Goal: Transaction & Acquisition: Purchase product/service

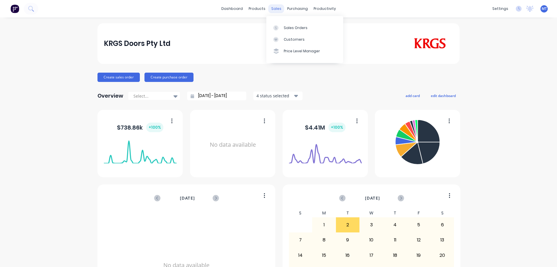
click at [278, 9] on div "sales" at bounding box center [276, 8] width 16 height 9
click at [280, 26] on div at bounding box center [277, 27] width 9 height 5
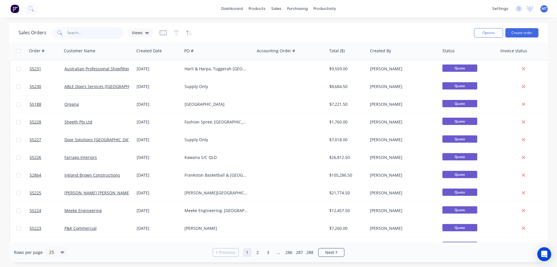
click at [89, 35] on input "text" at bounding box center [95, 33] width 57 height 12
click at [103, 31] on input "text" at bounding box center [95, 33] width 57 height 12
type input "53562"
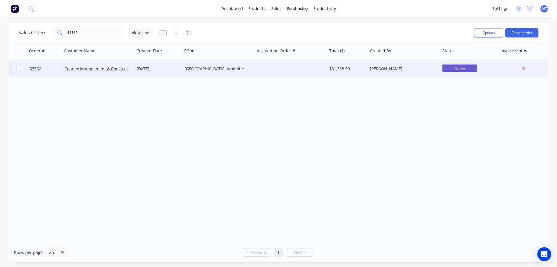
click at [173, 68] on div "[DATE]" at bounding box center [158, 69] width 43 height 6
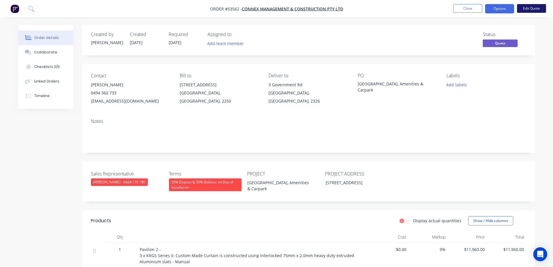
click at [536, 10] on button "Edit Quote" at bounding box center [531, 8] width 29 height 9
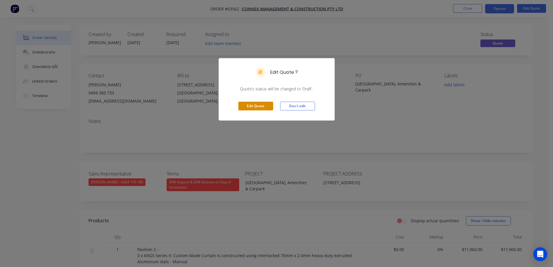
click at [266, 108] on button "Edit Quote" at bounding box center [255, 106] width 35 height 9
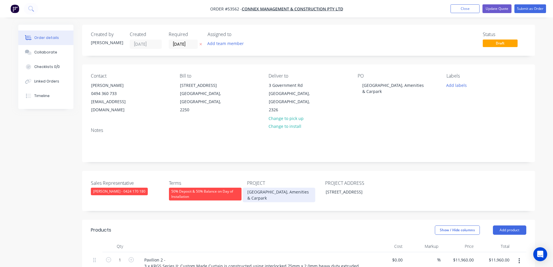
click at [259, 191] on div "Western Bears Park Grandstand, Amenities & Carpark" at bounding box center [279, 194] width 73 height 15
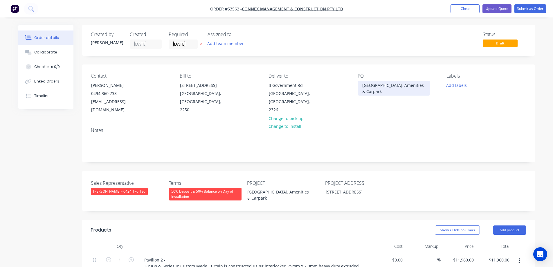
click at [376, 86] on div "Western Bears Park Grandstand, Amenities & Carpark" at bounding box center [394, 88] width 73 height 15
click at [376, 108] on div "PO Weston Bears Park Grandstand, Amenities & Carpark" at bounding box center [398, 93] width 80 height 41
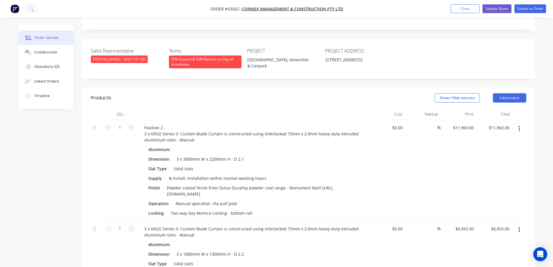
scroll to position [145, 0]
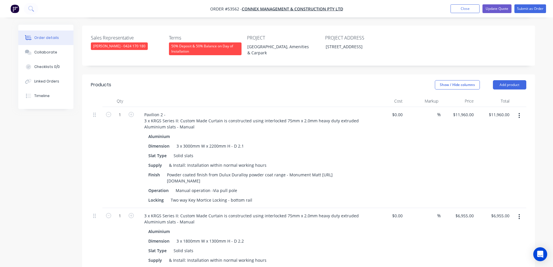
click at [520, 117] on button "button" at bounding box center [519, 115] width 14 height 10
click at [490, 166] on div "Delete" at bounding box center [498, 165] width 45 height 8
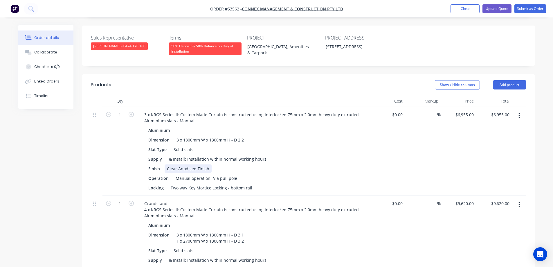
click at [192, 169] on div "Clear Anodised Finish" at bounding box center [188, 168] width 47 height 8
click at [177, 171] on div "Clear Anodised Finish" at bounding box center [188, 168] width 47 height 8
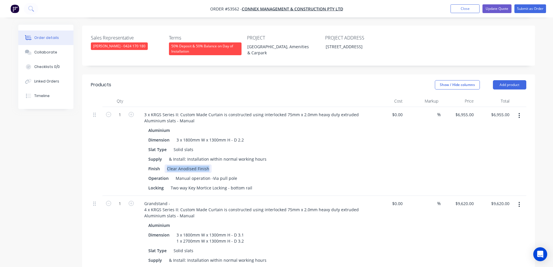
paste div
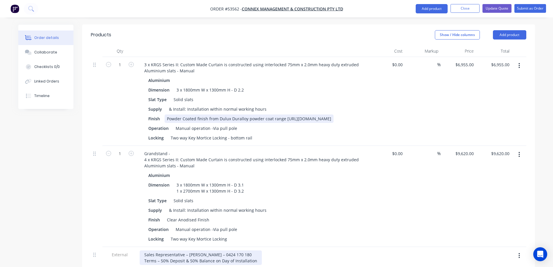
scroll to position [261, 0]
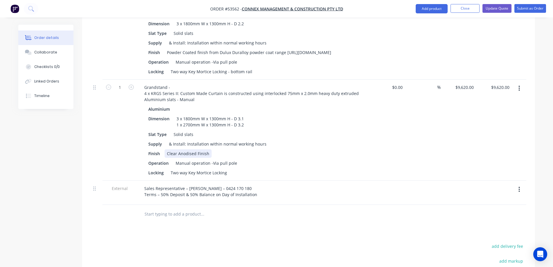
click at [195, 158] on div "Clear Anodised Finish" at bounding box center [188, 153] width 47 height 8
paste div
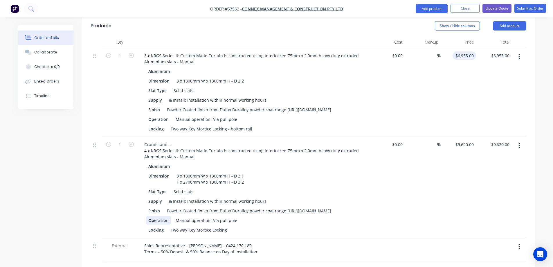
scroll to position [203, 0]
click at [460, 56] on div "6955 6955" at bounding box center [459, 93] width 36 height 89
type input "$7,855.00"
click at [466, 149] on input "9620" at bounding box center [465, 145] width 21 height 8
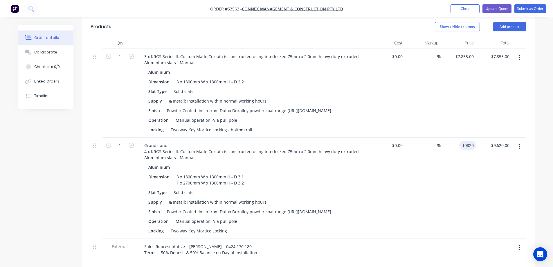
type input "$10,820.00"
click at [443, 176] on div "$10,820.00 $10,820.00" at bounding box center [459, 188] width 36 height 101
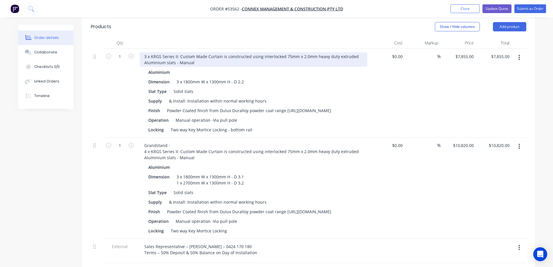
click at [142, 57] on div "3 x KRGS Series II: Custom Made Curtain is constructed using interlocked 75mm x…" at bounding box center [254, 59] width 228 height 15
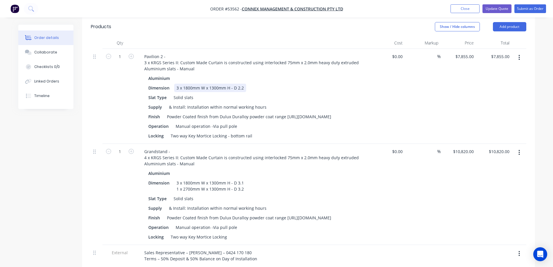
click at [275, 86] on div "Dimension 3 x 1800mm W x 1300mm H - D 2.2" at bounding box center [252, 88] width 212 height 8
click at [352, 87] on div "Dimension 3 x 1800mm W x 1300mm H - D 2.2" at bounding box center [252, 88] width 212 height 8
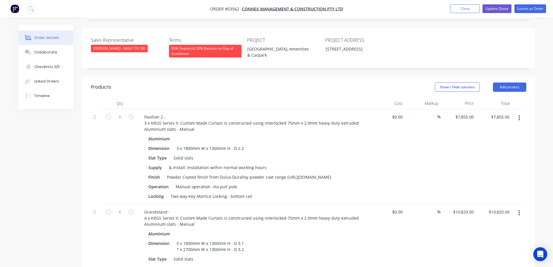
scroll to position [87, 0]
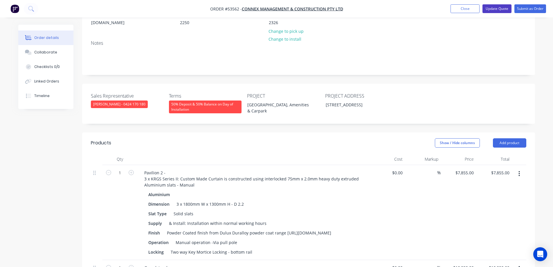
click at [499, 10] on button "Update Quote" at bounding box center [496, 8] width 29 height 9
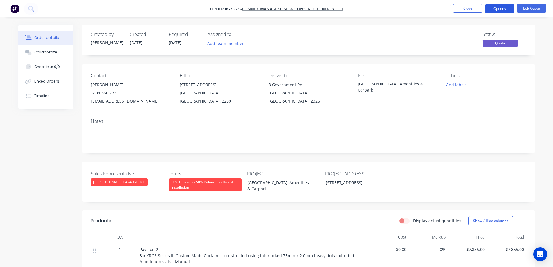
click at [499, 10] on button "Options" at bounding box center [499, 8] width 29 height 9
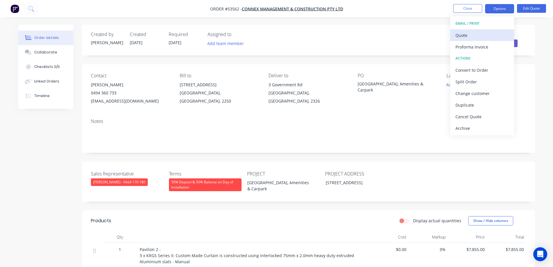
click at [486, 34] on div "Quote" at bounding box center [481, 35] width 53 height 8
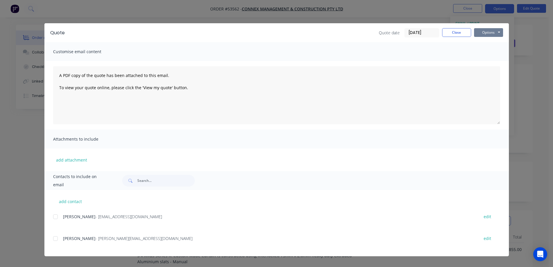
click at [491, 34] on button "Options" at bounding box center [488, 32] width 29 height 9
click at [497, 55] on button "Print" at bounding box center [492, 53] width 37 height 10
drag, startPoint x: 293, startPoint y: 13, endPoint x: 394, endPoint y: 15, distance: 101.3
click at [294, 13] on div "Quote Quote date 03/09/25 Close Options Preview Print Email Customise email con…" at bounding box center [276, 133] width 553 height 267
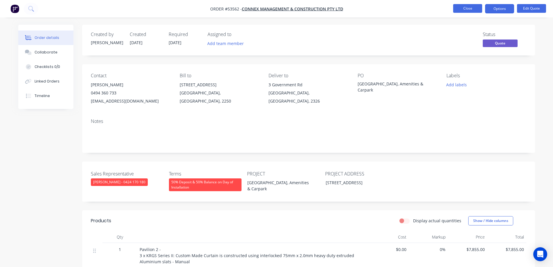
click at [463, 7] on button "Close" at bounding box center [467, 8] width 29 height 9
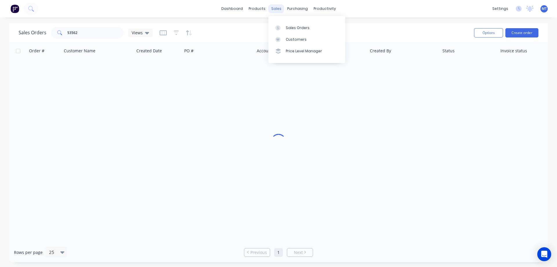
click at [280, 7] on div "sales" at bounding box center [276, 8] width 16 height 9
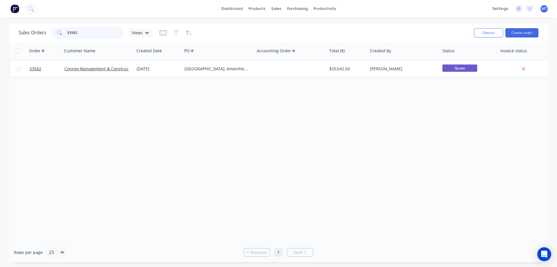
drag, startPoint x: 96, startPoint y: 31, endPoint x: 48, endPoint y: 35, distance: 48.1
click at [48, 35] on div "Sales Orders 53562 Views" at bounding box center [86, 33] width 134 height 12
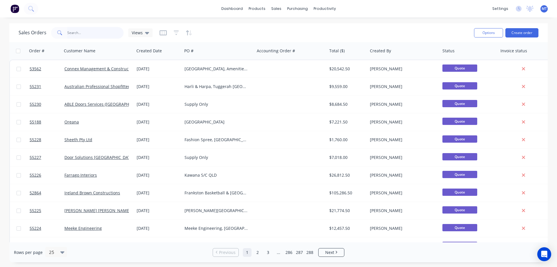
click at [80, 33] on input "text" at bounding box center [95, 33] width 57 height 12
type input "49040"
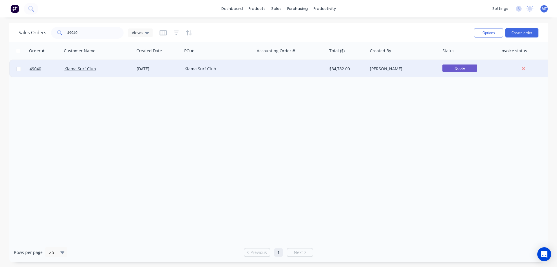
click at [118, 71] on div "Kiama Surf Club" at bounding box center [96, 69] width 64 height 6
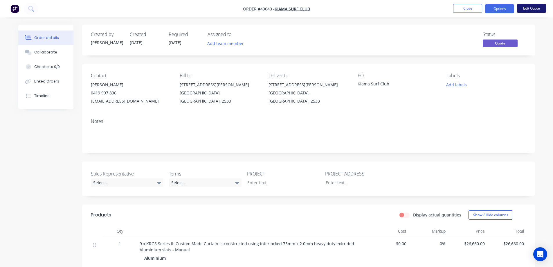
click at [528, 6] on button "Edit Quote" at bounding box center [531, 8] width 29 height 9
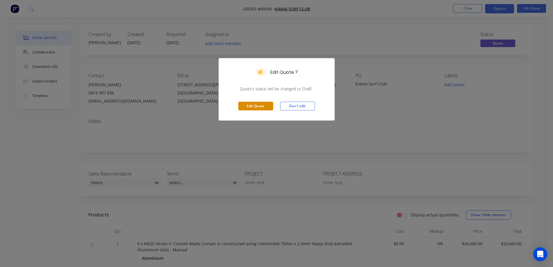
click at [258, 106] on button "Edit Quote" at bounding box center [255, 106] width 35 height 9
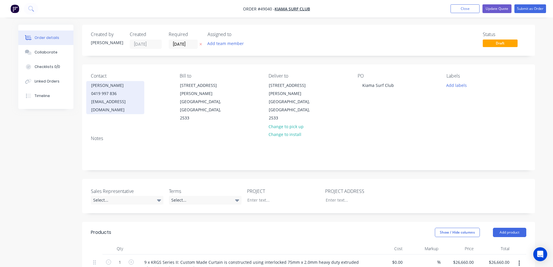
click at [104, 88] on div "Sonia" at bounding box center [115, 85] width 48 height 8
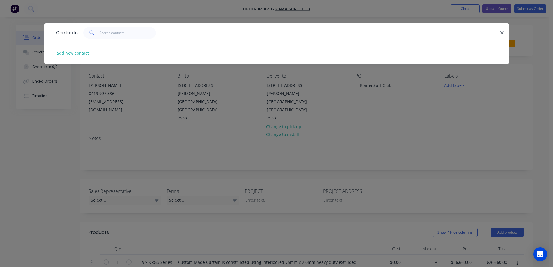
click at [80, 48] on div "add new contact" at bounding box center [276, 53] width 447 height 22
click at [82, 53] on button "add new contact" at bounding box center [73, 53] width 38 height 8
select select "AU"
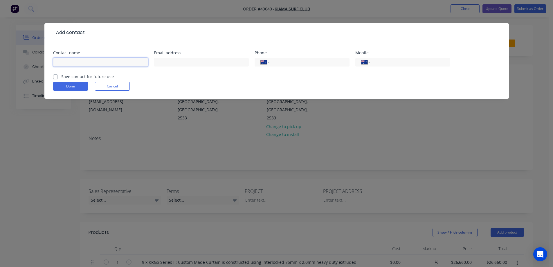
click at [91, 62] on input "text" at bounding box center [100, 62] width 95 height 9
type input "David"
type input "clubmanager@kiamaslsc.com.au"
type input "0417 961 844"
click at [63, 75] on label "Save contact for future use" at bounding box center [87, 76] width 53 height 6
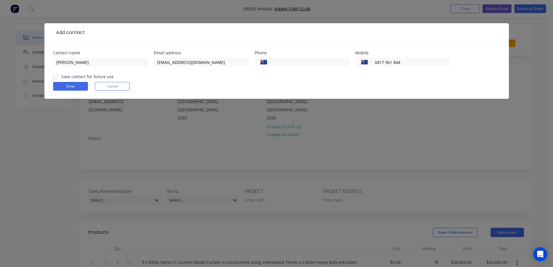
click at [58, 75] on input "Save contact for future use" at bounding box center [55, 76] width 5 height 6
checkbox input "true"
click at [62, 86] on button "Done" at bounding box center [70, 86] width 35 height 9
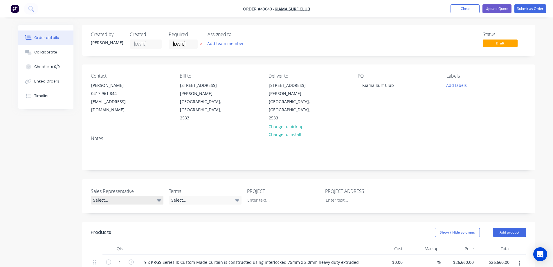
click at [133, 196] on div "Select..." at bounding box center [127, 200] width 73 height 9
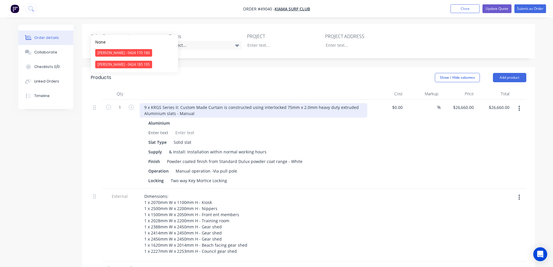
scroll to position [116, 0]
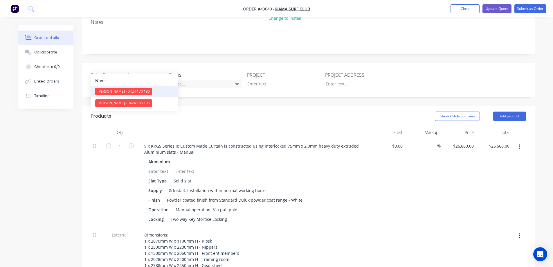
click at [121, 90] on div "Clayton Blackman - 0424 170 180" at bounding box center [123, 92] width 57 height 8
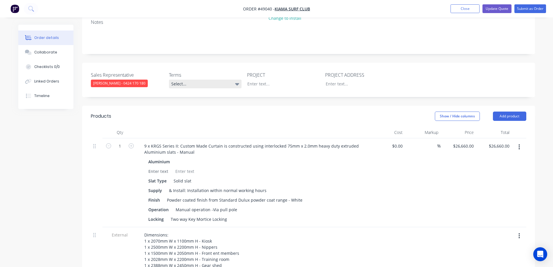
click at [198, 80] on div "Select..." at bounding box center [205, 84] width 73 height 9
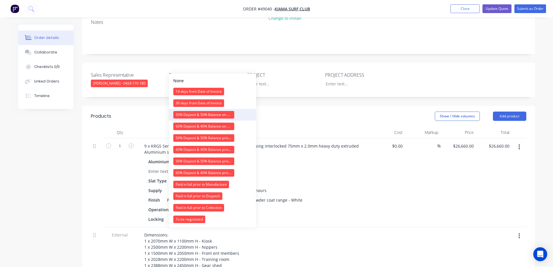
click at [199, 114] on div "50% Deposit & 50% Balance on Day of Installation" at bounding box center [203, 115] width 61 height 8
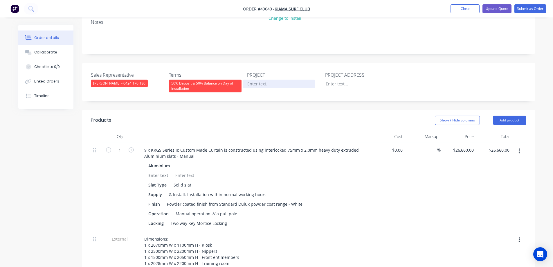
click at [270, 80] on div at bounding box center [279, 84] width 73 height 8
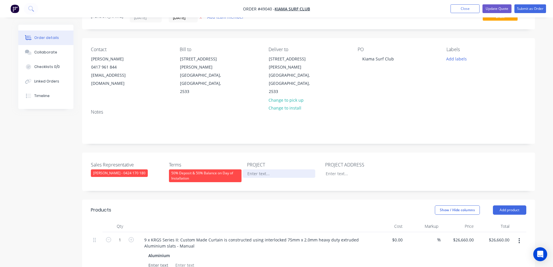
scroll to position [0, 0]
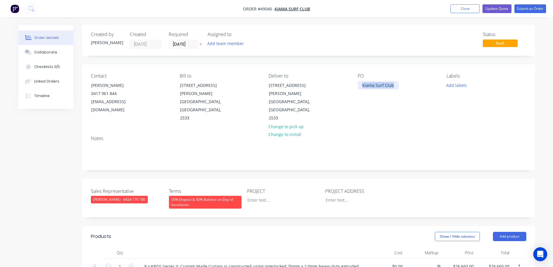
drag, startPoint x: 362, startPoint y: 84, endPoint x: 412, endPoint y: 85, distance: 50.2
click at [412, 85] on div "PO Kiama Surf Club" at bounding box center [398, 97] width 80 height 49
copy div "Kiama Surf Club"
click at [263, 196] on div at bounding box center [279, 200] width 73 height 8
paste div
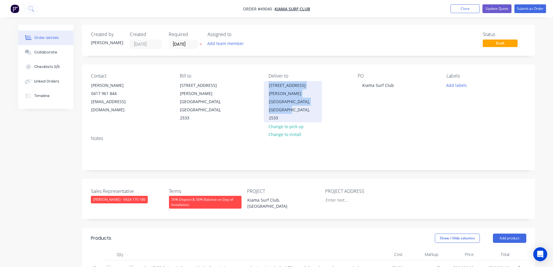
drag, startPoint x: 284, startPoint y: 102, endPoint x: 269, endPoint y: 84, distance: 22.7
click at [269, 84] on div "74 Manning St Kiama, New South Wales, 2533" at bounding box center [293, 101] width 58 height 41
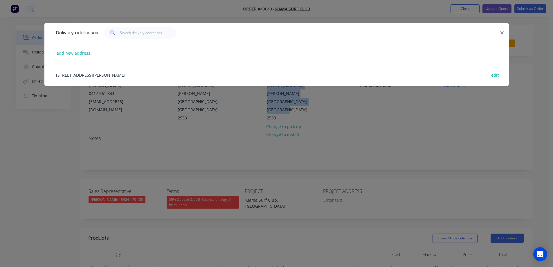
copy div "74 Manning St Kiama, New South Wales, 2533"
click at [337, 185] on div "Delivery addresses add new address 74 Manning St, Kiama, New South Wales, Austr…" at bounding box center [276, 133] width 553 height 267
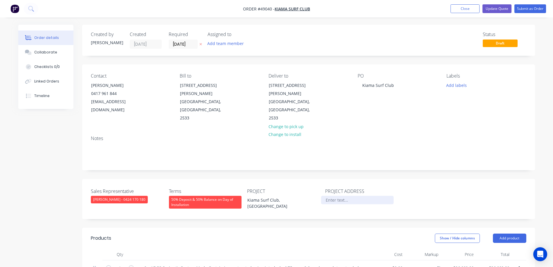
click at [334, 196] on div at bounding box center [357, 200] width 73 height 8
paste div
click at [353, 196] on div "74 Manning StKiama, New South Wales, 2533" at bounding box center [357, 203] width 73 height 15
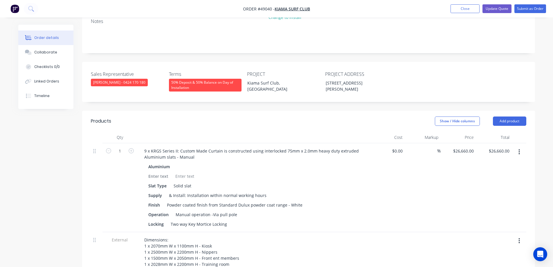
scroll to position [145, 0]
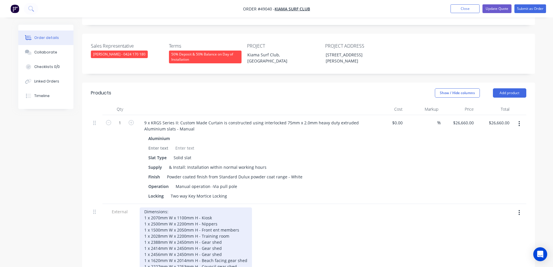
click at [231, 207] on div "Dimensions: 1 x 2070mm W x 1100mm H - Kiosk 1 x 2500mm W x 2200mm H - Nippers 1…" at bounding box center [196, 238] width 112 height 63
click at [217, 212] on div "Dimensions: 1 x 2070mm W x 1100mm H - Kiosk @ $2,580.00 plus GST 1 x 2500mm W x…" at bounding box center [203, 238] width 126 height 63
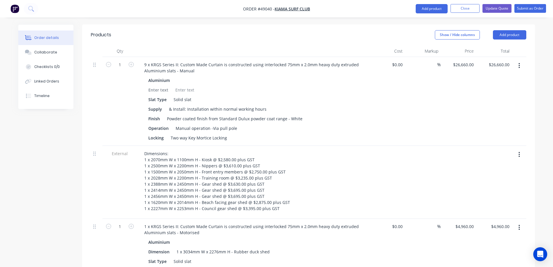
scroll to position [319, 0]
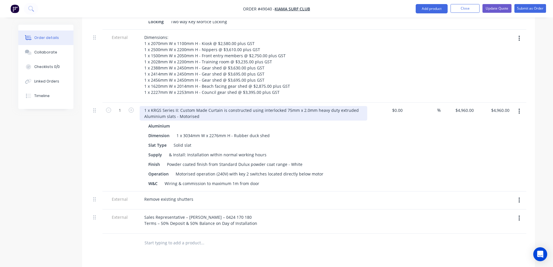
click at [146, 106] on div "1 x KRGS Series II: Custom Made Curtain is constructed using interlocked 75mm x…" at bounding box center [254, 113] width 228 height 15
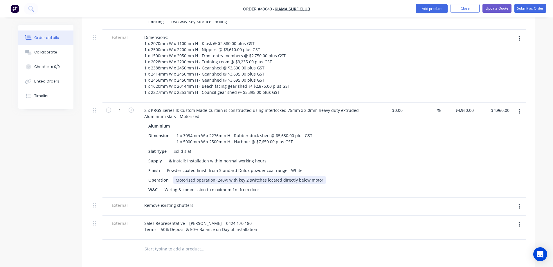
click at [247, 176] on div "Motorised operation (240V) with key 2 switches located directly below motor" at bounding box center [249, 180] width 152 height 8
click at [461, 106] on div "4960 $4,960.00" at bounding box center [464, 110] width 24 height 8
type input "$13,280.00"
click at [454, 108] on div "$13,280.00 13280" at bounding box center [459, 149] width 36 height 95
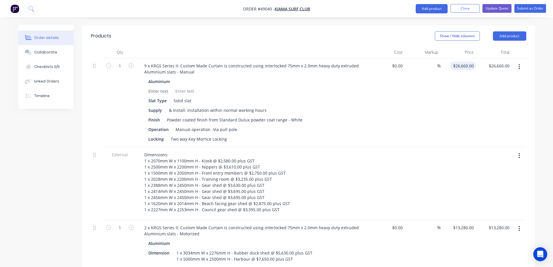
scroll to position [174, 0]
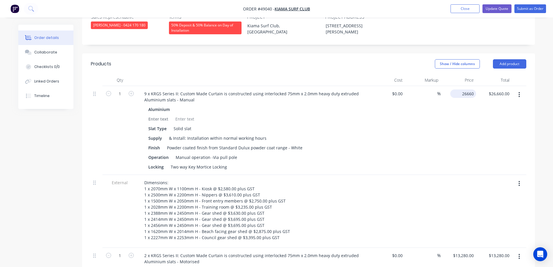
click at [458, 86] on div "26660 $26,660.00" at bounding box center [459, 130] width 36 height 89
type input "$29,465.00"
click at [461, 100] on div "$29,465.00 $29,465.00" at bounding box center [459, 130] width 36 height 89
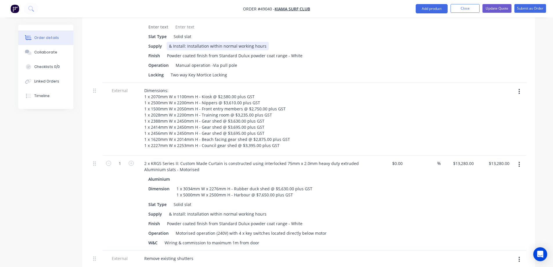
scroll to position [290, 0]
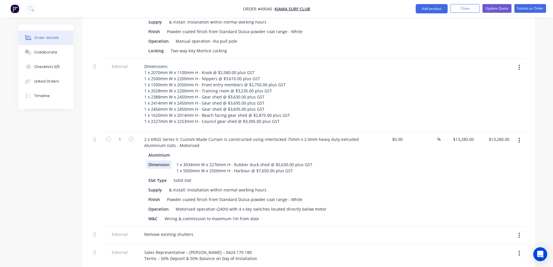
click at [153, 160] on div "Dimension" at bounding box center [159, 164] width 26 height 8
copy div "Dimension"
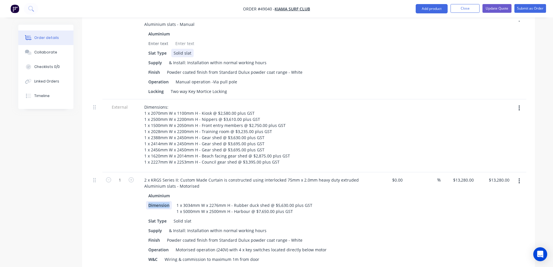
scroll to position [203, 0]
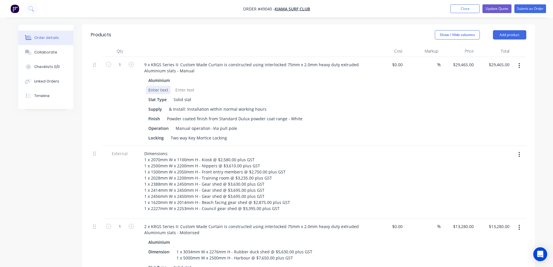
click at [156, 86] on div at bounding box center [158, 90] width 25 height 8
paste div
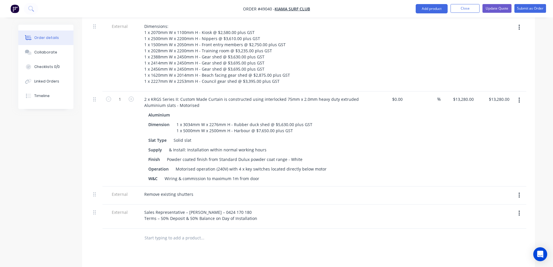
scroll to position [239, 0]
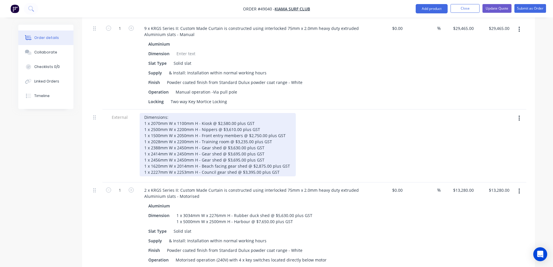
click at [222, 136] on div "Dimensions: 1 x 2070mm W x 1100mm H - Kiosk @ $2,580.00 plus GST 1 x 2500mm W x…" at bounding box center [218, 144] width 156 height 63
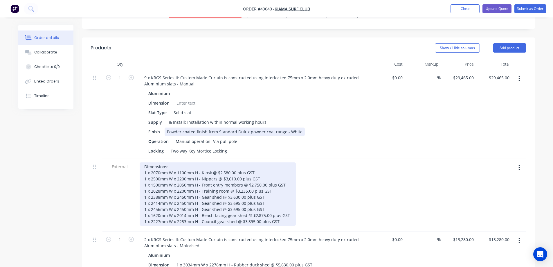
scroll to position [152, 0]
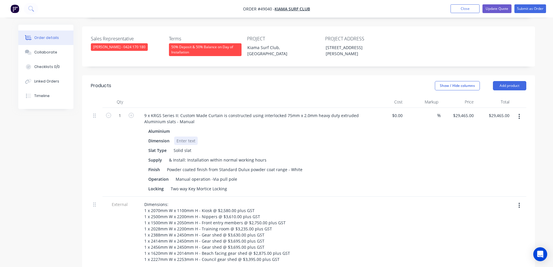
click at [178, 136] on div at bounding box center [186, 140] width 24 height 8
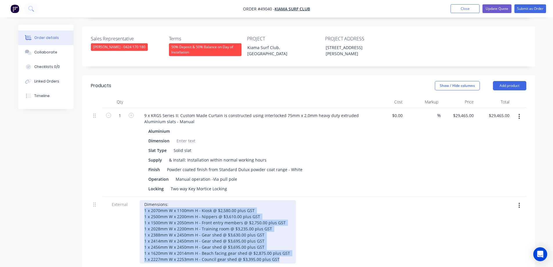
drag, startPoint x: 144, startPoint y: 194, endPoint x: 293, endPoint y: 247, distance: 158.3
click at [293, 247] on div "Dimensions: 1 x 2070mm W x 1100mm H - Kiosk @ $2,580.00 plus GST 1 x 2500mm W x…" at bounding box center [254, 231] width 228 height 63
copy div "1 x 2070mm W x 1100mm H - Kiosk @ $2,580.00 plus GST 1 x 2500mm W x 2200mm H - …"
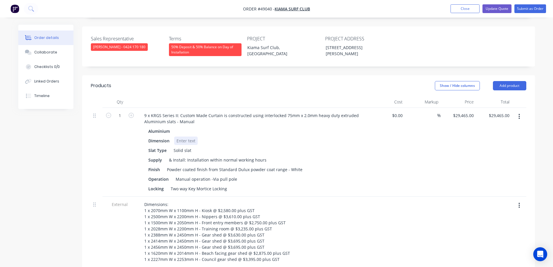
click at [183, 136] on div at bounding box center [186, 140] width 24 height 8
paste div
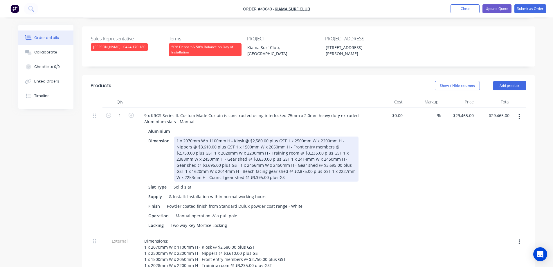
click at [347, 174] on div "Aluminium Dimension 1 x 2070mm W x 1100mm H - Kiosk @ $2,580.00 plus GST 1 x 25…" at bounding box center [254, 178] width 228 height 102
click at [286, 136] on div "1 x 2070mm W x 1100mm H - Kiosk @ $2,580.00 plus GST 1 x 2500mm W x 2200mm H - …" at bounding box center [266, 158] width 184 height 45
click at [290, 136] on div "1 x 2070mm W x 1100mm H - Kiosk @ $2,580.00 plus GST 1 x 2500mm W x 2200mm H - …" at bounding box center [266, 158] width 184 height 45
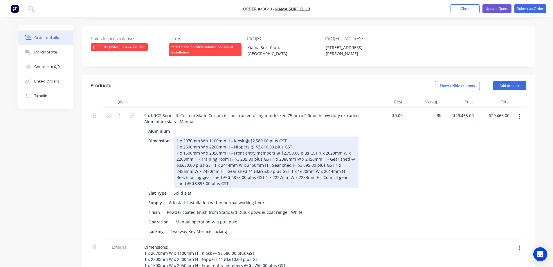
click at [317, 136] on div "1 x 2070mm W x 1100mm H - Kiosk @ $2,580.00 plus GST 1 x 2500mm W x 2200mm H - …" at bounding box center [266, 161] width 184 height 51
click at [303, 141] on div "1 x 2070mm W x 1100mm H - Kiosk @ $2,580.00 plus GST 1 x 2500mm W x 2200mm H - …" at bounding box center [266, 161] width 184 height 51
click at [295, 148] on div "1 x 2070mm W x 1100mm H - Kiosk @ $2,580.00 plus GST 1 x 2500mm W x 2200mm H - …" at bounding box center [266, 161] width 184 height 51
click at [295, 154] on div "1 x 2070mm W x 1100mm H - Kiosk @ $2,580.00 plus GST 1 x 2500mm W x 2200mm H - …" at bounding box center [266, 161] width 184 height 51
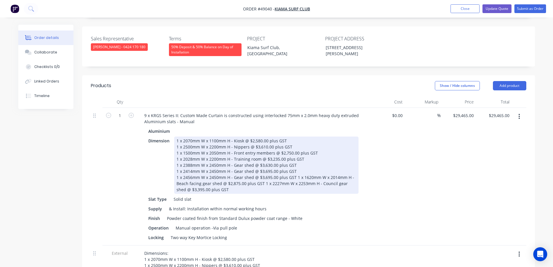
click at [296, 160] on div "1 x 2070mm W x 1100mm H - Kiosk @ $2,580.00 plus GST 1 x 2500mm W x 2200mm H - …" at bounding box center [266, 164] width 184 height 57
click at [320, 166] on div "1 x 2070mm W x 1100mm H - Kiosk @ $2,580.00 plus GST 1 x 2500mm W x 2200mm H - …" at bounding box center [266, 164] width 184 height 57
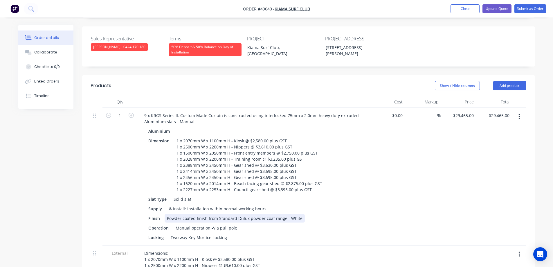
click at [365, 196] on div "Aluminium Dimension 1 x 2070mm W x 1100mm H - Kiosk @ $2,580.00 plus GST 1 x 25…" at bounding box center [254, 184] width 228 height 115
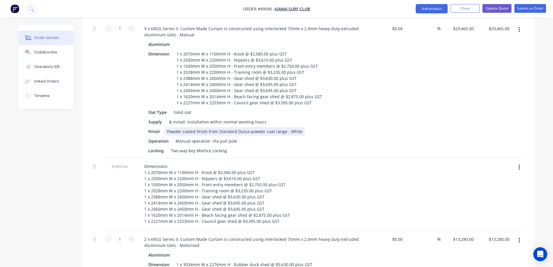
scroll to position [239, 0]
click at [517, 162] on button "button" at bounding box center [519, 167] width 14 height 10
click at [485, 190] on div "Delete" at bounding box center [498, 194] width 45 height 8
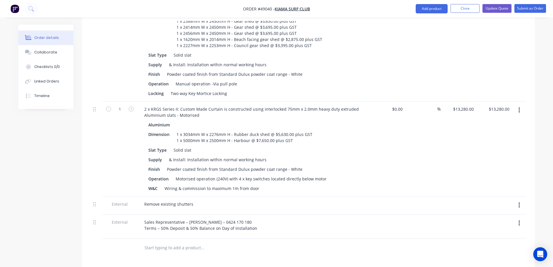
scroll to position [356, 0]
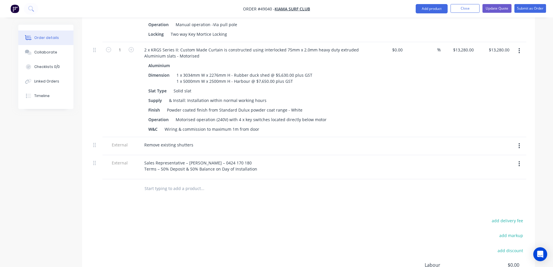
click at [520, 158] on button "button" at bounding box center [519, 163] width 14 height 10
click at [490, 186] on div "Delete" at bounding box center [498, 190] width 45 height 8
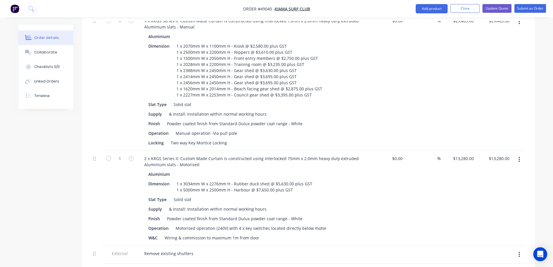
scroll to position [268, 0]
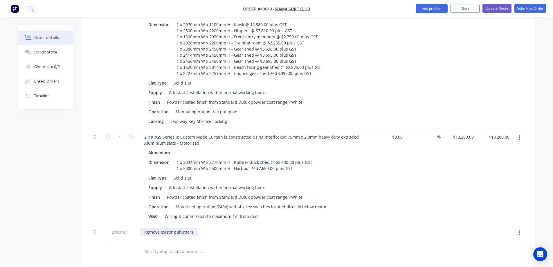
click at [156, 228] on div "Remove existing shutters" at bounding box center [169, 232] width 58 height 8
drag, startPoint x: 159, startPoint y: 216, endPoint x: 124, endPoint y: 218, distance: 34.6
click at [124, 224] on div "External Remove existing shutters" at bounding box center [308, 233] width 435 height 18
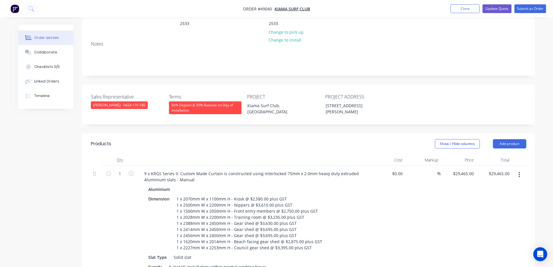
scroll to position [0, 0]
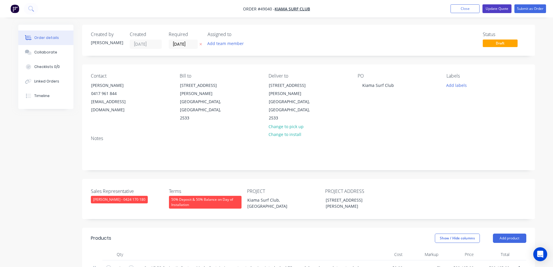
click at [499, 9] on button "Update Quote" at bounding box center [496, 8] width 29 height 9
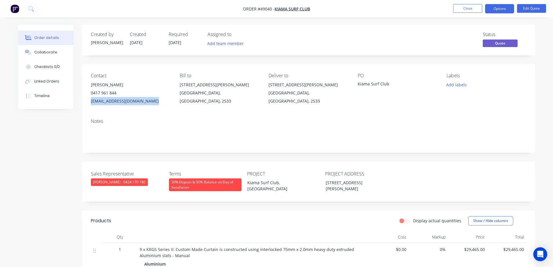
drag, startPoint x: 157, startPoint y: 102, endPoint x: 90, endPoint y: 106, distance: 67.1
click at [90, 106] on div "Contact David 0417 961 844 clubmanager@kiamaslsc.com.au Bill to 74 Manning St K…" at bounding box center [308, 89] width 453 height 50
copy div "clubmanager@kiamaslsc.com.au"
click at [382, 107] on div "Contact David 0417 961 844 clubmanager@kiamaslsc.com.au Bill to 74 Manning St K…" at bounding box center [308, 89] width 453 height 50
click at [504, 9] on button "Options" at bounding box center [499, 8] width 29 height 9
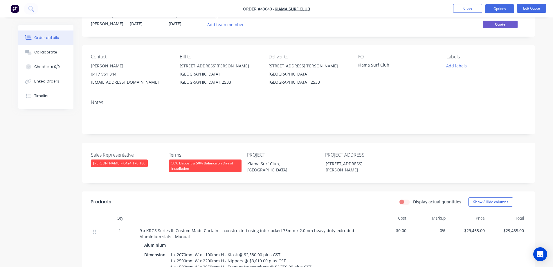
scroll to position [29, 0]
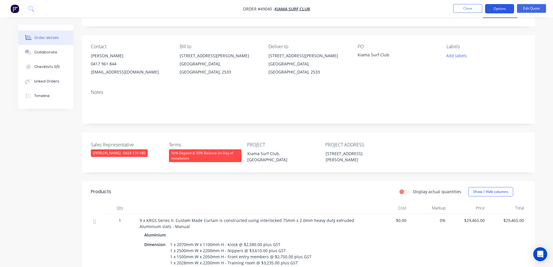
drag, startPoint x: 501, startPoint y: 16, endPoint x: 501, endPoint y: 10, distance: 5.5
click at [501, 12] on nav "Order #49040 - Kiama Surf Club Close Options Edit Quote" at bounding box center [276, 8] width 553 height 17
click at [501, 10] on button "Options" at bounding box center [499, 8] width 29 height 9
click at [528, 10] on button "Edit Quote" at bounding box center [531, 8] width 29 height 9
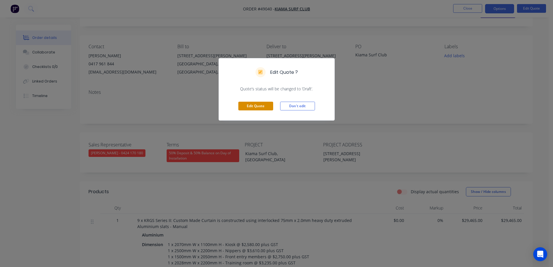
click at [258, 109] on button "Edit Quote" at bounding box center [255, 106] width 35 height 9
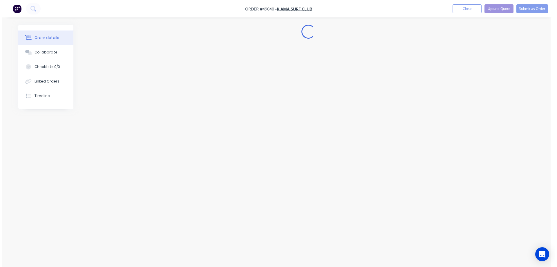
scroll to position [0, 0]
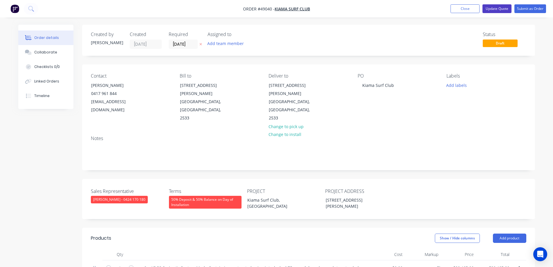
click at [499, 9] on button "Update Quote" at bounding box center [496, 8] width 29 height 9
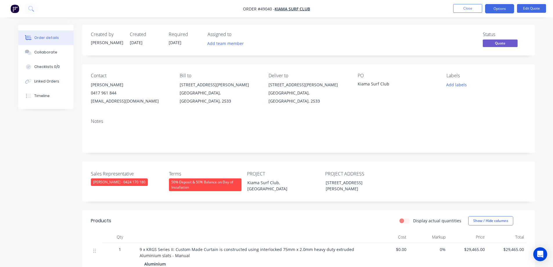
click at [499, 9] on button "Options" at bounding box center [499, 8] width 29 height 9
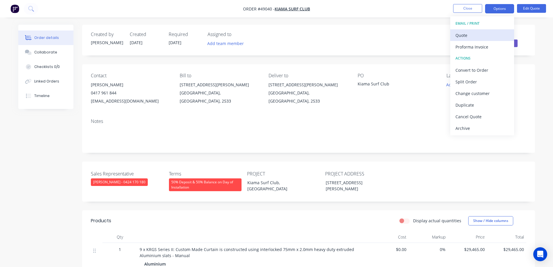
click at [474, 33] on div "Quote" at bounding box center [481, 35] width 53 height 8
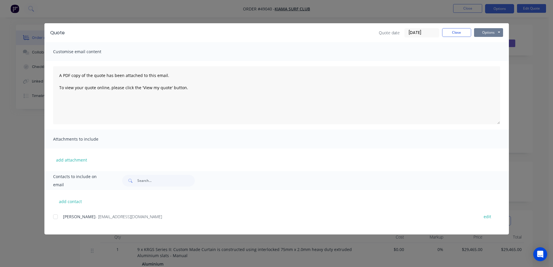
click at [494, 31] on button "Options" at bounding box center [488, 32] width 29 height 9
click at [490, 50] on button "Print" at bounding box center [492, 53] width 37 height 10
click at [311, 14] on div "Quote Quote date 03/09/25 Close Options Preview Print Email Customise email con…" at bounding box center [276, 133] width 553 height 267
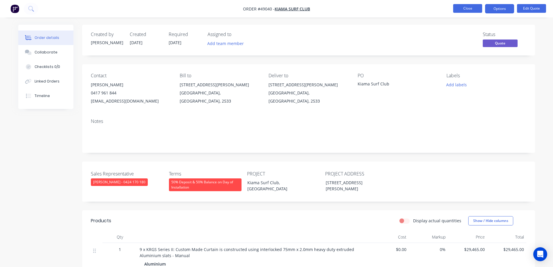
click at [470, 9] on button "Close" at bounding box center [467, 8] width 29 height 9
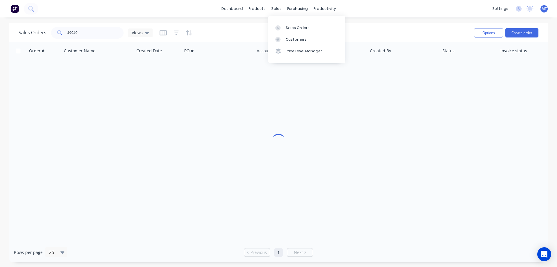
click at [279, 10] on div "sales" at bounding box center [276, 8] width 16 height 9
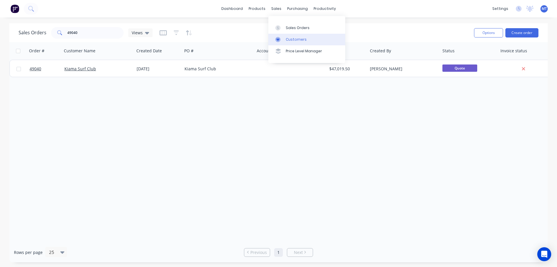
click at [287, 42] on link "Customers" at bounding box center [306, 40] width 77 height 12
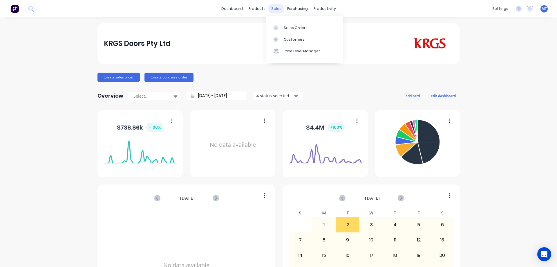
drag, startPoint x: 272, startPoint y: 8, endPoint x: 280, endPoint y: 27, distance: 20.3
click at [272, 9] on div "sales" at bounding box center [276, 8] width 16 height 9
click at [281, 28] on div at bounding box center [277, 27] width 9 height 5
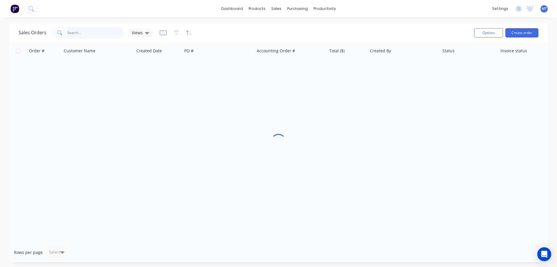
click at [81, 32] on input "text" at bounding box center [95, 33] width 57 height 12
type input "54979"
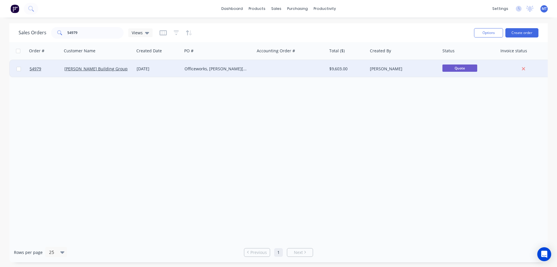
click at [232, 67] on div "Officeworks, Gregory Hills NSW" at bounding box center [217, 69] width 64 height 6
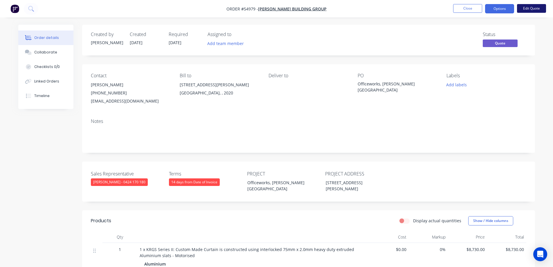
click at [534, 9] on button "Edit Quote" at bounding box center [531, 8] width 29 height 9
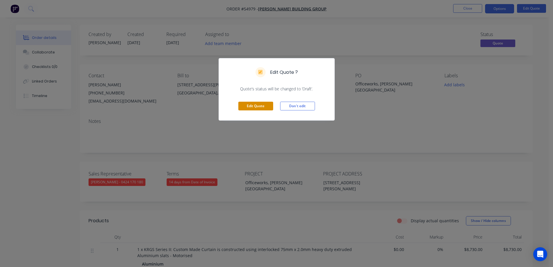
click at [252, 107] on button "Edit Quote" at bounding box center [255, 106] width 35 height 9
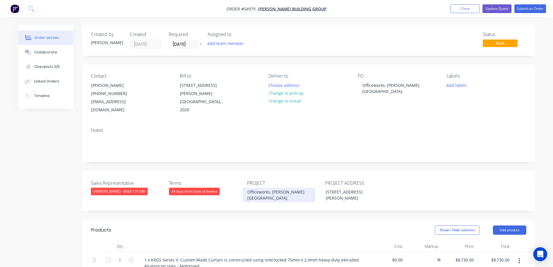
click at [281, 187] on div "Officeworks, Greggory Hills NSW" at bounding box center [279, 194] width 73 height 15
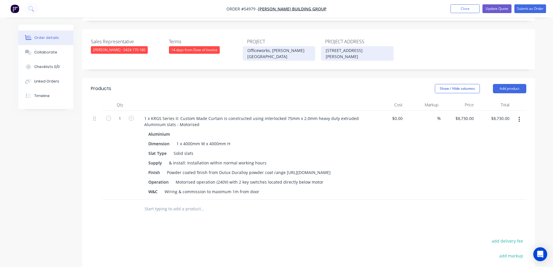
scroll to position [145, 0]
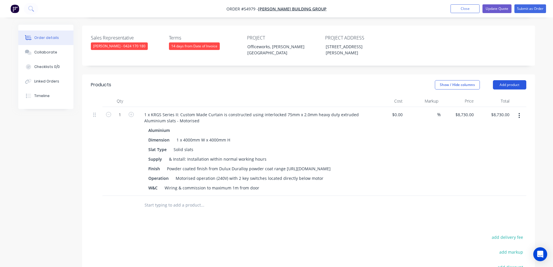
click at [521, 80] on button "Add product" at bounding box center [509, 84] width 33 height 9
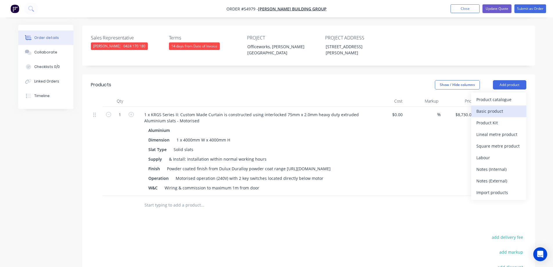
click at [488, 107] on div "Basic product" at bounding box center [498, 111] width 45 height 8
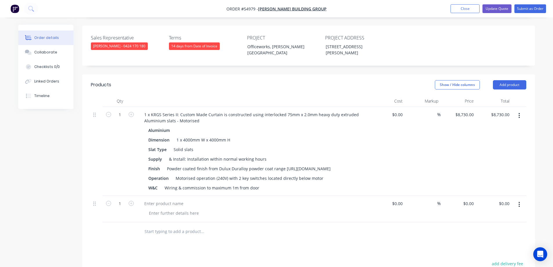
click at [519, 206] on button "button" at bounding box center [519, 204] width 14 height 10
click at [494, 251] on div "Delete" at bounding box center [498, 254] width 45 height 8
click at [508, 80] on button "Add product" at bounding box center [509, 84] width 33 height 9
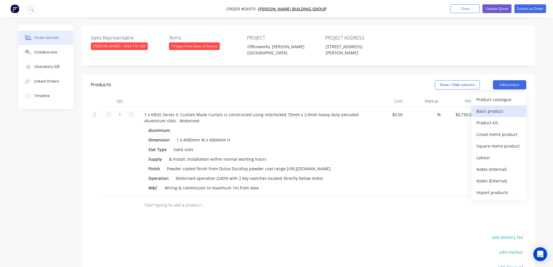
click at [497, 107] on div "Basic product" at bounding box center [498, 111] width 45 height 8
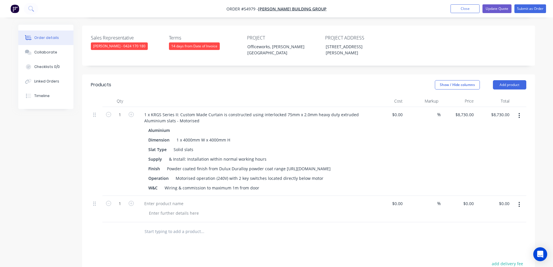
click at [521, 204] on button "button" at bounding box center [519, 204] width 14 height 10
click at [492, 253] on div "Delete" at bounding box center [498, 254] width 45 height 8
click at [509, 74] on header "Products Show / Hide columns Add product" at bounding box center [308, 84] width 453 height 21
click at [506, 80] on button "Add product" at bounding box center [509, 84] width 33 height 9
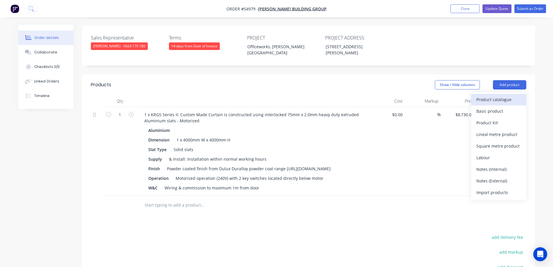
click at [487, 95] on div "Product catalogue" at bounding box center [498, 99] width 45 height 8
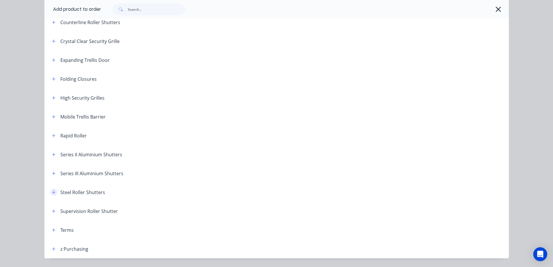
click at [50, 194] on button "button" at bounding box center [53, 191] width 7 height 7
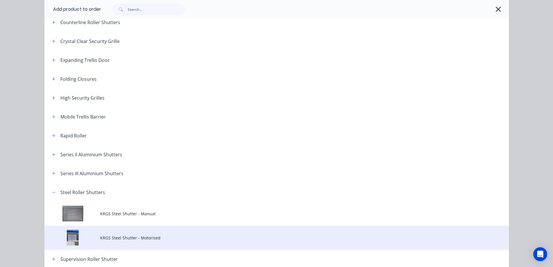
click at [155, 235] on span "KRGS Steel Shutter - Motorised" at bounding box center [263, 237] width 327 height 6
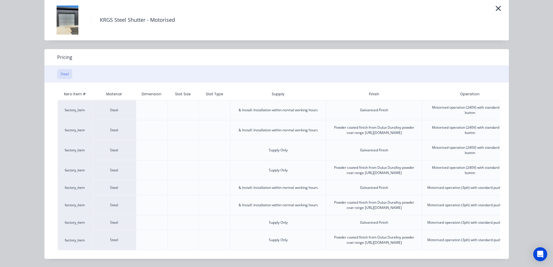
scroll to position [0, 145]
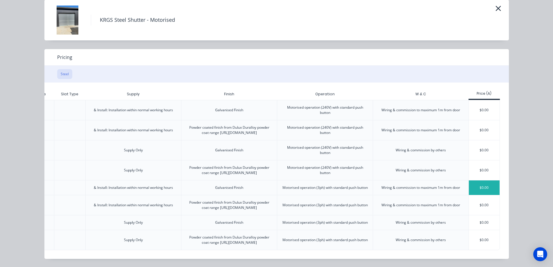
click at [490, 180] on div "$0.00" at bounding box center [484, 187] width 31 height 15
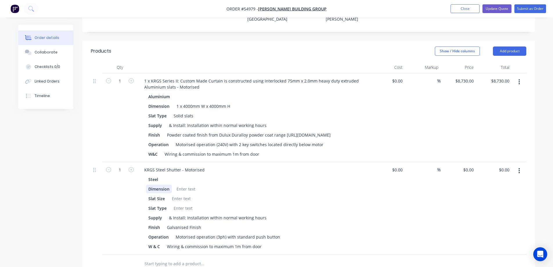
scroll to position [203, 0]
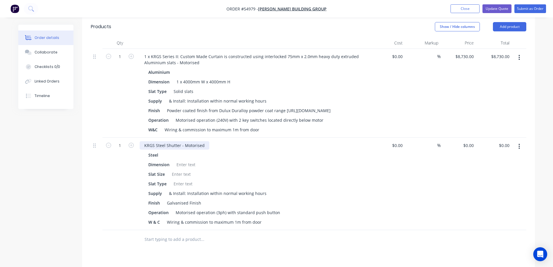
click at [142, 142] on div "KRGS Steel Shutter - Motorised" at bounding box center [175, 145] width 70 height 8
type input "$0.00"
type input "$5,745.00"
click at [189, 161] on div at bounding box center [186, 164] width 24 height 8
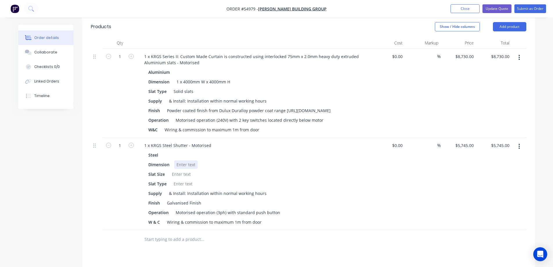
click at [187, 162] on div at bounding box center [186, 164] width 24 height 8
type input "$0.00"
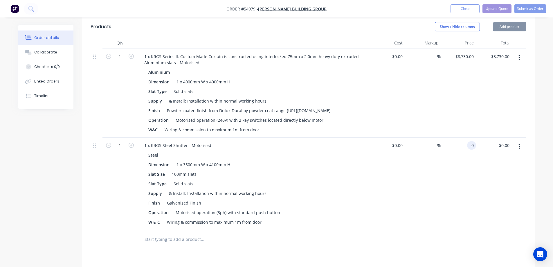
click at [468, 142] on div "0 0" at bounding box center [471, 145] width 9 height 8
type input "$5,745.00"
click at [436, 184] on div "%" at bounding box center [423, 184] width 36 height 92
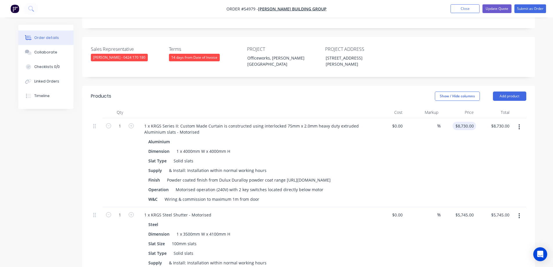
scroll to position [87, 0]
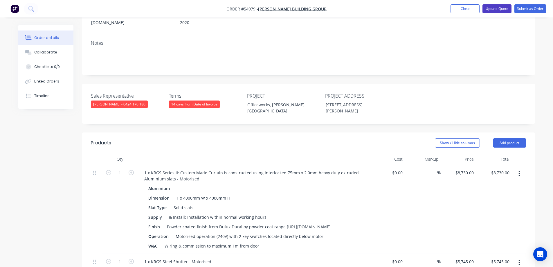
click at [498, 8] on button "Update Quote" at bounding box center [496, 8] width 29 height 9
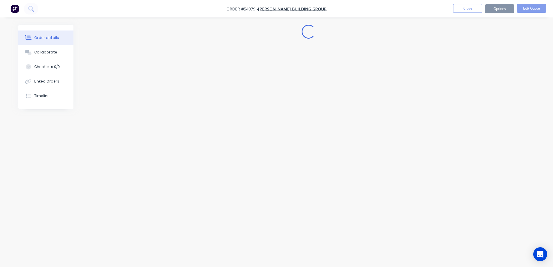
scroll to position [0, 0]
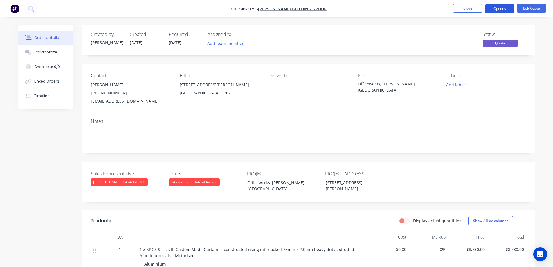
click at [500, 9] on button "Options" at bounding box center [499, 8] width 29 height 9
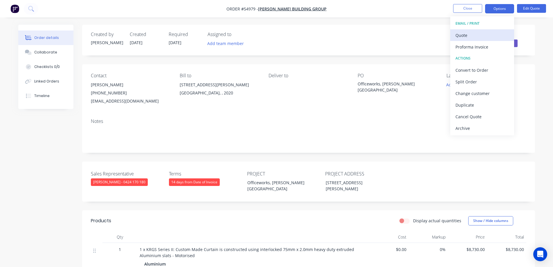
click at [483, 33] on div "Quote" at bounding box center [481, 35] width 53 height 8
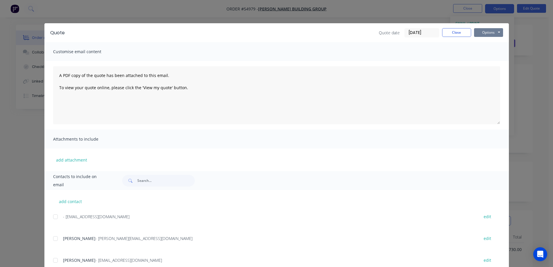
click at [486, 33] on button "Options" at bounding box center [488, 32] width 29 height 9
click at [486, 54] on button "Print" at bounding box center [492, 53] width 37 height 10
click at [454, 30] on button "Close" at bounding box center [456, 32] width 29 height 9
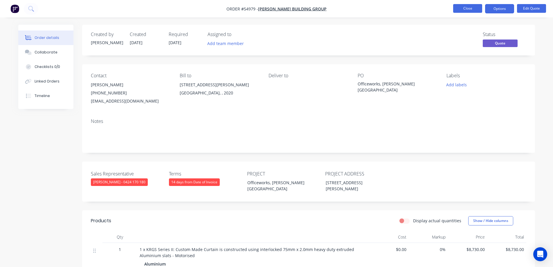
click at [460, 8] on button "Close" at bounding box center [467, 8] width 29 height 9
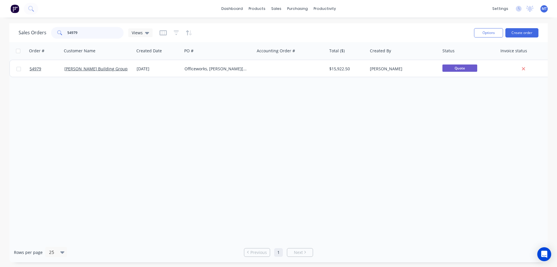
drag, startPoint x: 104, startPoint y: 35, endPoint x: 21, endPoint y: 30, distance: 83.4
click at [21, 30] on div "Sales Orders 54979 Views" at bounding box center [86, 33] width 134 height 12
type input "54980"
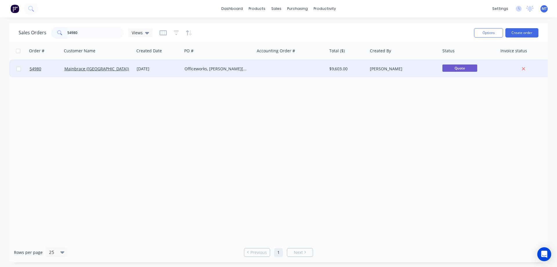
click at [117, 71] on div "Mainbrace (NSW)" at bounding box center [96, 69] width 64 height 6
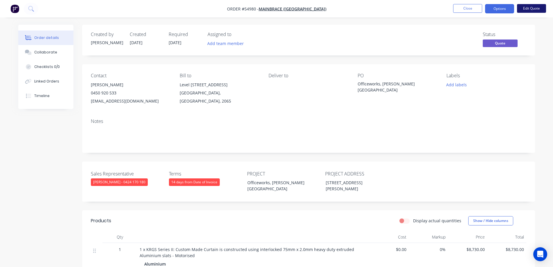
click at [536, 8] on button "Edit Quote" at bounding box center [531, 8] width 29 height 9
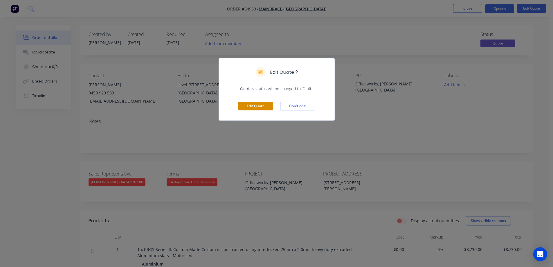
click at [255, 106] on button "Edit Quote" at bounding box center [255, 106] width 35 height 9
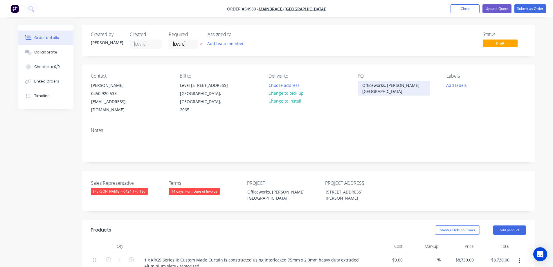
click at [398, 86] on div "Officeworks, Greggory Hills NSW" at bounding box center [394, 88] width 73 height 15
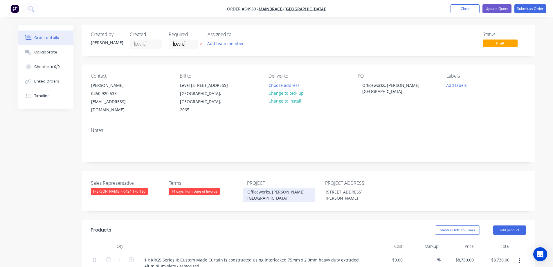
click at [282, 187] on div "Officeworks, Greggory Hills NSW" at bounding box center [279, 194] width 73 height 15
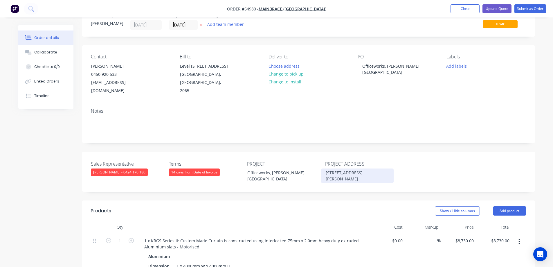
scroll to position [116, 0]
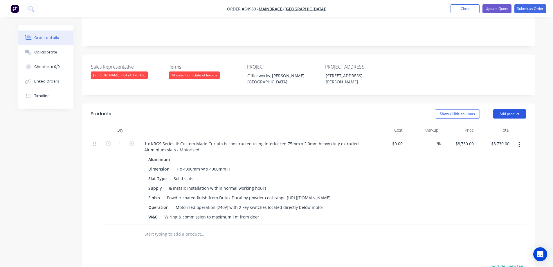
click at [508, 109] on button "Add product" at bounding box center [509, 113] width 33 height 9
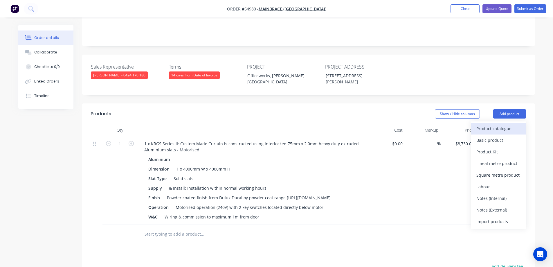
click at [502, 124] on div "Product catalogue" at bounding box center [498, 128] width 45 height 8
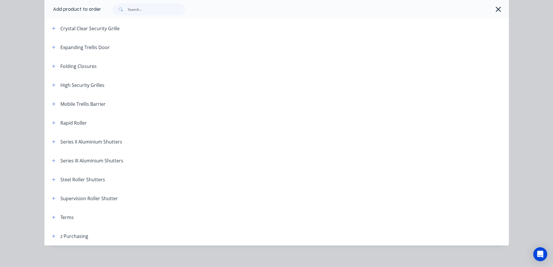
scroll to position [162, 0]
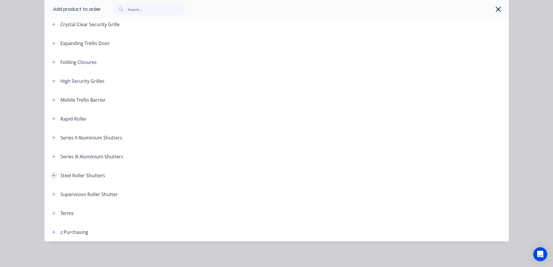
click at [52, 175] on icon "button" at bounding box center [53, 175] width 3 height 3
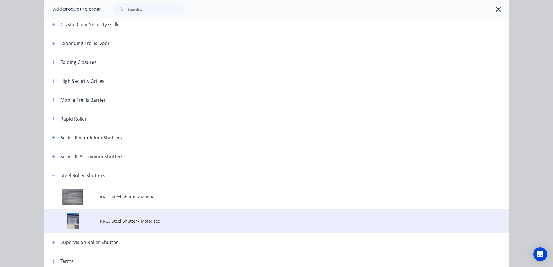
click at [132, 218] on span "KRGS Steel Shutter - Motorised" at bounding box center [263, 221] width 327 height 6
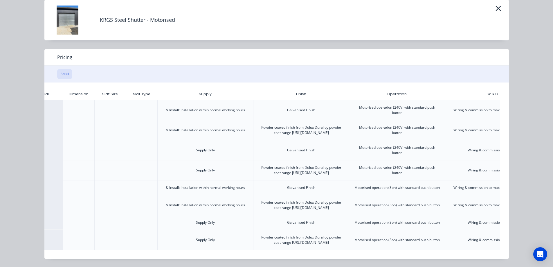
scroll to position [0, 145]
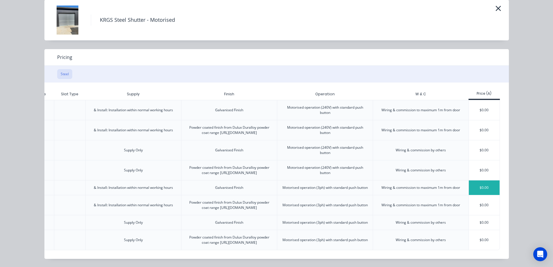
click at [485, 180] on div "$0.00" at bounding box center [484, 187] width 31 height 15
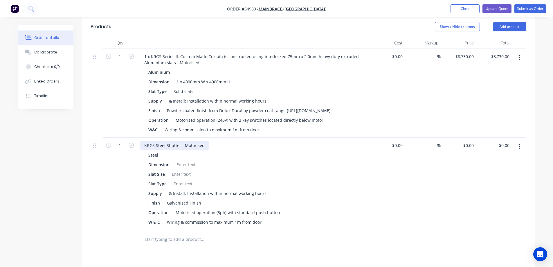
click at [143, 144] on div "KRGS Steel Shutter - Motorised" at bounding box center [175, 145] width 70 height 8
type input "$0.00"
type input "$5,745.00"
click at [81, 178] on div "Created by Leanne Created 04/08/25 Required 04/08/25 Assigned to Add team membe…" at bounding box center [276, 109] width 517 height 575
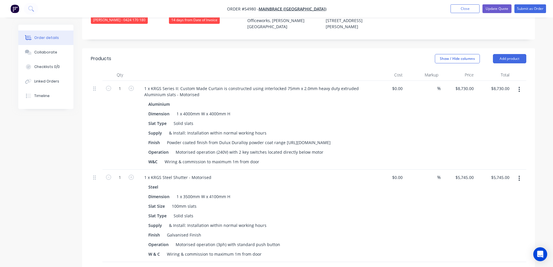
scroll to position [116, 0]
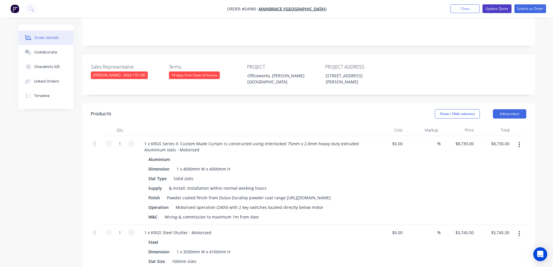
click at [494, 11] on button "Update Quote" at bounding box center [496, 8] width 29 height 9
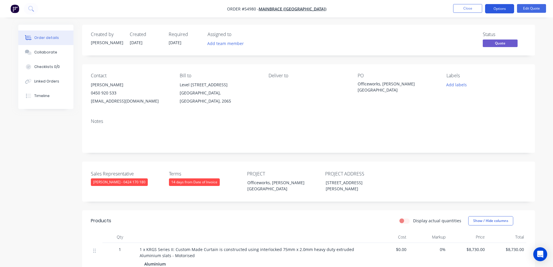
click at [506, 10] on button "Options" at bounding box center [499, 8] width 29 height 9
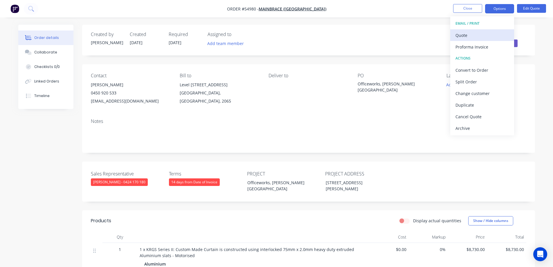
click at [486, 35] on div "Quote" at bounding box center [481, 35] width 53 height 8
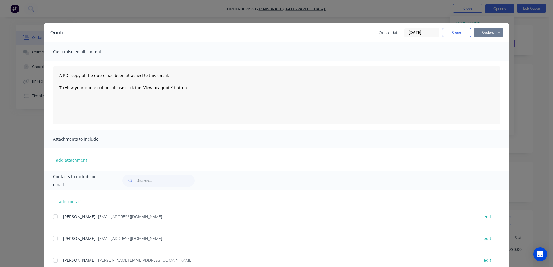
click at [489, 32] on button "Options" at bounding box center [488, 32] width 29 height 9
click at [491, 52] on button "Print" at bounding box center [492, 53] width 37 height 10
click at [285, 16] on div "Quote Quote date 03/09/25 Close Options Preview Print Email Customise email con…" at bounding box center [276, 133] width 553 height 267
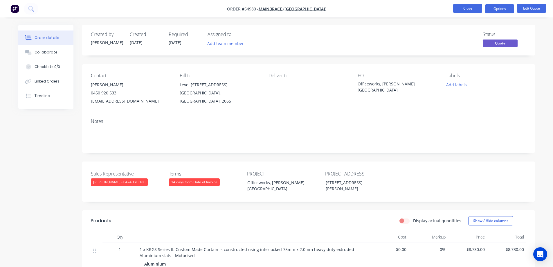
click at [457, 10] on button "Close" at bounding box center [467, 8] width 29 height 9
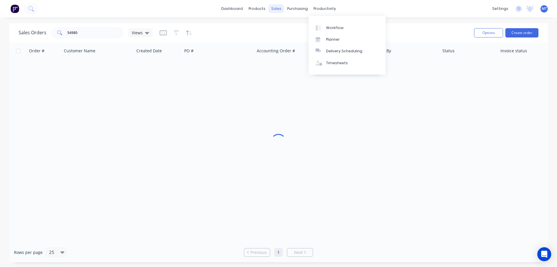
click at [277, 8] on div "sales" at bounding box center [276, 8] width 16 height 9
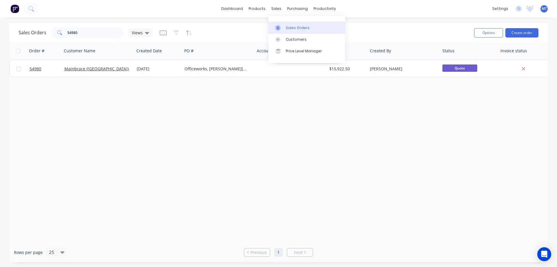
click at [280, 30] on icon at bounding box center [277, 27] width 5 height 5
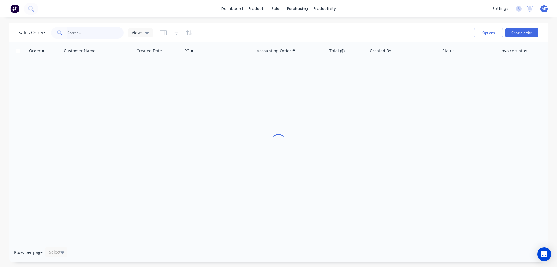
click at [80, 34] on input "text" at bounding box center [95, 33] width 57 height 12
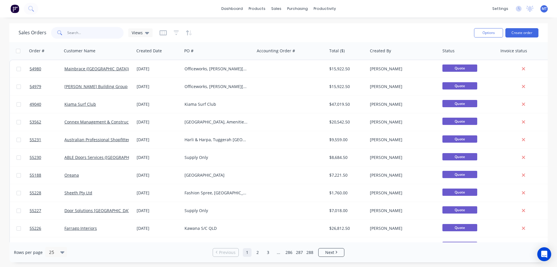
click at [80, 32] on input "text" at bounding box center [95, 33] width 57 height 12
click at [85, 33] on input "text" at bounding box center [95, 33] width 57 height 12
type input "55111"
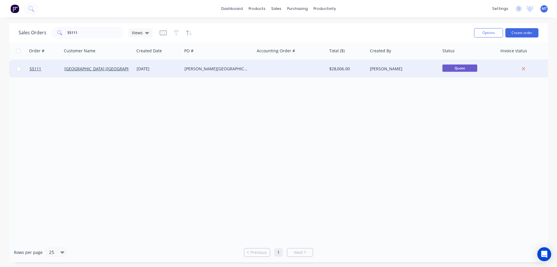
click at [133, 68] on div "Rohrig (NSW) Pty Ltd" at bounding box center [98, 68] width 73 height 17
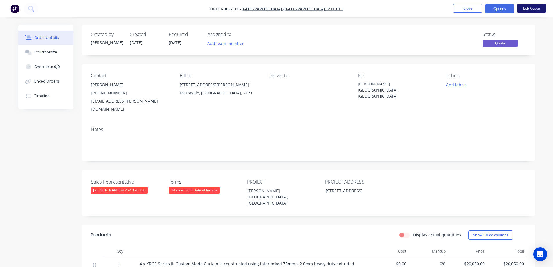
click at [534, 10] on button "Edit Quote" at bounding box center [531, 8] width 29 height 9
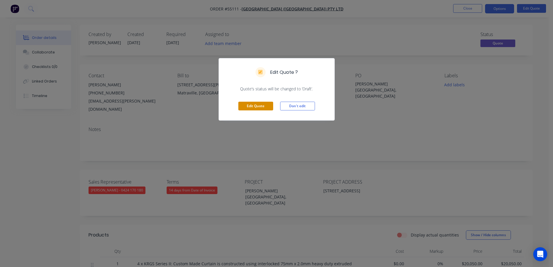
click at [247, 109] on button "Edit Quote" at bounding box center [255, 106] width 35 height 9
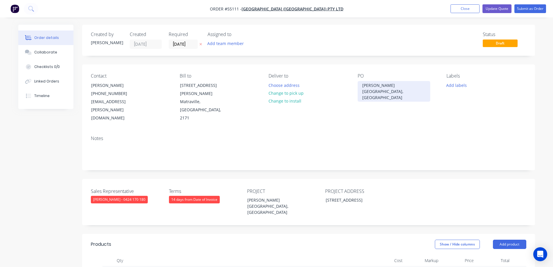
click at [412, 86] on div "Chevalier College, Burrado NSW" at bounding box center [394, 91] width 73 height 21
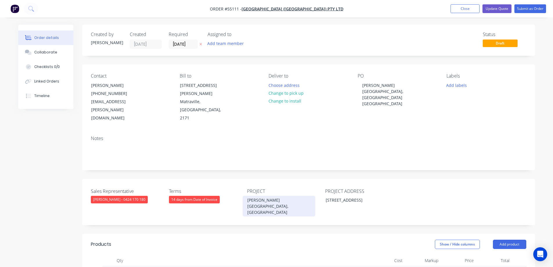
click at [297, 196] on div "Chevalier College, Burrado NSW" at bounding box center [279, 206] width 73 height 21
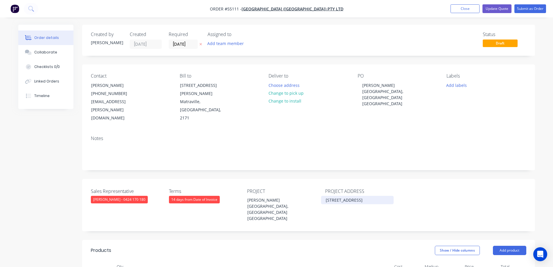
click at [369, 196] on div "11 Charlotte St, Burrado NSW 2576" at bounding box center [357, 200] width 73 height 8
click at [370, 196] on div "11 Charlotte St, Burrado NSW 2576" at bounding box center [357, 200] width 73 height 8
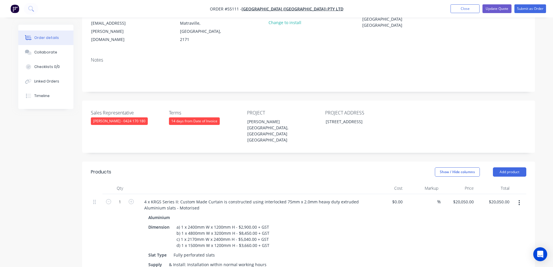
scroll to position [87, 0]
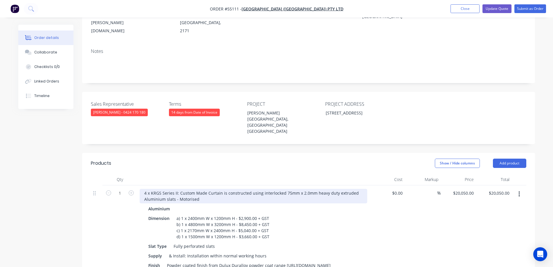
click at [145, 189] on div "4 x KRGS Series II: Custom Made Curtain is constructed using interlocked 75mm x…" at bounding box center [254, 196] width 228 height 15
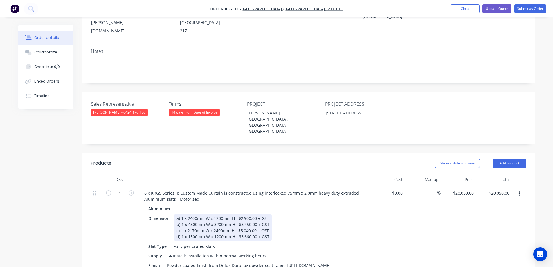
click at [184, 218] on div "a) 1 x 2400mm W x 1200mm H - $2,900.00 + GST b) 1 x 4800mm W x 3200mm H - $8,45…" at bounding box center [223, 227] width 98 height 27
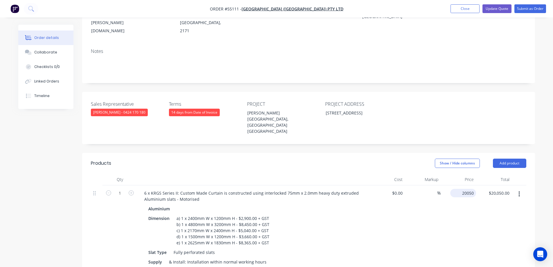
click at [460, 189] on div "20050 $20,050.00" at bounding box center [463, 193] width 26 height 8
type input "$28,415.00"
click at [446, 198] on div "$28,415.00 $28,415.00" at bounding box center [459, 241] width 36 height 113
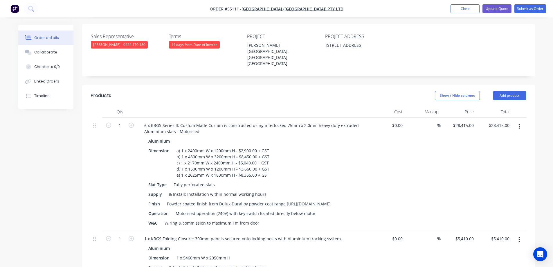
scroll to position [116, 0]
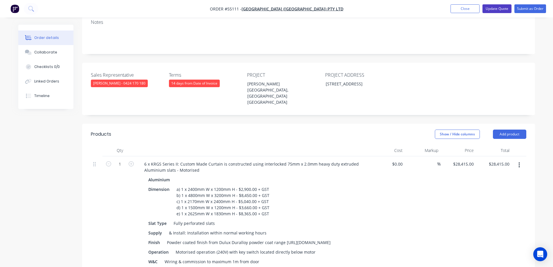
click at [493, 7] on button "Update Quote" at bounding box center [496, 8] width 29 height 9
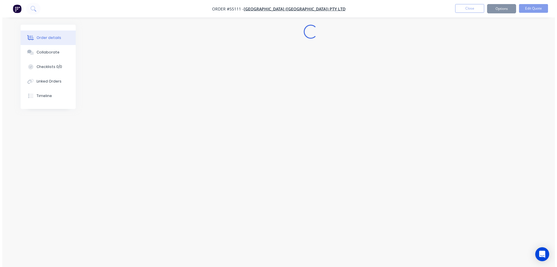
scroll to position [0, 0]
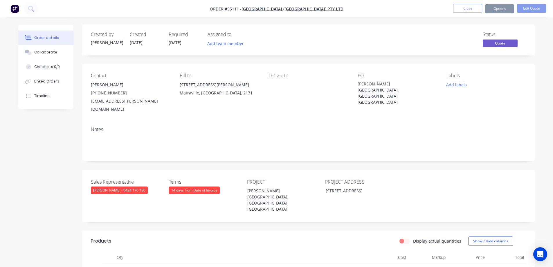
click at [496, 10] on button "Options" at bounding box center [499, 8] width 29 height 9
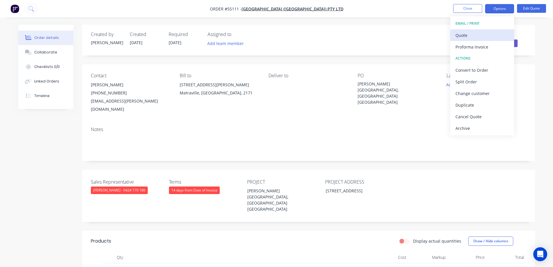
click at [490, 35] on div "Quote" at bounding box center [481, 35] width 53 height 8
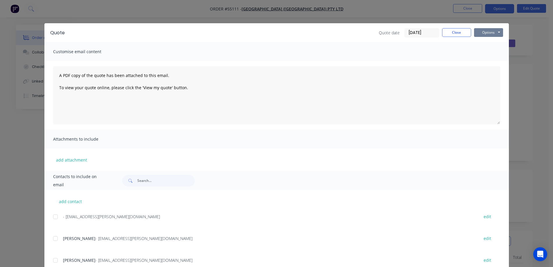
click at [490, 35] on button "Options" at bounding box center [488, 32] width 29 height 9
click at [490, 53] on button "Print" at bounding box center [492, 53] width 37 height 10
click at [427, 6] on div "Quote Quote date 03/09/25 Close Options Preview Print Email Customise email con…" at bounding box center [276, 133] width 553 height 267
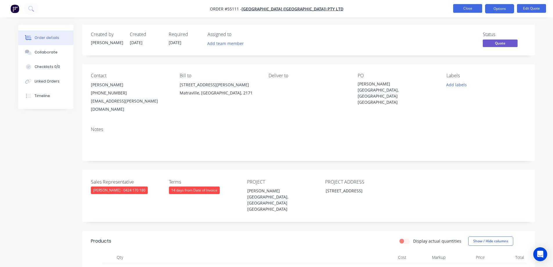
click at [459, 8] on button "Close" at bounding box center [467, 8] width 29 height 9
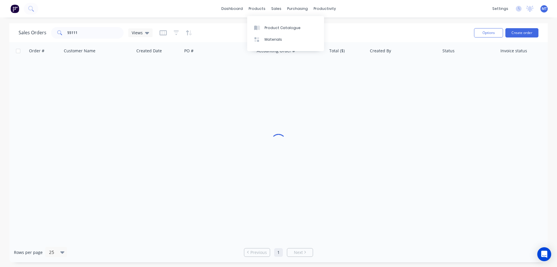
click at [277, 7] on div "sales" at bounding box center [276, 8] width 16 height 9
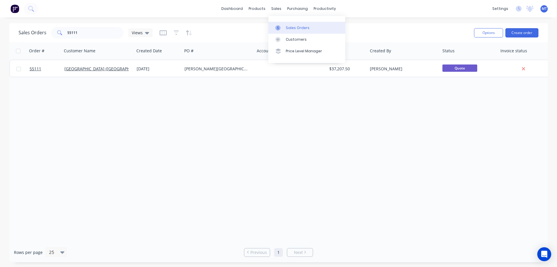
click at [282, 30] on link "Sales Orders" at bounding box center [306, 28] width 77 height 12
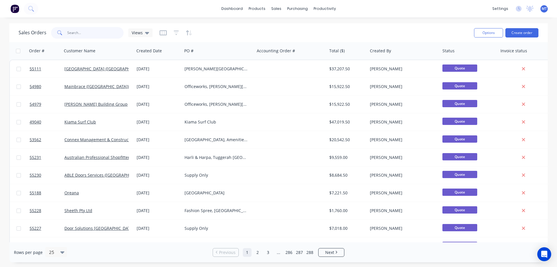
click at [80, 36] on input "text" at bounding box center [95, 33] width 57 height 12
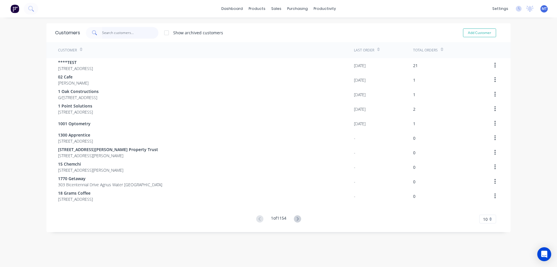
click at [107, 33] on input "text" at bounding box center [130, 33] width 57 height 12
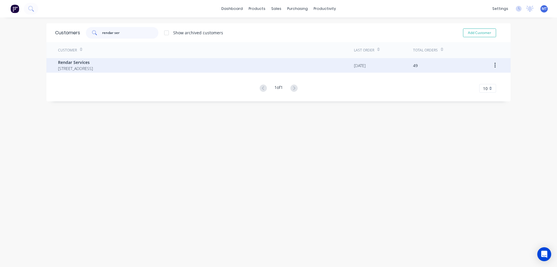
type input "rendar ser"
click at [119, 64] on div "Rendar Services [STREET_ADDRESS]" at bounding box center [206, 65] width 296 height 15
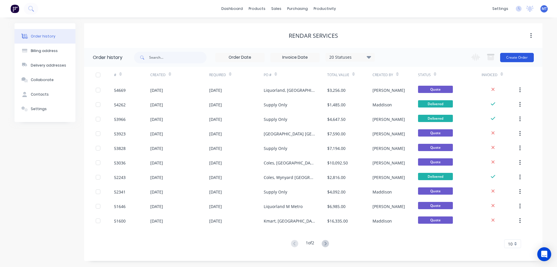
click at [519, 57] on button "Create Order" at bounding box center [517, 57] width 34 height 9
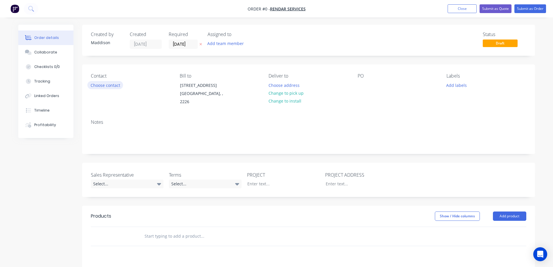
click at [94, 85] on button "Choose contact" at bounding box center [105, 85] width 36 height 8
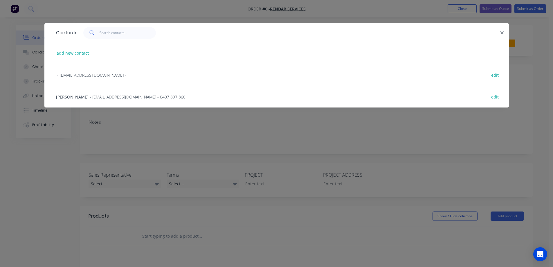
click at [90, 96] on span "- [EMAIL_ADDRESS][DOMAIN_NAME] - 0407 897 860" at bounding box center [138, 97] width 96 height 6
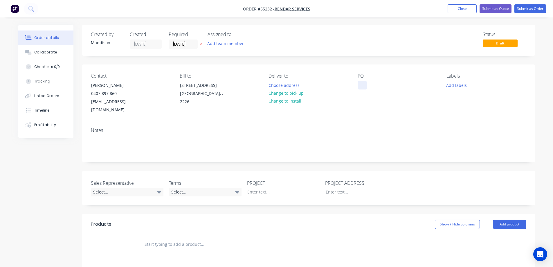
click at [360, 82] on div at bounding box center [362, 85] width 9 height 8
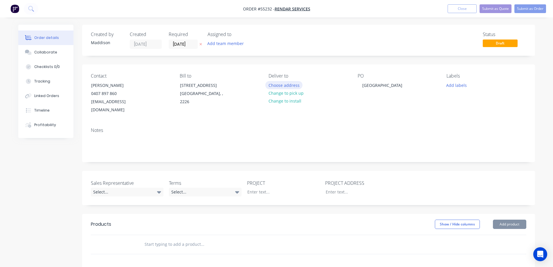
click at [289, 85] on button "Choose address" at bounding box center [283, 85] width 37 height 8
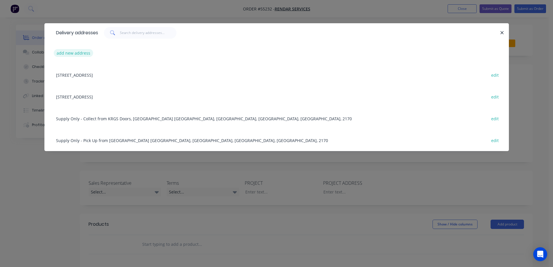
click at [79, 51] on button "add new address" at bounding box center [74, 53] width 40 height 8
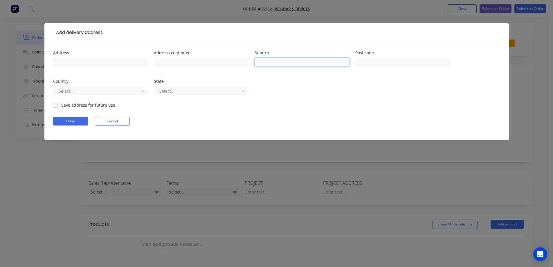
click at [277, 62] on input "text" at bounding box center [302, 62] width 95 height 9
type input "[GEOGRAPHIC_DATA]"
type input "2176"
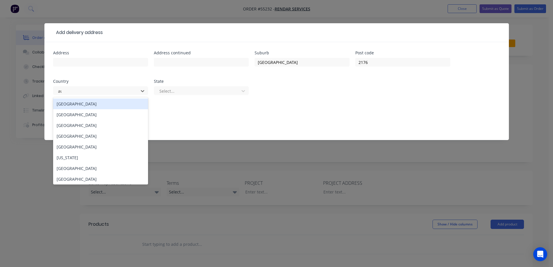
type input "aus"
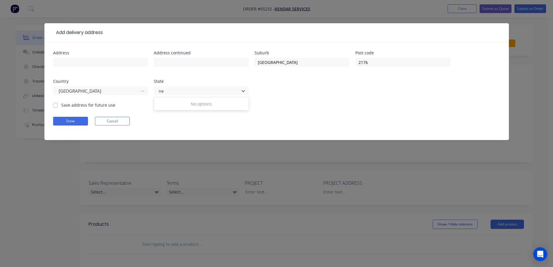
type input "new"
click at [65, 106] on label "Save address for future use" at bounding box center [88, 105] width 54 height 6
click at [58, 106] on input "Save address for future use" at bounding box center [55, 105] width 5 height 6
checkbox input "true"
click at [67, 120] on button "Done" at bounding box center [70, 121] width 35 height 9
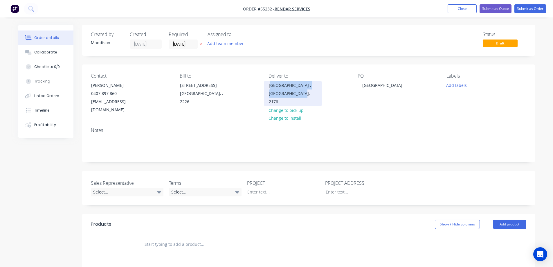
drag, startPoint x: 292, startPoint y: 95, endPoint x: 270, endPoint y: 86, distance: 23.6
click at [270, 86] on div "[GEOGRAPHIC_DATA] , [GEOGRAPHIC_DATA], 2176" at bounding box center [293, 93] width 48 height 24
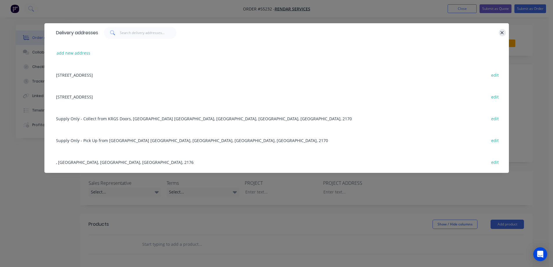
click at [502, 30] on icon "button" at bounding box center [502, 32] width 4 height 5
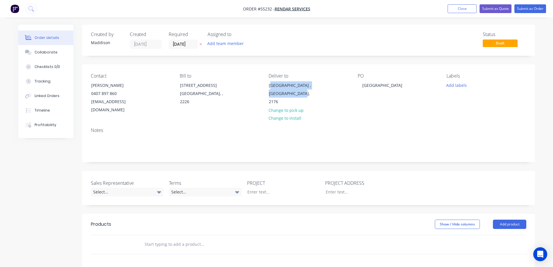
click at [328, 92] on div "Deliver to [GEOGRAPHIC_DATA] , [GEOGRAPHIC_DATA], 2176 Change to pick up Change…" at bounding box center [308, 93] width 80 height 41
drag, startPoint x: 308, startPoint y: 93, endPoint x: 264, endPoint y: 86, distance: 44.7
click at [264, 86] on div "Contact Darren 0407 897 860 rendarservices@bigpond.com Bill to 6 Genda Street N…" at bounding box center [308, 93] width 453 height 58
click at [340, 98] on div "Deliver to Edensor Park , New South Wales, 2176 Change to pick up Change to ins…" at bounding box center [308, 93] width 80 height 41
drag, startPoint x: 306, startPoint y: 95, endPoint x: 269, endPoint y: 88, distance: 37.2
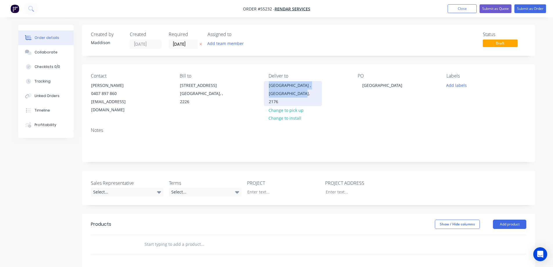
click at [269, 88] on div "Edensor Park , New South Wales, 2176" at bounding box center [293, 93] width 48 height 24
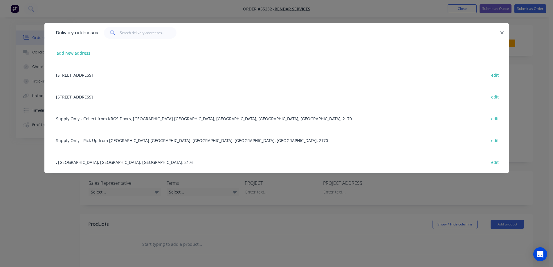
copy div "Edensor Park , New South Wales, 2176"
click at [314, 221] on div "Delivery addresses add new address 6 Genda Street, NSW, undefined, 2226 edit 6 …" at bounding box center [276, 133] width 553 height 267
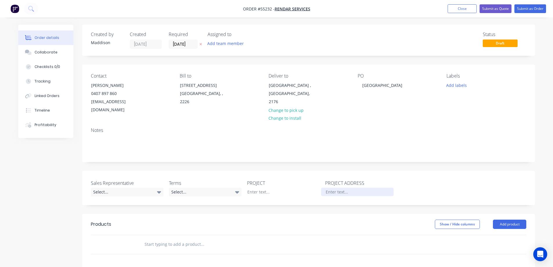
click at [338, 187] on div at bounding box center [357, 191] width 73 height 8
paste div
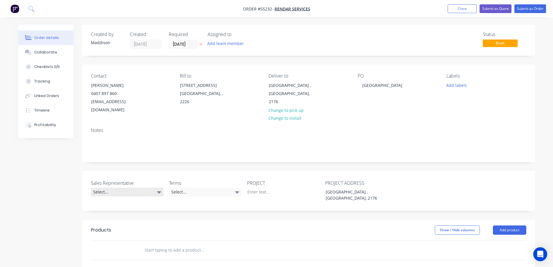
click at [116, 187] on div "Select..." at bounding box center [127, 191] width 73 height 9
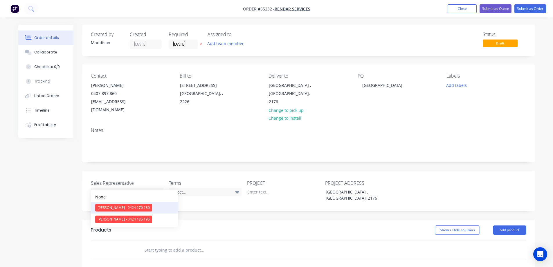
click at [116, 210] on div "[PERSON_NAME] - 0424 170 180" at bounding box center [123, 208] width 57 height 8
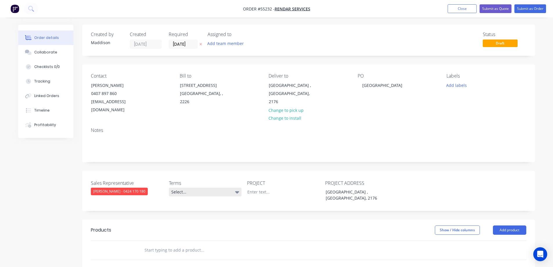
click at [198, 187] on div "Select..." at bounding box center [205, 191] width 73 height 9
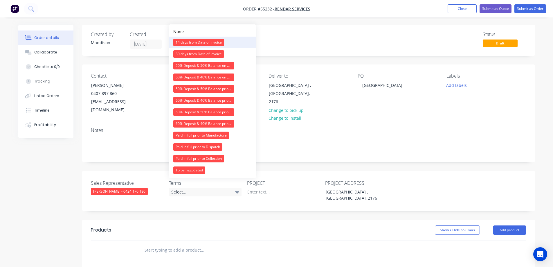
click at [186, 41] on div "14 days from Date of Invoice" at bounding box center [198, 43] width 51 height 8
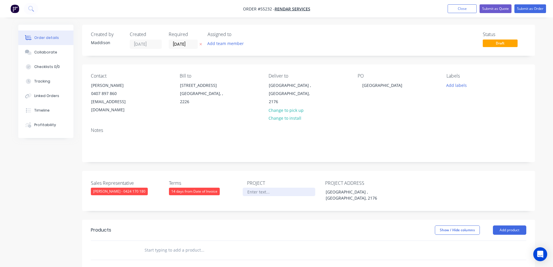
click at [259, 187] on div at bounding box center [279, 191] width 73 height 8
drag, startPoint x: 361, startPoint y: 83, endPoint x: 427, endPoint y: 84, distance: 66.5
click at [427, 84] on div "PO Edensor Park NSW" at bounding box center [398, 93] width 80 height 41
copy div "[GEOGRAPHIC_DATA]"
click at [255, 187] on div at bounding box center [279, 191] width 73 height 8
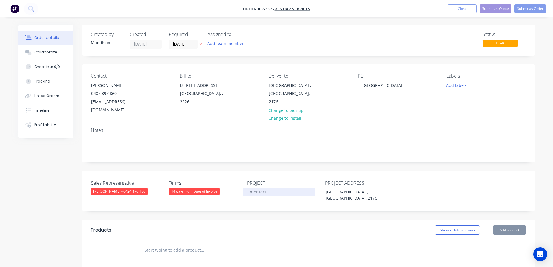
paste div
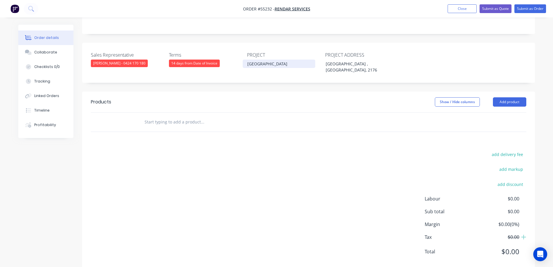
scroll to position [133, 0]
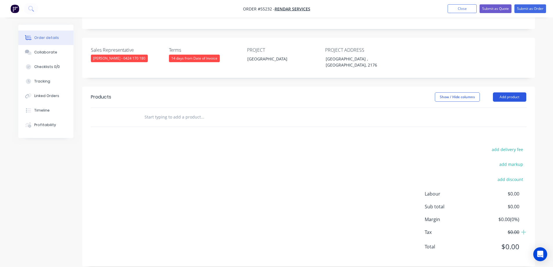
click at [506, 92] on button "Add product" at bounding box center [509, 96] width 33 height 9
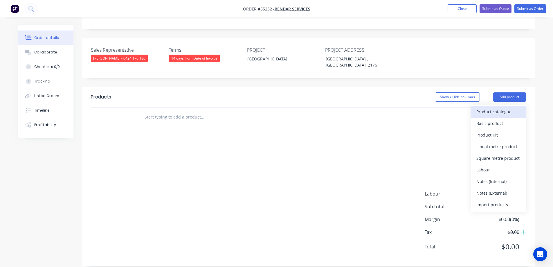
click at [488, 107] on div "Product catalogue" at bounding box center [498, 111] width 45 height 8
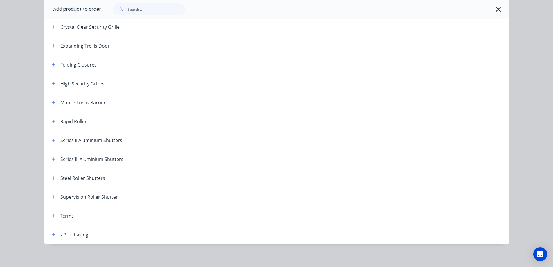
scroll to position [162, 0]
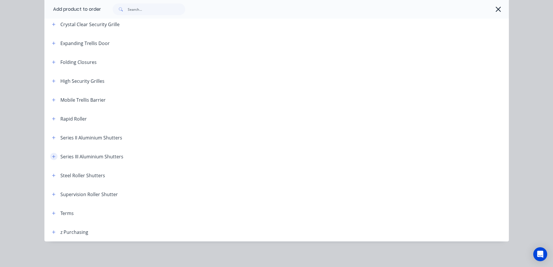
click at [54, 157] on button "button" at bounding box center [53, 156] width 7 height 7
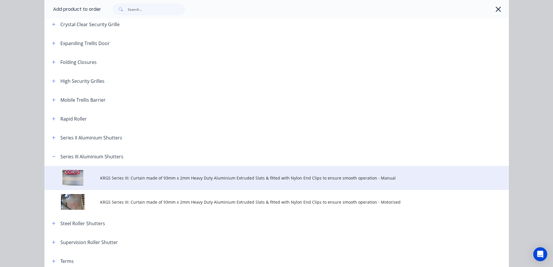
click at [157, 173] on td "KRGS Series III: Curtain made of 93mm x 2mm Heavy Duty Aluminium Extruded Slats…" at bounding box center [304, 178] width 409 height 24
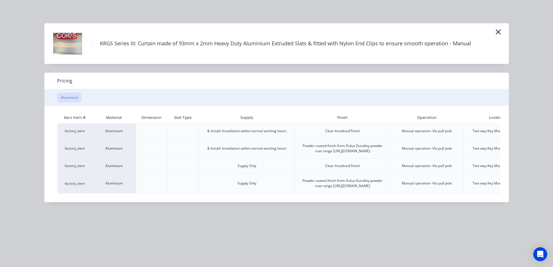
scroll to position [0, 60]
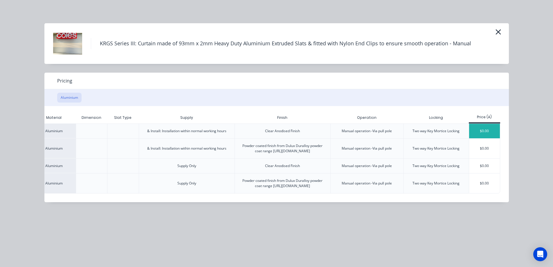
click at [486, 133] on div "$0.00" at bounding box center [484, 131] width 31 height 15
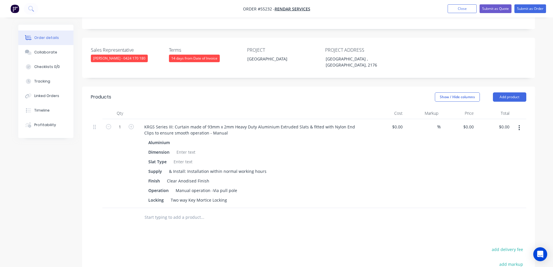
click at [139, 119] on div "KRGS Series III: Curtain made of 93mm x 2mm Heavy Duty Aluminium Extruded Slats…" at bounding box center [253, 163] width 232 height 89
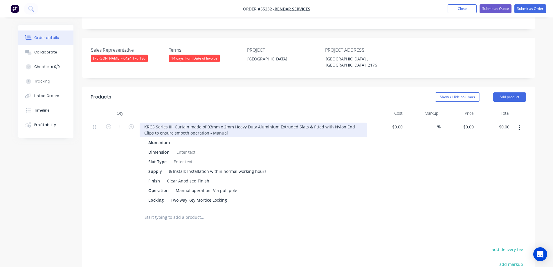
click at [145, 122] on div "KRGS Series III: Curtain made of 93mm x 2mm Heavy Duty Aluminium Extruded Slats…" at bounding box center [254, 129] width 228 height 15
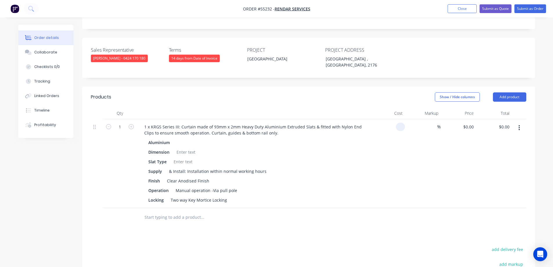
type input "$0.00"
type input "$9,450.00"
click at [186, 148] on div at bounding box center [186, 152] width 24 height 8
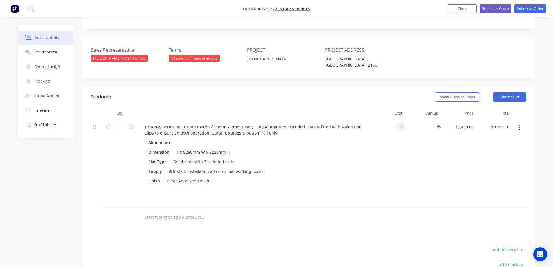
type input "$0.00"
type input "$9,450.00"
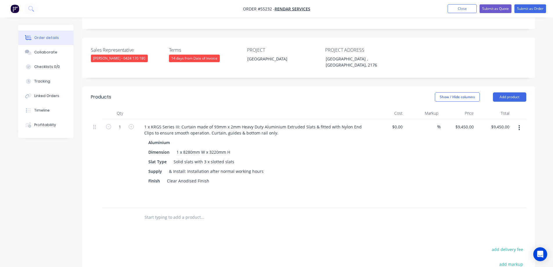
click at [330, 186] on div at bounding box center [252, 190] width 212 height 8
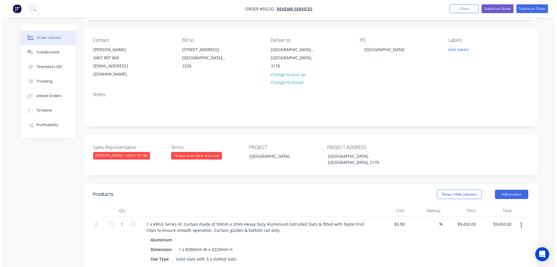
scroll to position [0, 0]
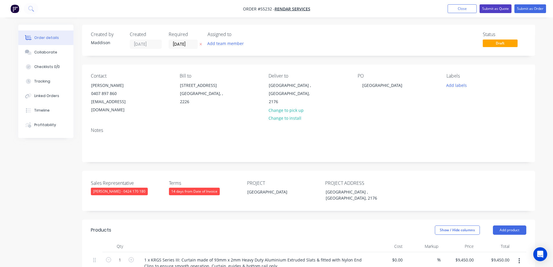
click at [493, 8] on button "Submit as Quote" at bounding box center [495, 8] width 32 height 9
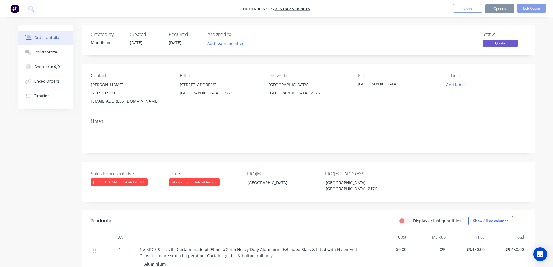
click at [495, 8] on button "Options" at bounding box center [499, 8] width 29 height 9
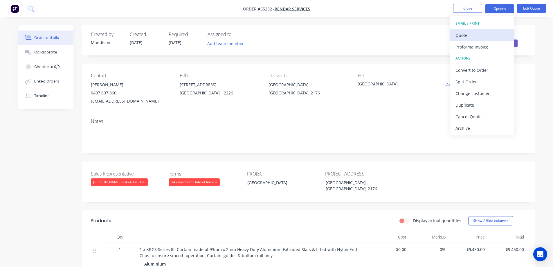
click at [484, 32] on div "Quote" at bounding box center [481, 35] width 53 height 8
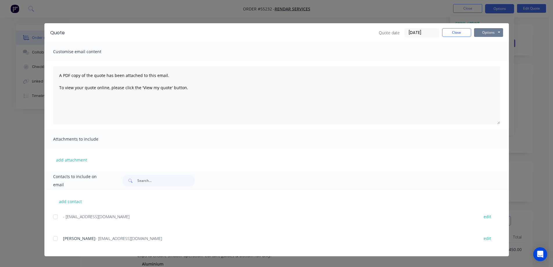
click at [493, 31] on button "Options" at bounding box center [488, 32] width 29 height 9
click at [492, 50] on button "Print" at bounding box center [492, 53] width 37 height 10
click at [358, 5] on div "Quote Quote date 03/09/25 Close Options Preview Print Email Customise email con…" at bounding box center [276, 133] width 553 height 267
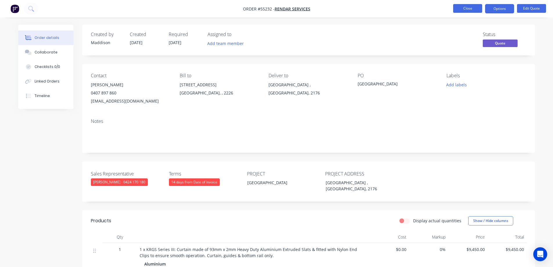
click at [459, 10] on button "Close" at bounding box center [467, 8] width 29 height 9
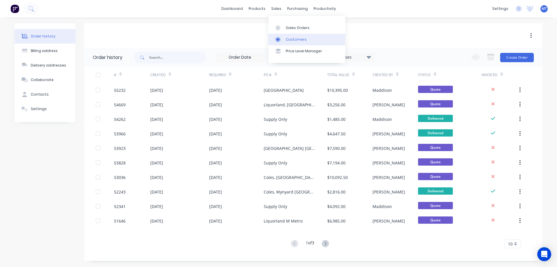
click at [285, 40] on link "Customers" at bounding box center [306, 40] width 77 height 12
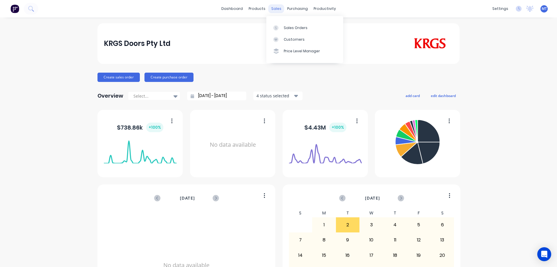
click at [274, 8] on div "sales" at bounding box center [276, 8] width 16 height 9
click at [282, 28] on link "Sales Orders" at bounding box center [304, 28] width 77 height 12
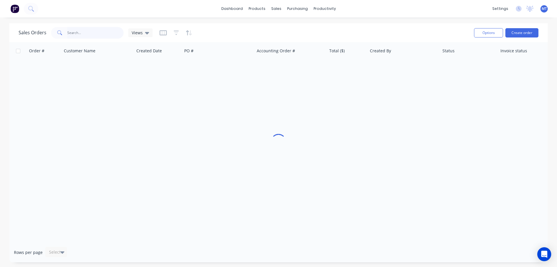
click at [91, 33] on input "text" at bounding box center [95, 33] width 57 height 12
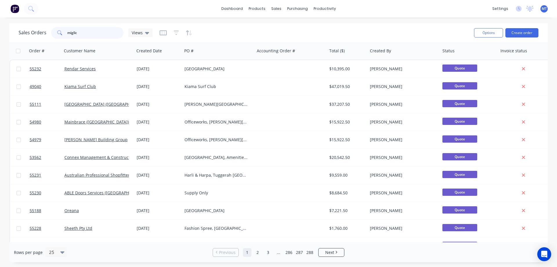
type input "miglic"
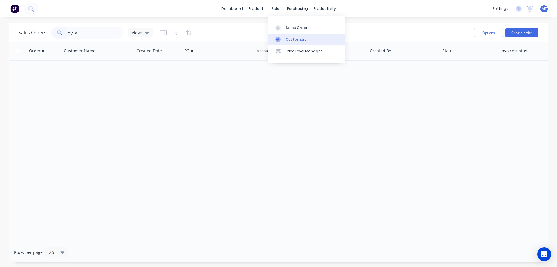
click at [285, 38] on link "Customers" at bounding box center [306, 40] width 77 height 12
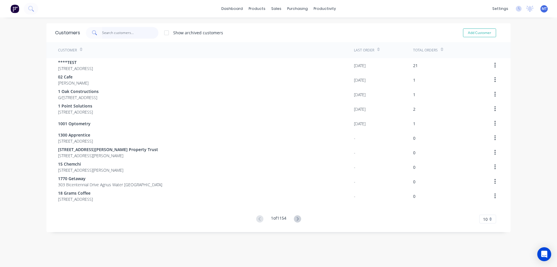
click at [116, 33] on input "text" at bounding box center [130, 33] width 57 height 12
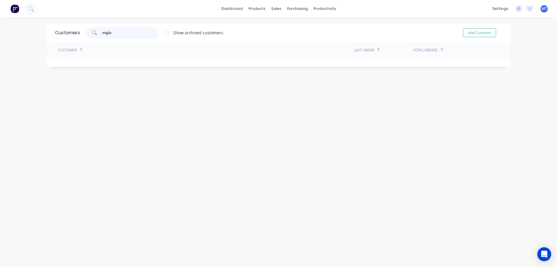
type input "miglic"
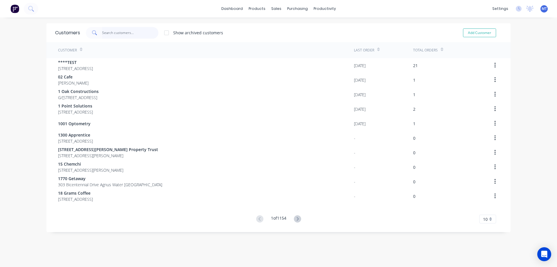
click at [118, 30] on input "text" at bounding box center [130, 33] width 57 height 12
click at [128, 33] on input "text" at bounding box center [130, 33] width 57 height 12
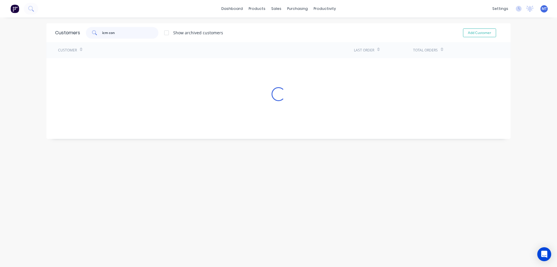
type input "icm con"
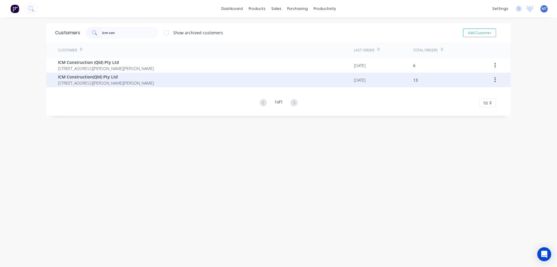
click at [195, 86] on div "ICM Construction(Qld) Pty Ltd [STREET_ADDRESS][PERSON_NAME][PERSON_NAME]" at bounding box center [206, 80] width 296 height 15
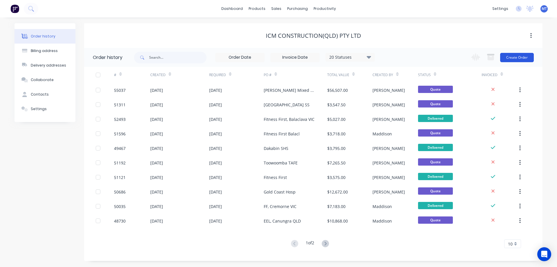
click at [527, 59] on button "Create Order" at bounding box center [517, 57] width 34 height 9
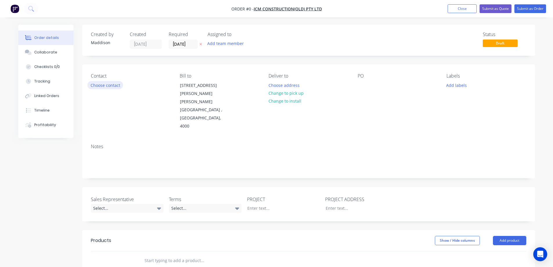
click at [106, 85] on button "Choose contact" at bounding box center [105, 85] width 36 height 8
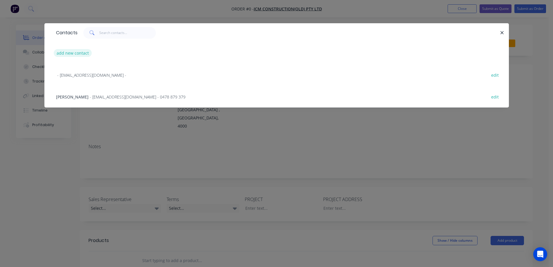
click at [69, 54] on button "add new contact" at bounding box center [73, 53] width 38 height 8
select select "AU"
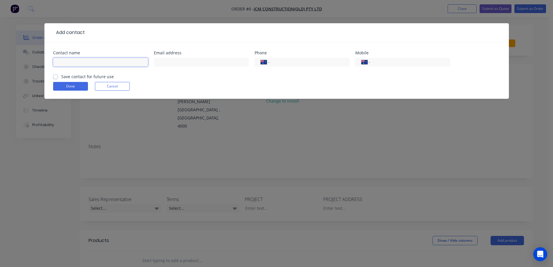
click at [76, 60] on input "text" at bounding box center [100, 62] width 95 height 9
type input "[PERSON_NAME]"
type input "[PERSON_NAME][EMAIL_ADDRESS][DOMAIN_NAME]"
type input "0435 207 508"
click at [67, 75] on label "Save contact for future use" at bounding box center [87, 76] width 53 height 6
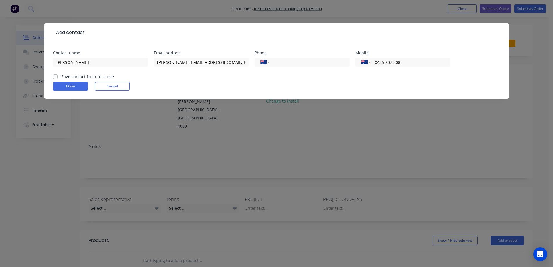
click at [58, 75] on input "Save contact for future use" at bounding box center [55, 76] width 5 height 6
checkbox input "true"
click at [67, 86] on button "Done" at bounding box center [70, 86] width 35 height 9
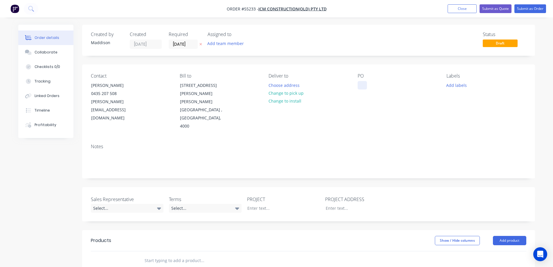
drag, startPoint x: 353, startPoint y: 80, endPoint x: 358, endPoint y: 83, distance: 4.7
click at [356, 82] on div "Contact Jean Wong 0435 207 508 jean.w@icmco.com.au Bill to 2/162 Petrie Terrace…" at bounding box center [308, 101] width 453 height 75
click at [358, 83] on div at bounding box center [362, 85] width 9 height 8
click at [292, 85] on button "Choose address" at bounding box center [283, 85] width 37 height 8
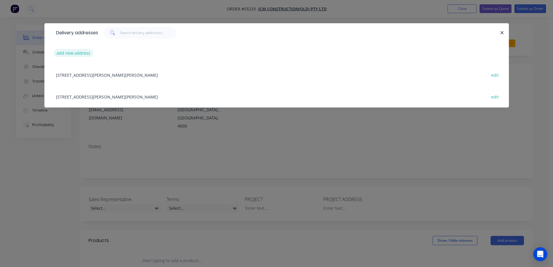
click at [81, 53] on button "add new address" at bounding box center [74, 53] width 40 height 8
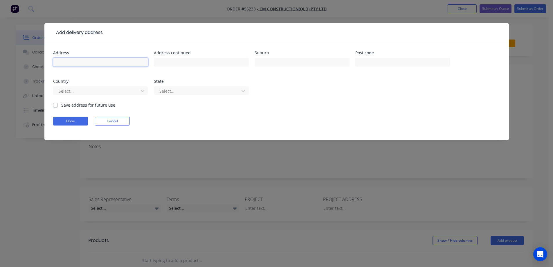
click at [87, 59] on input "text" at bounding box center [100, 62] width 95 height 9
type input "129 Toohey Street,"
type input "V"
type input "B"
type input "Caboolture"
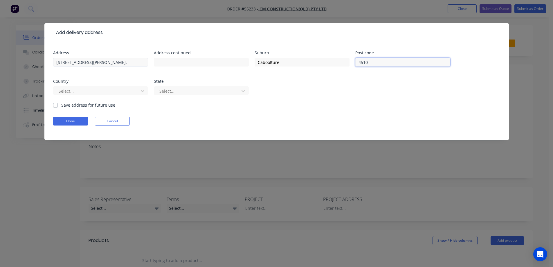
type input "4510"
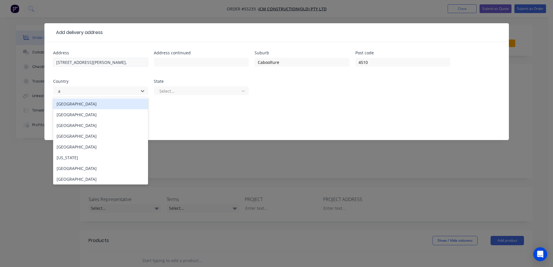
type input "au"
click at [98, 103] on div "[GEOGRAPHIC_DATA]" at bounding box center [100, 103] width 95 height 11
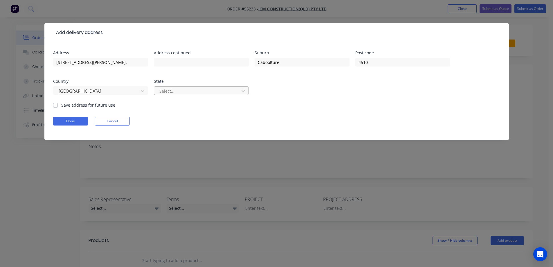
click at [186, 90] on div at bounding box center [197, 90] width 77 height 7
type input "qu"
click at [80, 105] on label "Save address for future use" at bounding box center [88, 105] width 54 height 6
click at [58, 105] on input "Save address for future use" at bounding box center [55, 105] width 5 height 6
checkbox input "true"
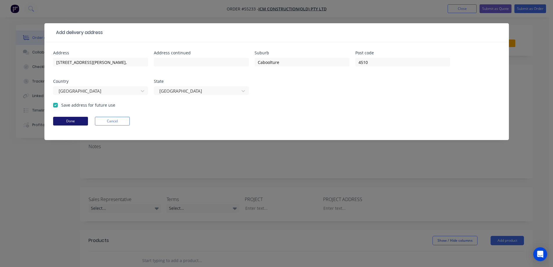
click at [82, 122] on button "Done" at bounding box center [70, 121] width 35 height 9
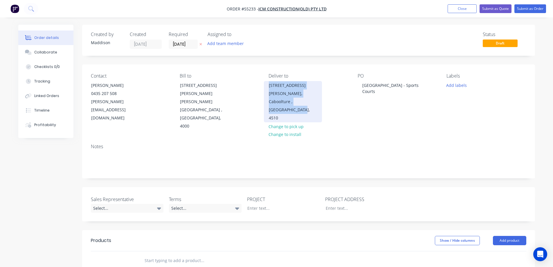
drag, startPoint x: 285, startPoint y: 101, endPoint x: 268, endPoint y: 86, distance: 22.8
click at [268, 86] on div "129 Toohey Street, Caboolture , Queensland, 4510" at bounding box center [293, 101] width 58 height 41
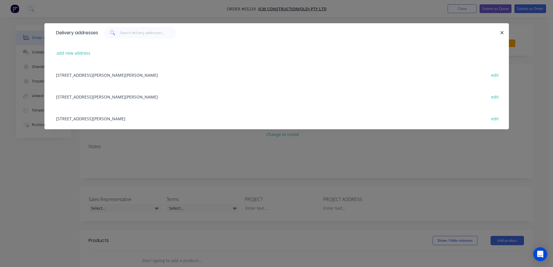
copy div "129 Toohey Street, Caboolture , Queensland, 4510"
click at [387, 160] on div "Delivery addresses add new address 2/162 Petrie Terrace, Petrie Terrace , Queen…" at bounding box center [276, 133] width 553 height 267
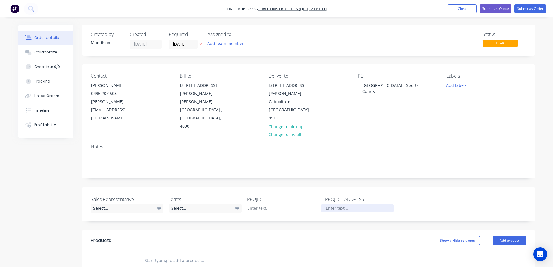
click at [336, 204] on div at bounding box center [357, 208] width 73 height 8
paste div
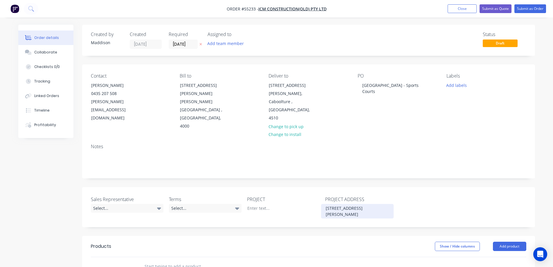
click at [362, 204] on div "129 Toohey Street,Caboolture , Queensland, 4510" at bounding box center [357, 211] width 73 height 15
click at [118, 204] on div "Select..." at bounding box center [127, 208] width 73 height 9
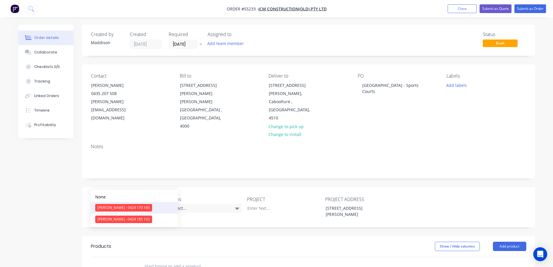
click at [110, 209] on div "[PERSON_NAME] - 0424 170 180" at bounding box center [123, 208] width 57 height 8
click at [213, 204] on div "Select..." at bounding box center [205, 208] width 73 height 9
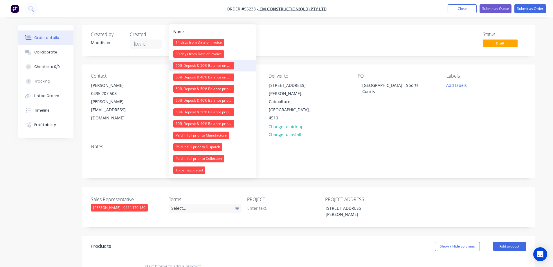
click at [190, 64] on div "50% Deposit & 50% Balance on Day of Installation" at bounding box center [203, 66] width 61 height 8
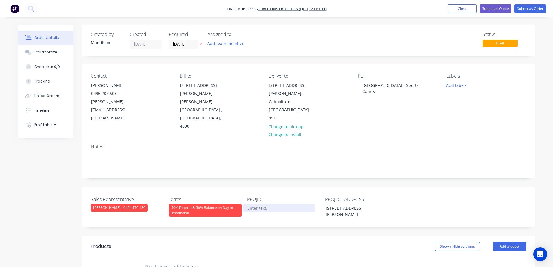
click at [270, 204] on div at bounding box center [279, 208] width 73 height 8
click at [268, 204] on div at bounding box center [279, 208] width 73 height 8
drag, startPoint x: 361, startPoint y: 85, endPoint x: 409, endPoint y: 98, distance: 49.8
click at [409, 98] on div "PO Grace Lutheran College - Sports Courts" at bounding box center [398, 101] width 80 height 57
copy div "[GEOGRAPHIC_DATA] - Sports Courts"
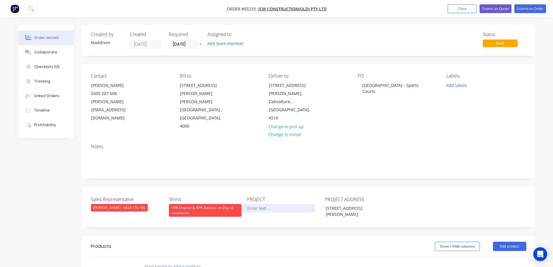
click at [249, 204] on div at bounding box center [279, 208] width 73 height 8
paste div
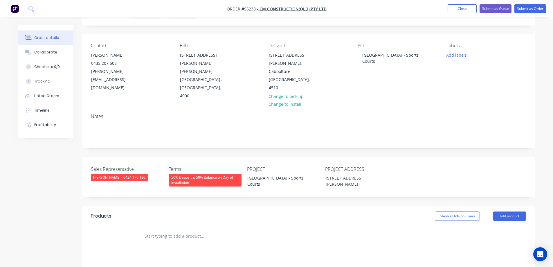
scroll to position [87, 0]
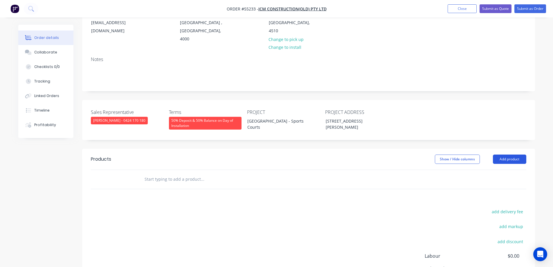
click at [511, 154] on button "Add product" at bounding box center [509, 158] width 33 height 9
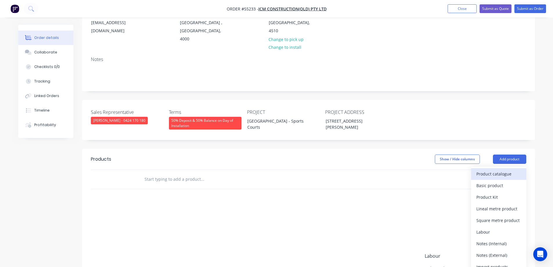
click at [496, 169] on div "Product catalogue" at bounding box center [498, 173] width 45 height 8
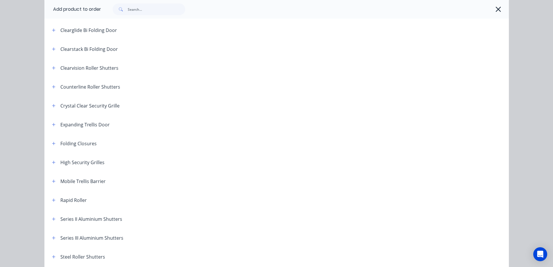
scroll to position [116, 0]
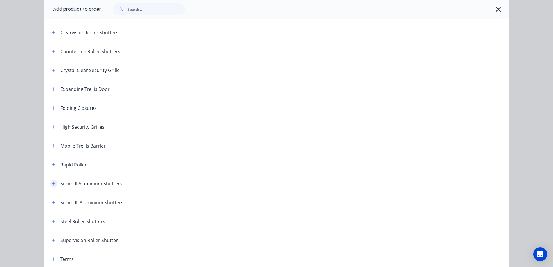
click at [52, 183] on icon "button" at bounding box center [53, 183] width 3 height 4
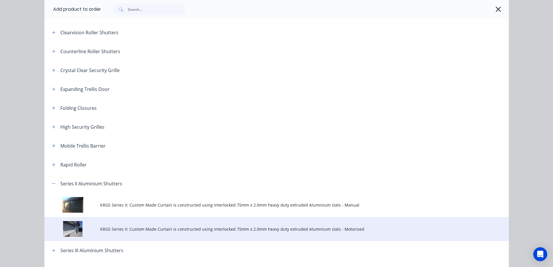
click at [146, 226] on span "KRGS Series II: Custom Made Curtain is constructed using interlocked 75mm x 2.0…" at bounding box center [263, 229] width 327 height 6
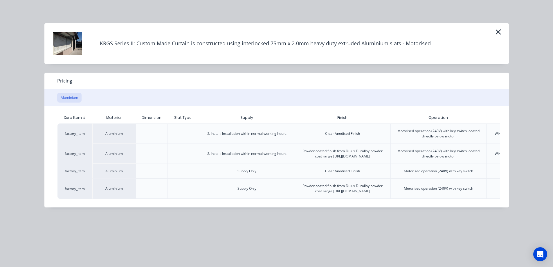
scroll to position [0, 113]
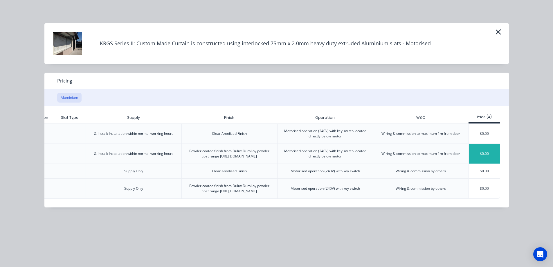
click at [481, 152] on div "$0.00" at bounding box center [484, 154] width 31 height 20
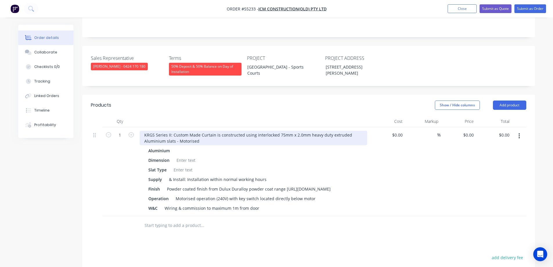
click at [145, 131] on div "KRGS Series II: Custom Made Curtain is constructed using interlocked 75mm x 2.0…" at bounding box center [254, 138] width 228 height 15
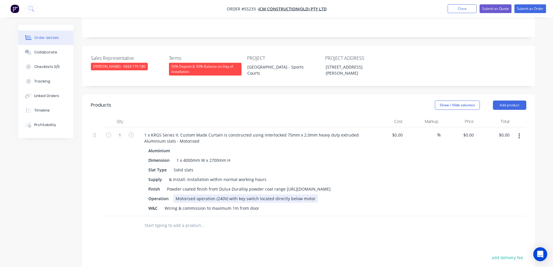
click at [192, 194] on div "Motorised operation (240V) with key switch located directly below motor" at bounding box center [245, 198] width 145 height 8
type input "$0.00"
type input "7"
type input "0"
type input "$0.00"
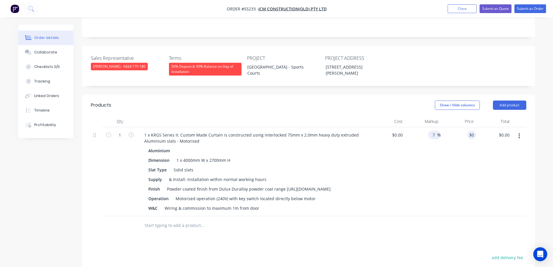
click at [435, 131] on input "7" at bounding box center [433, 135] width 7 height 8
type input "$7,260.00"
click at [497, 7] on button "Submit as Quote" at bounding box center [495, 8] width 32 height 9
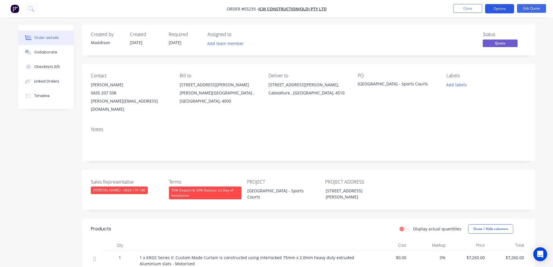
click at [497, 9] on button "Options" at bounding box center [499, 8] width 29 height 9
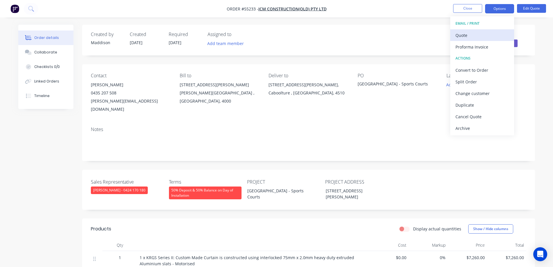
click at [486, 37] on div "Quote" at bounding box center [481, 35] width 53 height 8
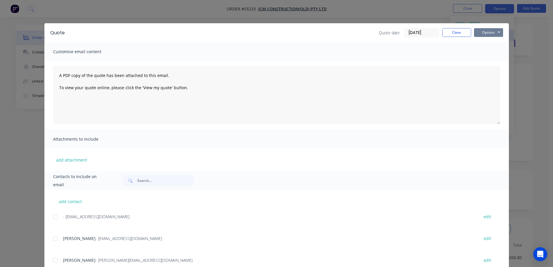
click at [492, 34] on button "Options" at bounding box center [488, 32] width 29 height 9
click at [492, 48] on button "Print" at bounding box center [492, 53] width 37 height 10
click at [324, 3] on div "Quote Quote date 03/09/25 Close Options Preview Print Email Customise email con…" at bounding box center [276, 133] width 553 height 267
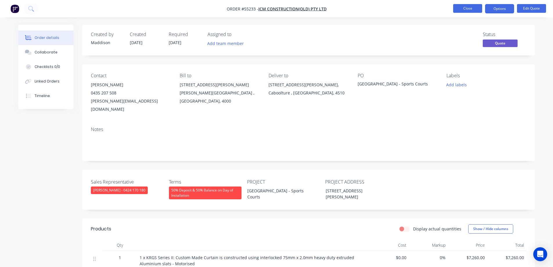
click at [458, 10] on button "Close" at bounding box center [467, 8] width 29 height 9
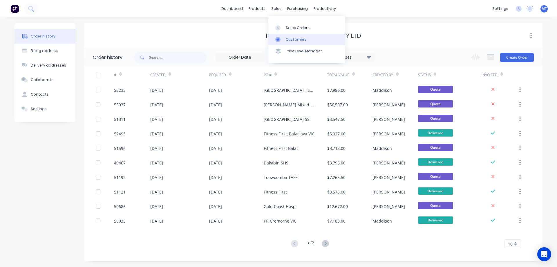
click at [285, 38] on link "Customers" at bounding box center [306, 40] width 77 height 12
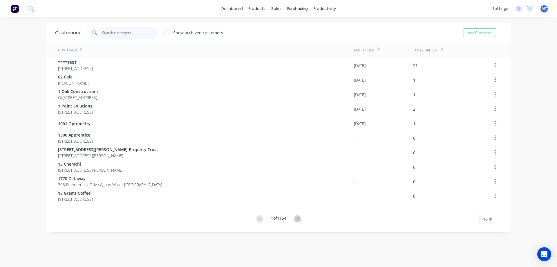
click at [127, 37] on input "text" at bounding box center [130, 33] width 57 height 12
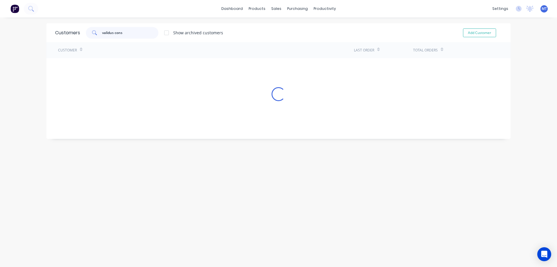
type input "validus cons"
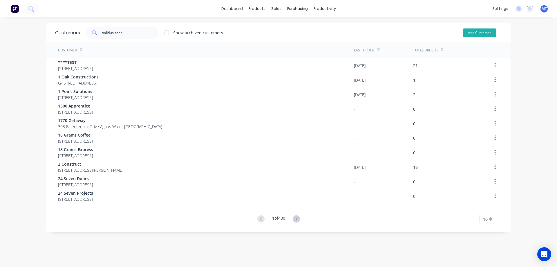
click at [477, 33] on button "Add Customer" at bounding box center [479, 32] width 33 height 9
select select "AU"
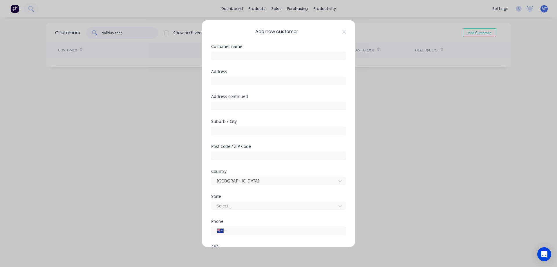
click at [156, 114] on div "Add new customer Customer name Address Address continued Suburb / City Post Cod…" at bounding box center [278, 133] width 557 height 267
click at [342, 32] on icon at bounding box center [343, 31] width 3 height 5
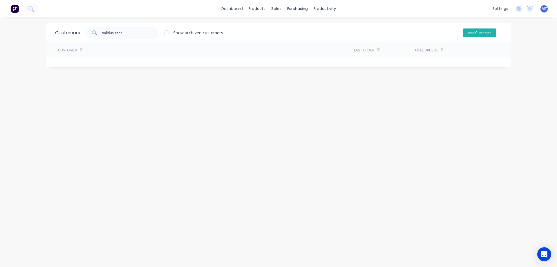
click at [474, 33] on button "Add Customer" at bounding box center [479, 32] width 33 height 9
select select "AU"
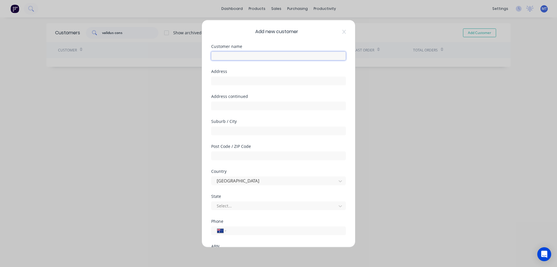
click at [223, 54] on input "text" at bounding box center [278, 55] width 135 height 9
type input "Validus Constructions"
type input "The Alex, [STREET_ADDRESS][PERSON_NAME],"
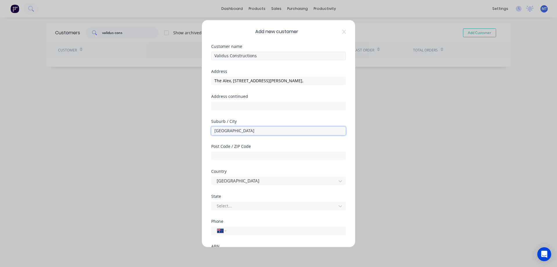
type input "[GEOGRAPHIC_DATA]"
type input "2015"
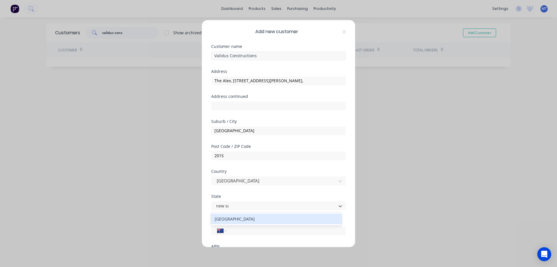
type input "new sou"
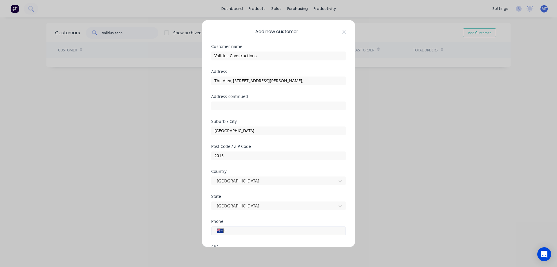
click at [267, 232] on input "tel" at bounding box center [284, 230] width 109 height 7
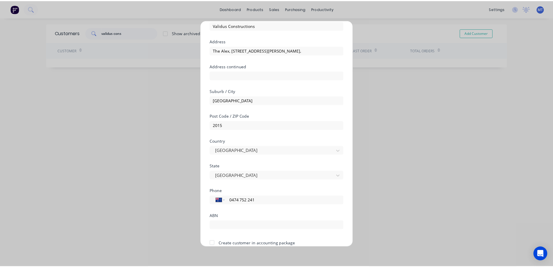
scroll to position [57, 0]
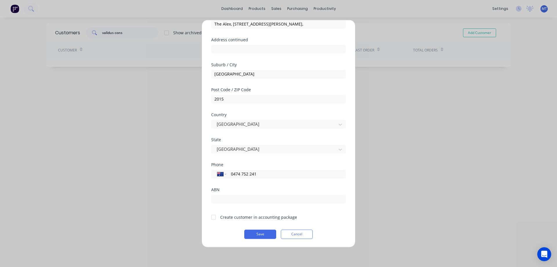
type input "0474 752 241"
click at [212, 216] on div at bounding box center [214, 217] width 12 height 12
click at [266, 234] on button "Save" at bounding box center [260, 233] width 32 height 9
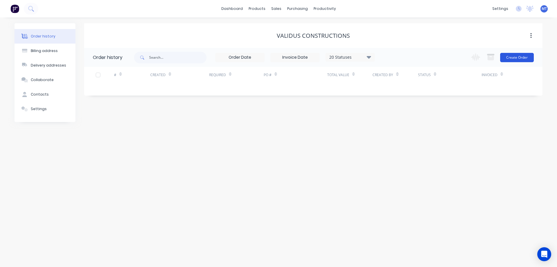
click at [509, 61] on button "Create Order" at bounding box center [517, 57] width 34 height 9
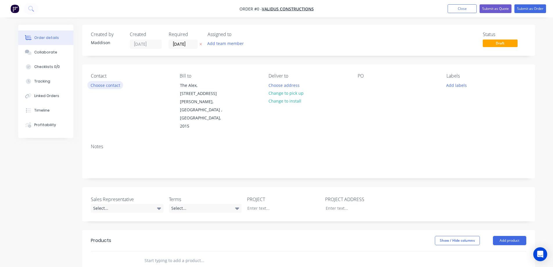
click at [104, 87] on button "Choose contact" at bounding box center [105, 85] width 36 height 8
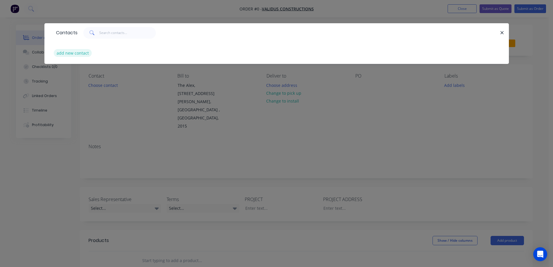
click at [78, 54] on button "add new contact" at bounding box center [73, 53] width 38 height 8
select select "AU"
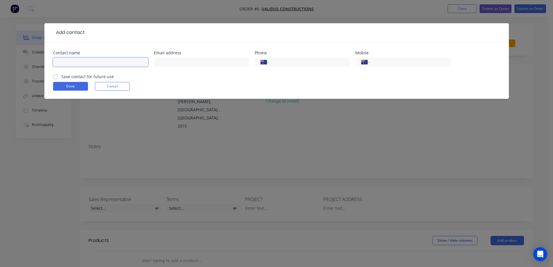
click at [99, 62] on input "text" at bounding box center [100, 62] width 95 height 9
type input "Michael Bryant"
type input "michael@validusconstructions.com.au"
type input "0474 752 241"
click at [75, 77] on label "Save contact for future use" at bounding box center [87, 76] width 53 height 6
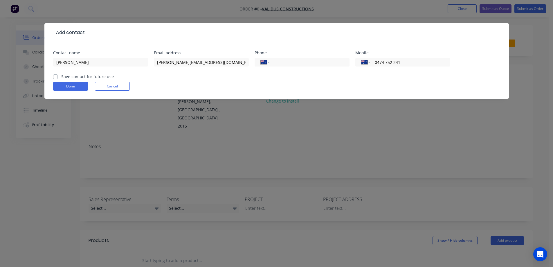
click at [58, 77] on input "Save contact for future use" at bounding box center [55, 76] width 5 height 6
checkbox input "true"
click at [74, 89] on button "Done" at bounding box center [70, 86] width 35 height 9
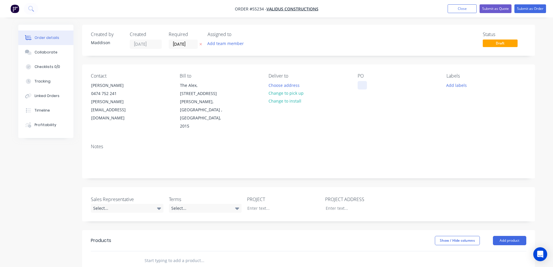
click at [362, 85] on div at bounding box center [362, 85] width 9 height 8
click at [282, 84] on button "Choose address" at bounding box center [283, 85] width 37 height 8
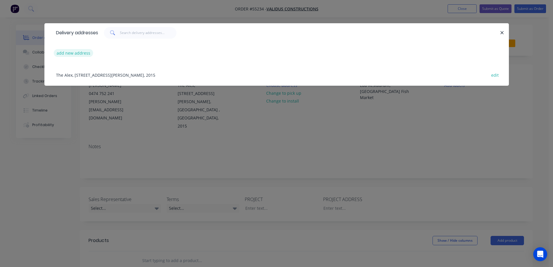
click at [82, 56] on button "add new address" at bounding box center [74, 53] width 40 height 8
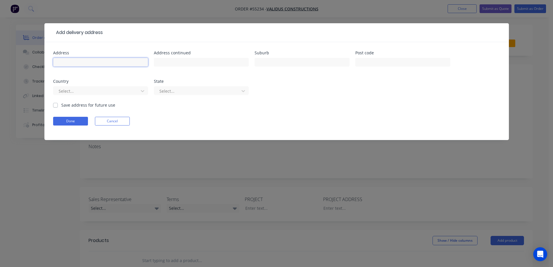
click at [79, 60] on input "text" at bounding box center [100, 62] width 95 height 9
type input "Tenancy E1C, Sydney Fish Market,"
type input "1B Bridge Road,"
type input "Glebe"
type input "2037"
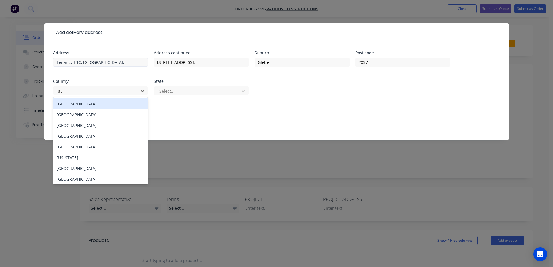
type input "aus"
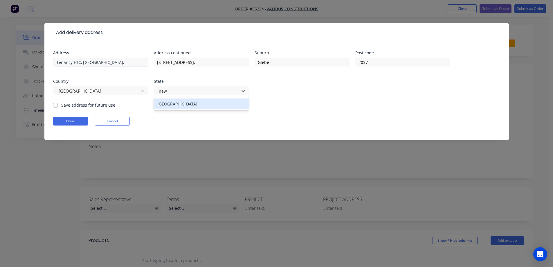
type input "new so"
click at [61, 107] on label "Save address for future use" at bounding box center [88, 105] width 54 height 6
click at [55, 107] on input "Save address for future use" at bounding box center [55, 105] width 5 height 6
checkbox input "true"
click at [62, 120] on button "Done" at bounding box center [70, 121] width 35 height 9
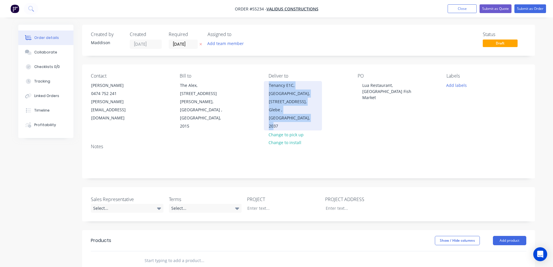
drag, startPoint x: 268, startPoint y: 84, endPoint x: 297, endPoint y: 111, distance: 40.0
click at [297, 111] on div "Tenancy E1C, Sydney Fish Market, 1B Bridge Road, Glebe , New South Wales, 2037" at bounding box center [293, 105] width 58 height 49
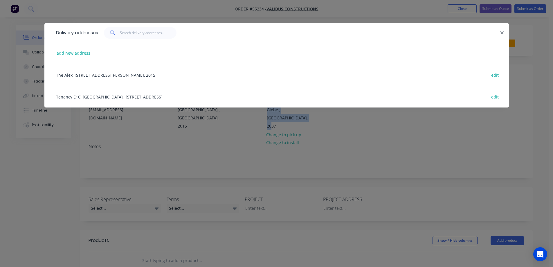
copy div "Tenancy E1C, Sydney Fish Market, 1B Bridge Road, Glebe , New South Wales, 2037"
click at [358, 148] on div "Delivery addresses add new address The Alex, 22/40-42 O'Riordan Street, , Alexa…" at bounding box center [276, 133] width 553 height 267
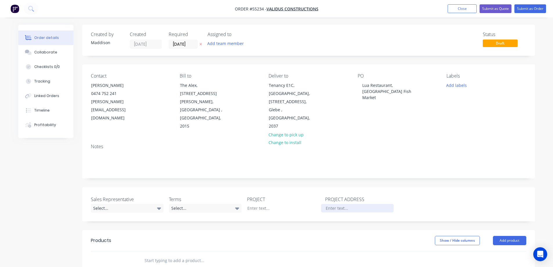
click at [338, 204] on div at bounding box center [357, 208] width 73 height 8
paste div
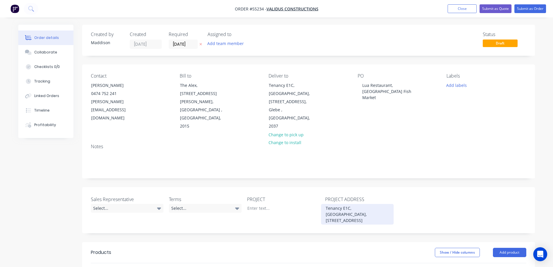
click at [356, 204] on div "Tenancy E1C, Sydney Fish Market, 1B Bridge Road,Glebe , New South Wales, 2037" at bounding box center [357, 214] width 73 height 21
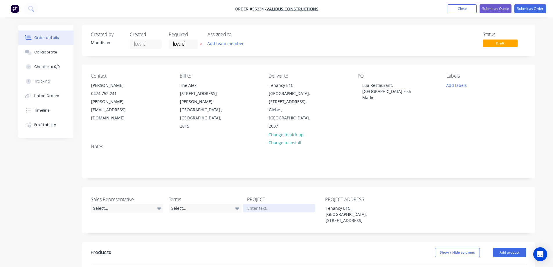
click at [268, 204] on div at bounding box center [279, 208] width 73 height 8
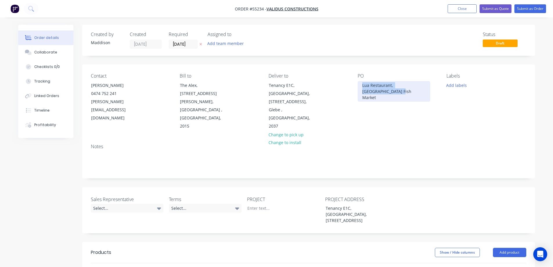
drag, startPoint x: 361, startPoint y: 84, endPoint x: 391, endPoint y: 94, distance: 32.2
click at [391, 94] on div "Lua Restaurant, Sydney Fish Market" at bounding box center [394, 91] width 73 height 21
copy div "Lua Restaurant, Sydney Fish Market"
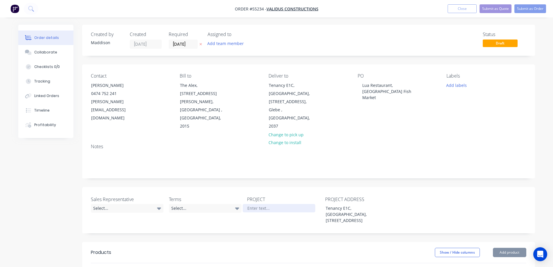
click at [263, 204] on div at bounding box center [279, 208] width 73 height 8
paste div
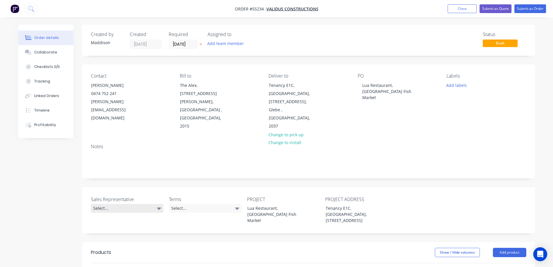
click at [135, 204] on div "Select..." at bounding box center [127, 208] width 73 height 9
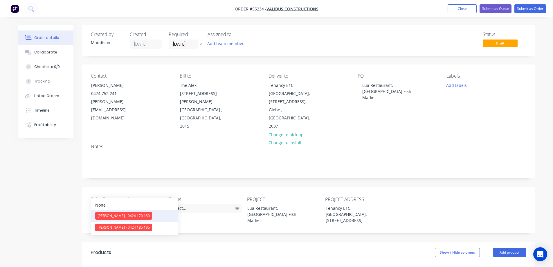
click at [116, 216] on div "[PERSON_NAME] - 0424 170 180" at bounding box center [123, 216] width 57 height 8
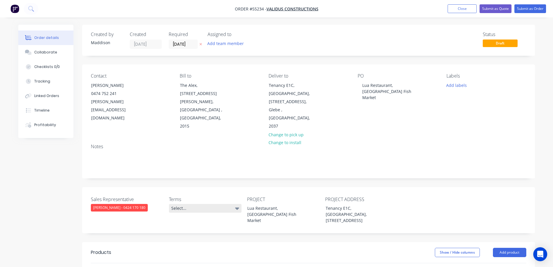
click at [196, 204] on div "Select..." at bounding box center [205, 208] width 73 height 9
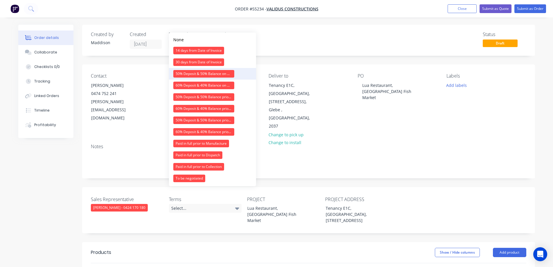
click at [185, 72] on div "50% Deposit & 50% Balance on Day of Installation" at bounding box center [203, 74] width 61 height 8
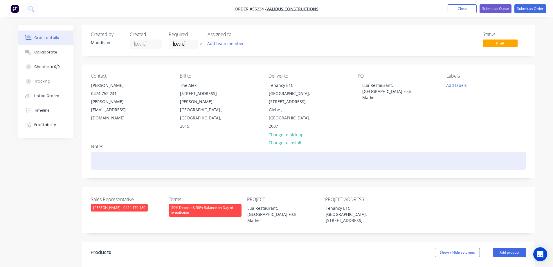
click at [449, 152] on div at bounding box center [308, 161] width 435 height 18
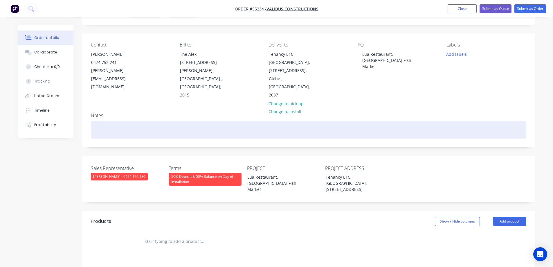
scroll to position [87, 0]
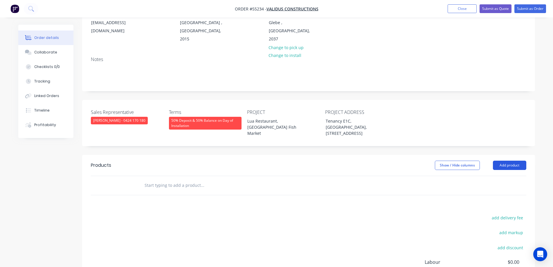
click at [507, 160] on button "Add product" at bounding box center [509, 164] width 33 height 9
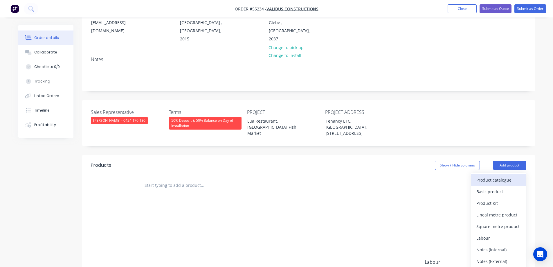
click at [499, 176] on div "Product catalogue" at bounding box center [498, 180] width 45 height 8
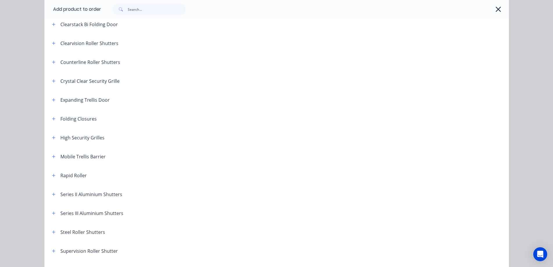
scroll to position [162, 0]
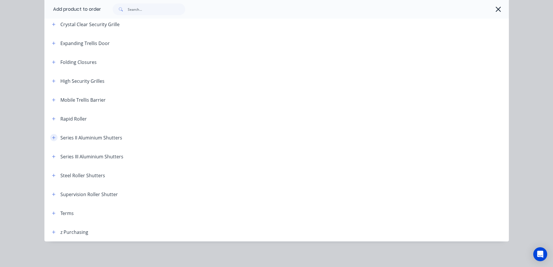
click at [50, 134] on button "button" at bounding box center [53, 137] width 7 height 7
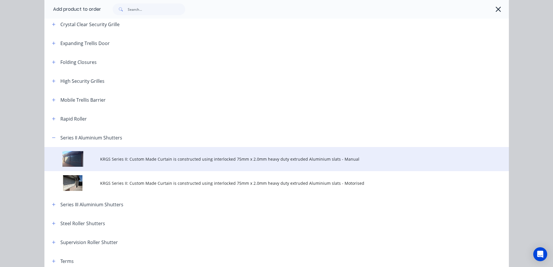
click at [145, 155] on td "KRGS Series II: Custom Made Curtain is constructed using interlocked 75mm x 2.0…" at bounding box center [304, 159] width 409 height 24
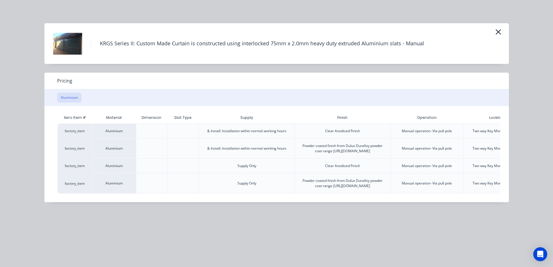
scroll to position [0, 60]
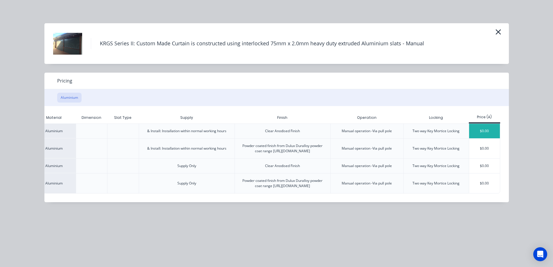
click at [481, 129] on div "$0.00" at bounding box center [484, 131] width 31 height 15
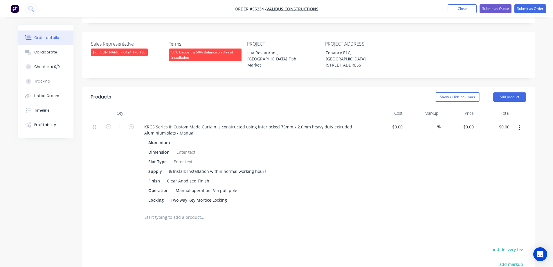
click at [139, 119] on div "KRGS Series II: Custom Made Curtain is constructed using interlocked 75mm x 2.0…" at bounding box center [253, 163] width 232 height 89
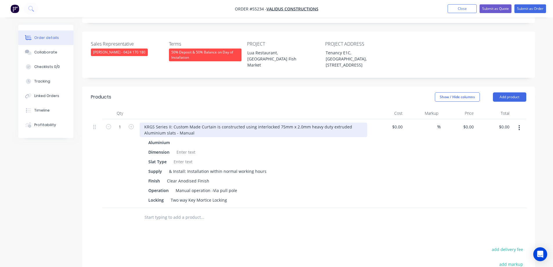
click at [141, 122] on div "KRGS Series II: Custom Made Curtain is constructed using interlocked 75mm x 2.0…" at bounding box center [254, 129] width 228 height 15
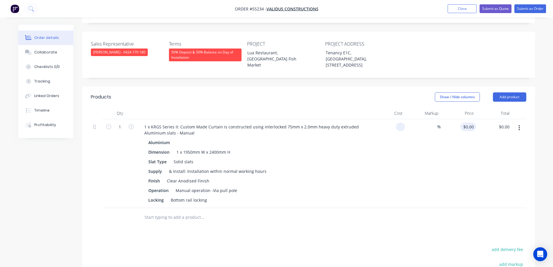
type input "$0.00"
type input "$2,900.00"
click at [477, 149] on div "$2,900.00 2900.00" at bounding box center [494, 163] width 36 height 89
click at [496, 4] on nav "Order #55234 - Validus Constructions Add product Close Submit as Quote Submit a…" at bounding box center [276, 8] width 553 height 17
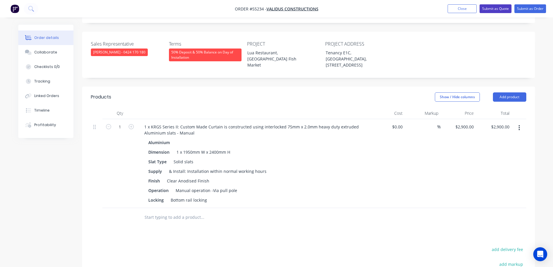
click at [499, 6] on button "Submit as Quote" at bounding box center [495, 8] width 32 height 9
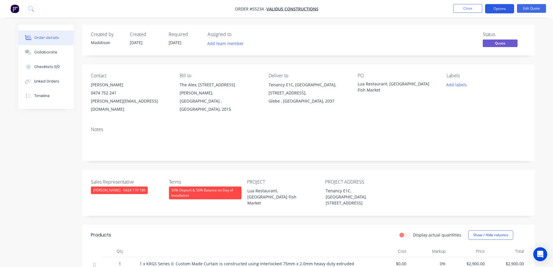
click at [506, 10] on button "Options" at bounding box center [499, 8] width 29 height 9
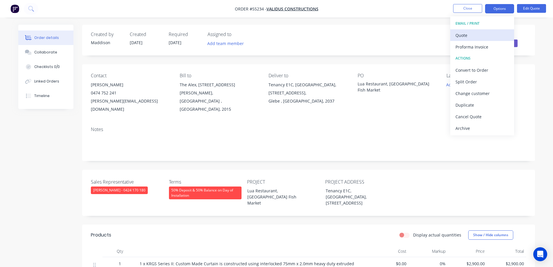
click at [512, 34] on button "Quote" at bounding box center [482, 35] width 64 height 12
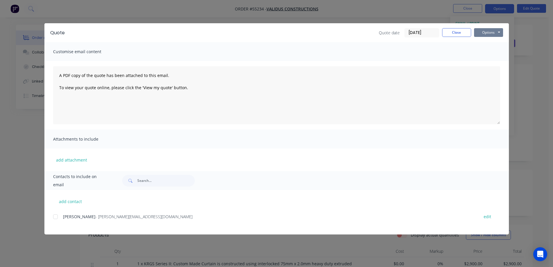
click at [495, 33] on button "Options" at bounding box center [488, 32] width 29 height 9
click at [493, 52] on button "Print" at bounding box center [492, 53] width 37 height 10
click at [312, 19] on div "Quote Quote date 03/09/25 Close Options Preview Print Email Customise email con…" at bounding box center [276, 133] width 553 height 267
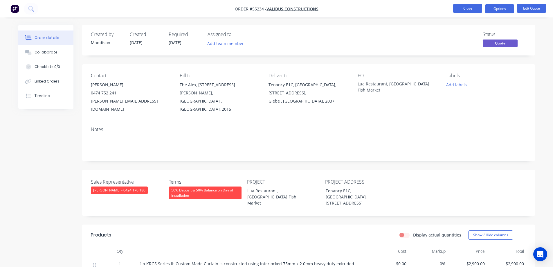
click at [459, 8] on button "Close" at bounding box center [467, 8] width 29 height 9
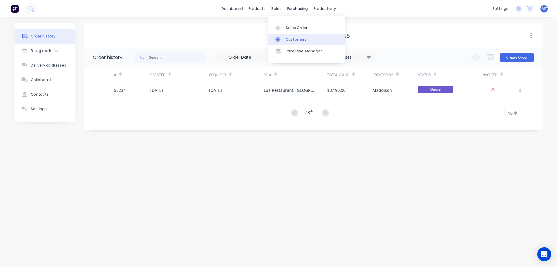
click at [286, 39] on div "Customers" at bounding box center [296, 39] width 21 height 5
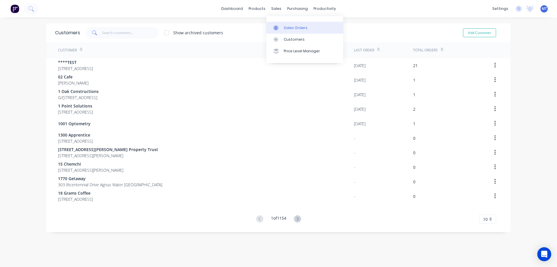
click at [286, 30] on div "Sales Orders" at bounding box center [296, 27] width 24 height 5
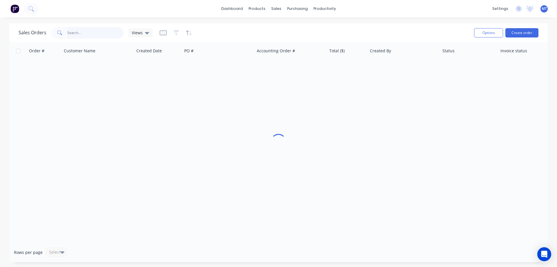
click at [88, 33] on input "text" at bounding box center [95, 33] width 57 height 12
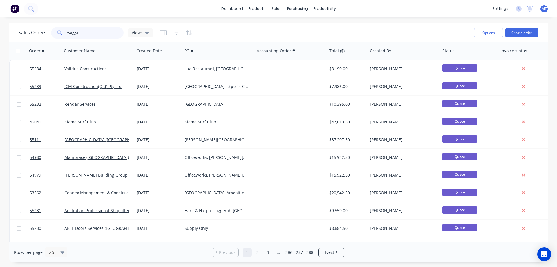
type input "wagga"
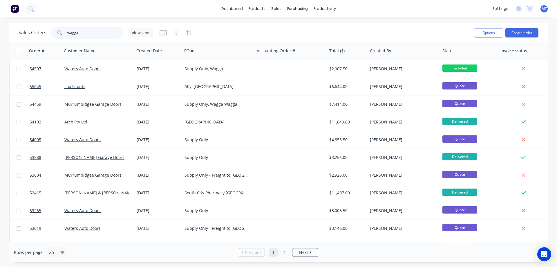
drag, startPoint x: 93, startPoint y: 34, endPoint x: 1, endPoint y: 26, distance: 92.9
click at [6, 32] on div "Sales Orders wagga Views Options Create order Order # Customer Name Created Dat…" at bounding box center [278, 142] width 557 height 239
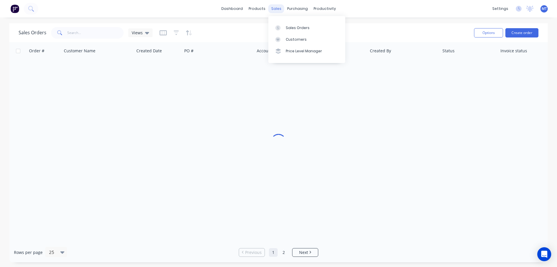
click at [275, 7] on div "sales" at bounding box center [276, 8] width 16 height 9
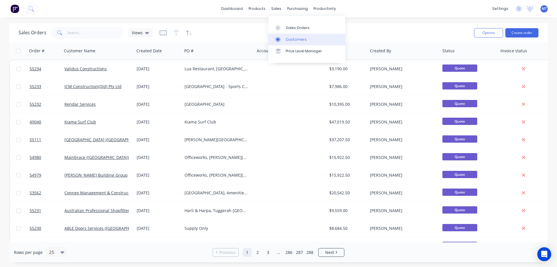
click at [288, 41] on div "Customers" at bounding box center [296, 39] width 21 height 5
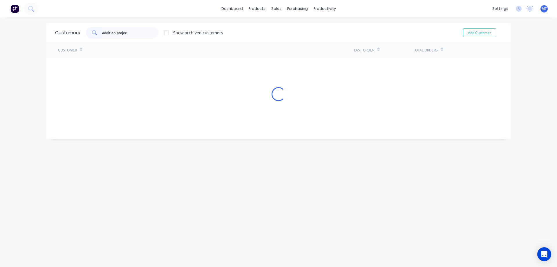
type input "addition projec"
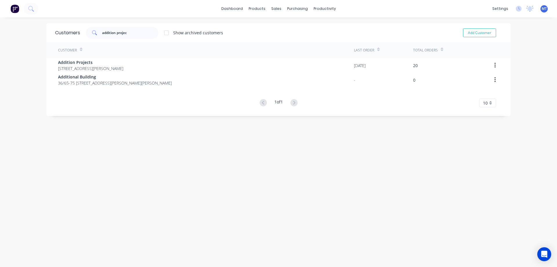
click at [116, 65] on span "Addition Projects" at bounding box center [90, 62] width 65 height 6
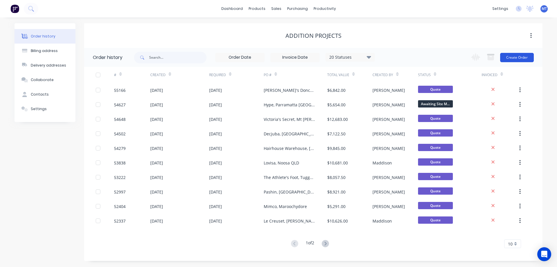
click at [506, 55] on button "Create Order" at bounding box center [517, 57] width 34 height 9
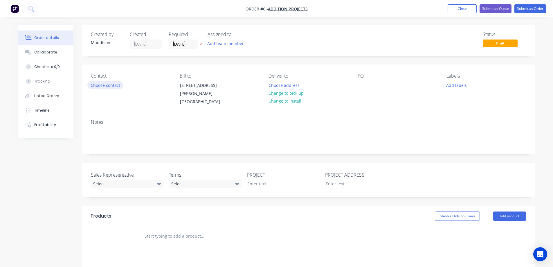
click at [102, 87] on button "Choose contact" at bounding box center [105, 85] width 36 height 8
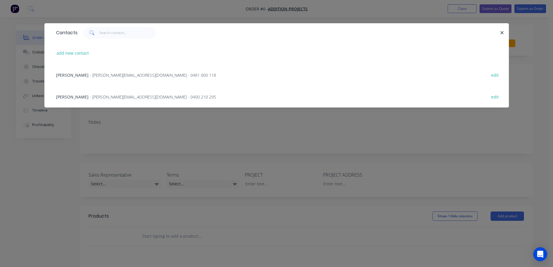
click at [81, 98] on span "[PERSON_NAME]" at bounding box center [72, 97] width 33 height 6
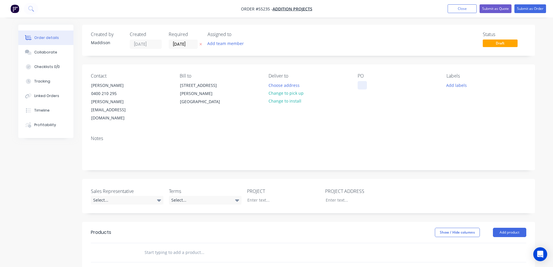
click at [361, 88] on div at bounding box center [362, 85] width 9 height 8
click at [283, 85] on button "Choose address" at bounding box center [283, 85] width 37 height 8
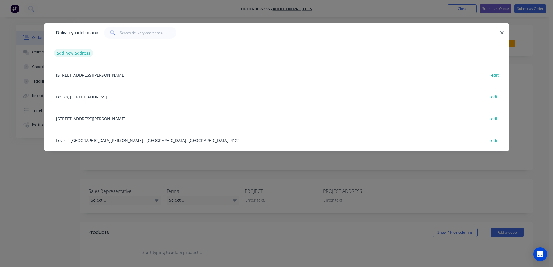
click at [76, 50] on button "add new address" at bounding box center [74, 53] width 40 height 8
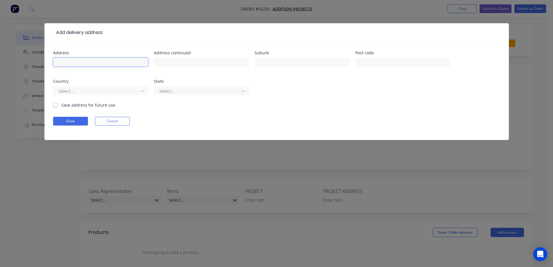
click at [85, 59] on input "text" at bounding box center [100, 62] width 95 height 9
type input "YOMG, Westfield Carindale,"
type input "1151 Creek Road,"
type input "Carindale"
type input "4152"
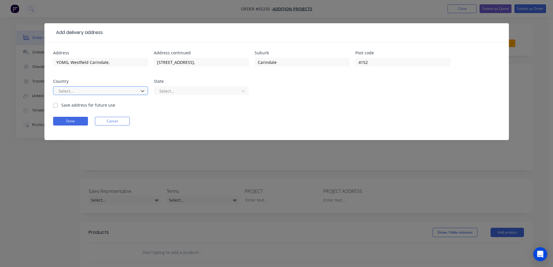
click at [88, 90] on div at bounding box center [96, 90] width 77 height 7
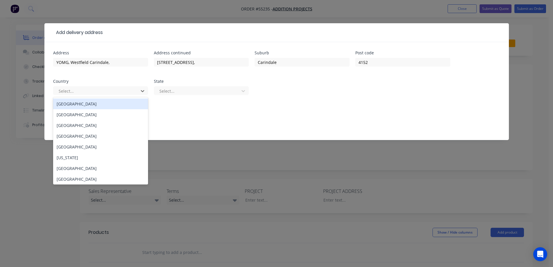
click at [73, 102] on div "[GEOGRAPHIC_DATA]" at bounding box center [100, 103] width 95 height 11
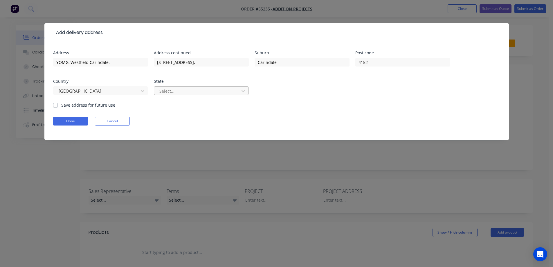
click at [176, 89] on div at bounding box center [197, 90] width 77 height 7
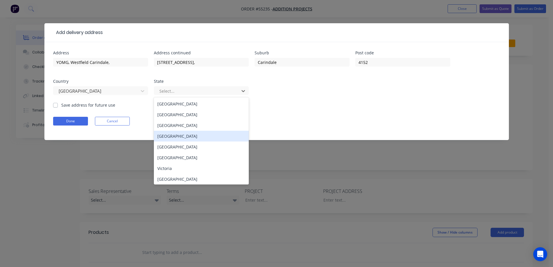
click at [171, 136] on div "[GEOGRAPHIC_DATA]" at bounding box center [201, 136] width 95 height 11
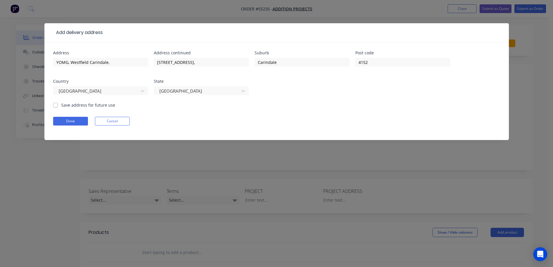
click at [66, 107] on label "Save address for future use" at bounding box center [88, 105] width 54 height 6
click at [58, 107] on input "Save address for future use" at bounding box center [55, 105] width 5 height 6
checkbox input "true"
click at [66, 119] on button "Done" at bounding box center [70, 121] width 35 height 9
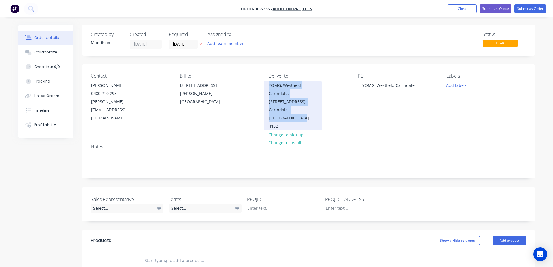
drag, startPoint x: 268, startPoint y: 83, endPoint x: 297, endPoint y: 118, distance: 45.1
click at [297, 118] on div "YOMG, Westfield Carindale, 1151 Creek Road, Carindale , Queensland, 4152" at bounding box center [293, 105] width 58 height 49
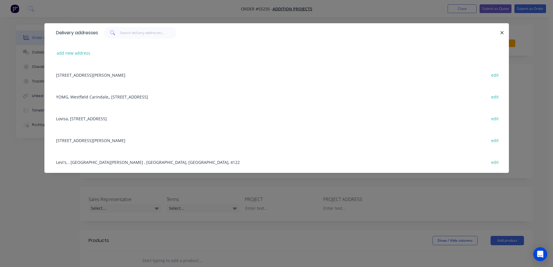
copy div "YOMG, Westfield Carindale, 1151 Creek Road, Carindale , Queensland, 4152"
click at [384, 190] on div "Delivery addresses add new address 628 Wickam St, Fortitude Valley, Queensland,…" at bounding box center [276, 133] width 553 height 267
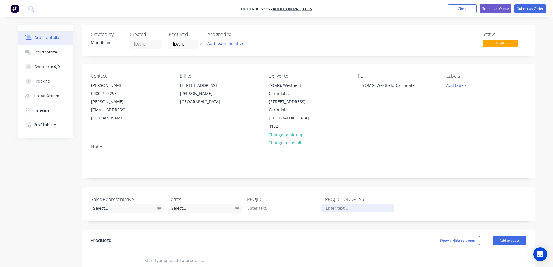
click at [332, 204] on div at bounding box center [357, 208] width 73 height 8
paste div
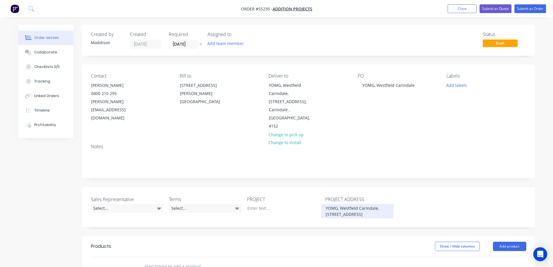
click at [348, 205] on div "YOMG, Westfield Carindale, 1151 Creek Road,Carindale , Queensland, 4152" at bounding box center [357, 211] width 73 height 15
click at [269, 204] on div at bounding box center [279, 208] width 73 height 8
drag, startPoint x: 362, startPoint y: 85, endPoint x: 420, endPoint y: 85, distance: 58.0
click at [420, 85] on div "PO YOMG, Westfield Carindale" at bounding box center [398, 101] width 80 height 57
copy div "YOMG, Westfield Carindale"
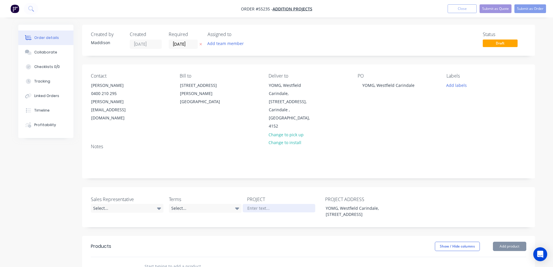
click at [261, 204] on div at bounding box center [279, 208] width 73 height 8
paste div
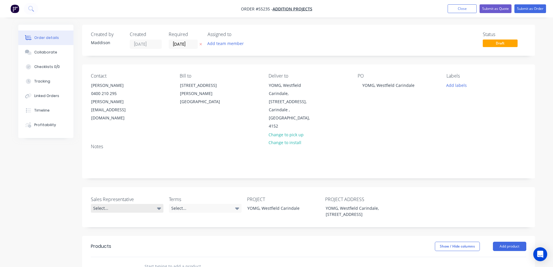
click at [120, 204] on div "Select..." at bounding box center [127, 208] width 73 height 9
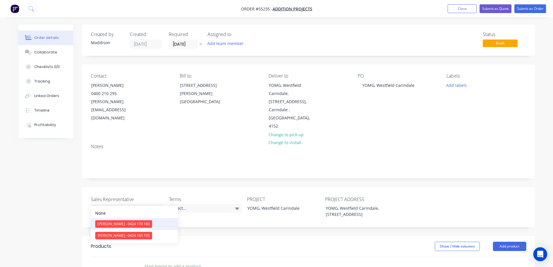
click at [116, 223] on div "[PERSON_NAME] - 0424 170 180" at bounding box center [123, 224] width 57 height 8
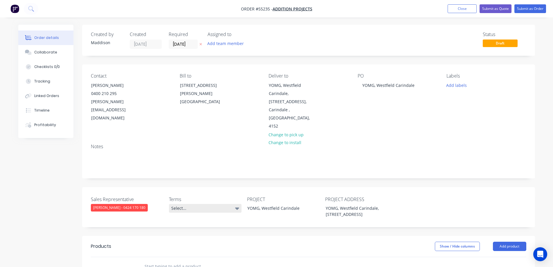
click at [198, 204] on div "Select..." at bounding box center [205, 208] width 73 height 9
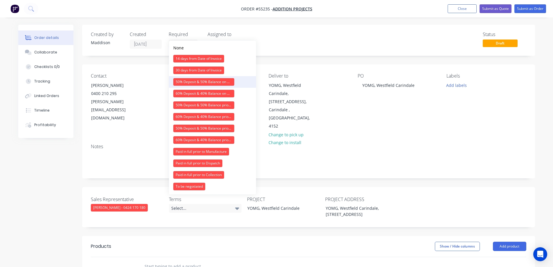
click at [196, 82] on div "50% Deposit & 50% Balance on Day of Installation" at bounding box center [203, 82] width 61 height 8
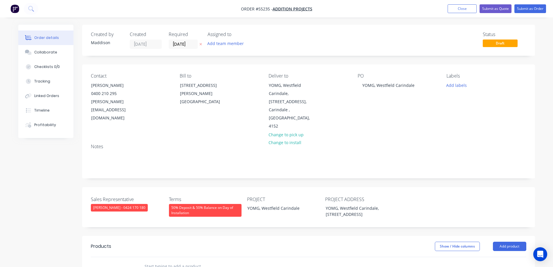
click at [156, 166] on div "Notes" at bounding box center [308, 158] width 453 height 39
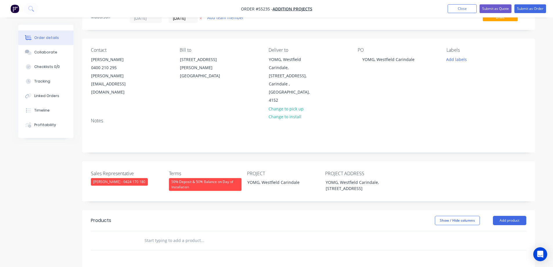
scroll to position [116, 0]
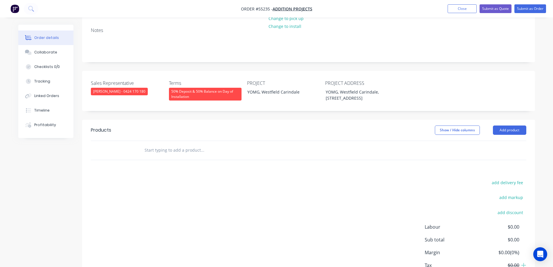
click at [508, 123] on header "Products Show / Hide columns Add product" at bounding box center [308, 130] width 453 height 21
click at [506, 128] on button "Add product" at bounding box center [509, 129] width 33 height 9
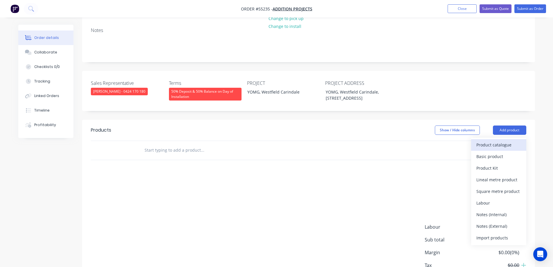
click at [503, 142] on div "Product catalogue" at bounding box center [498, 144] width 45 height 8
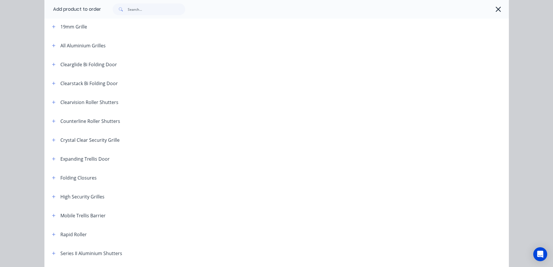
scroll to position [75, 0]
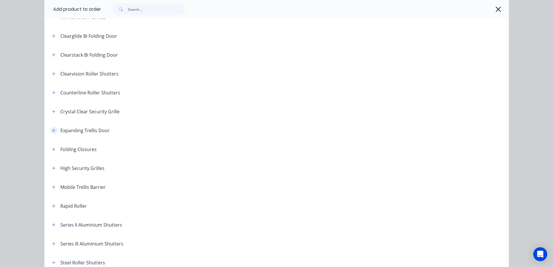
click at [52, 130] on icon "button" at bounding box center [53, 130] width 3 height 3
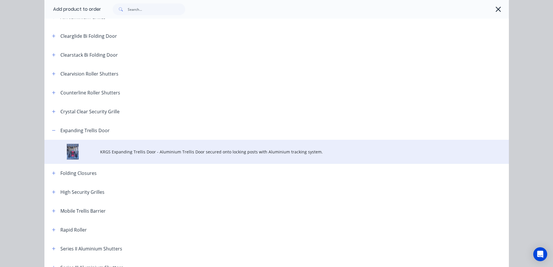
click at [139, 154] on span "KRGS Expanding Trellis Door - Aluminium Trellis Door secured onto locking posts…" at bounding box center [263, 152] width 327 height 6
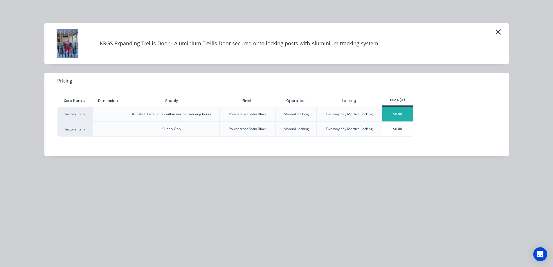
click at [407, 114] on div "$0.00" at bounding box center [397, 114] width 31 height 15
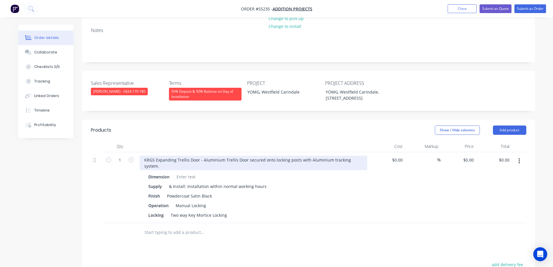
click at [140, 157] on div "KRGS Expanding Trellis Door - Aluminium Trellis Door secured onto locking posts…" at bounding box center [254, 163] width 228 height 15
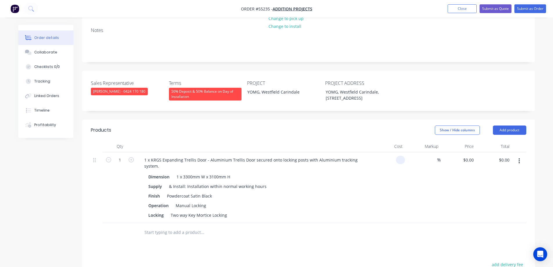
type input "$0.00"
type input "$4,880.00"
click at [351, 207] on div "Operation Manual Locking" at bounding box center [252, 205] width 212 height 8
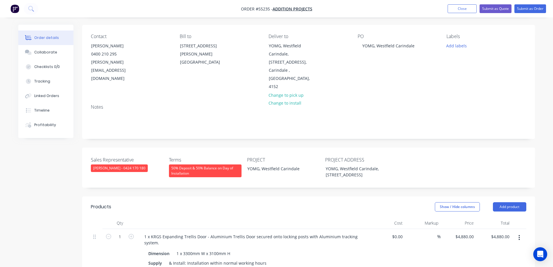
scroll to position [29, 0]
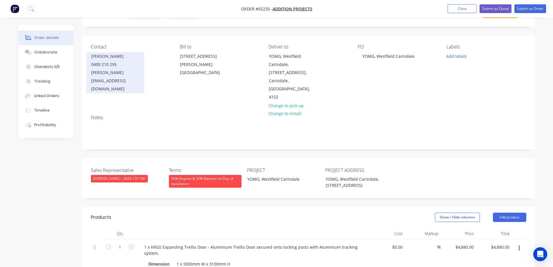
click at [131, 72] on div "stephen@additionprojects.com.au" at bounding box center [115, 80] width 48 height 24
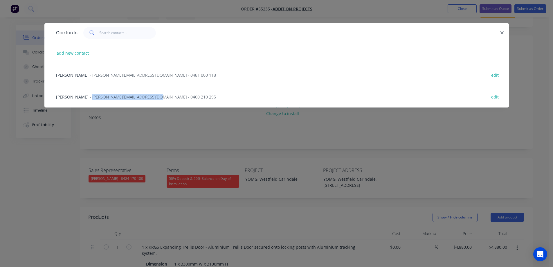
drag, startPoint x: 90, startPoint y: 97, endPoint x: 152, endPoint y: 99, distance: 62.1
click at [152, 99] on span "- stephen@additionprojects.com.au - 0400 210 295" at bounding box center [153, 97] width 126 height 6
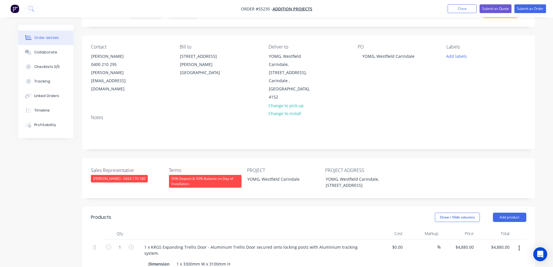
copy span "stephen@additionprojects.com.au"
drag, startPoint x: 387, startPoint y: 59, endPoint x: 342, endPoint y: 59, distance: 45.6
click at [342, 59] on div "Contact Stephen Keyhoe 0400 210 295 stephen@additionprojects.com.au Bill to 628…" at bounding box center [308, 72] width 453 height 75
copy div "YOMG, Westfield Carindale"
click at [419, 93] on div "PO YOMG, Westfield Carindale" at bounding box center [398, 72] width 80 height 57
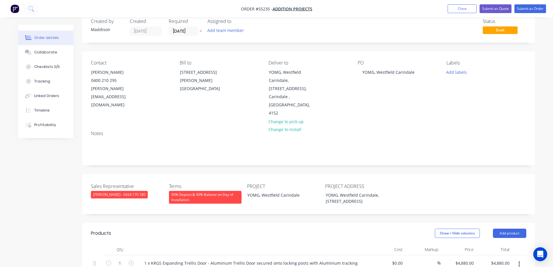
scroll to position [0, 0]
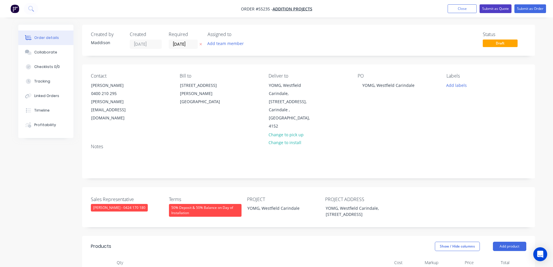
click at [496, 9] on button "Submit as Quote" at bounding box center [495, 8] width 32 height 9
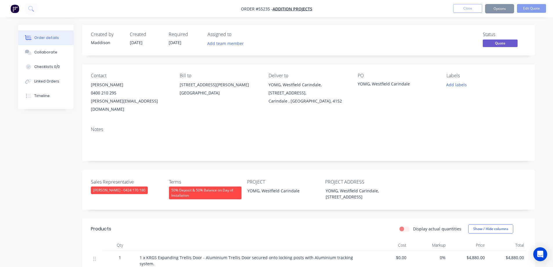
click at [496, 9] on button "Options" at bounding box center [499, 8] width 29 height 9
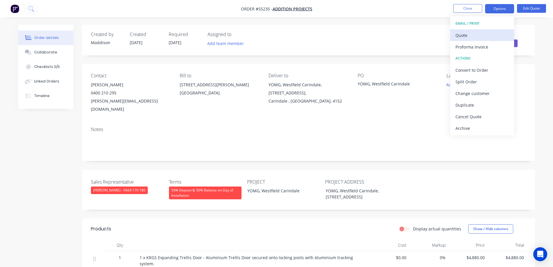
click at [478, 34] on div "Quote" at bounding box center [481, 35] width 53 height 8
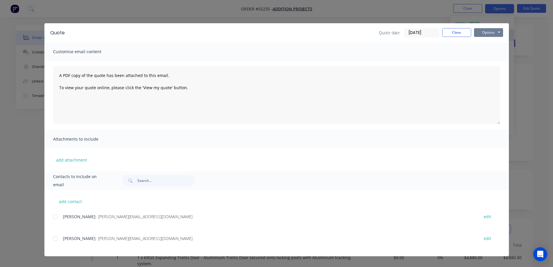
click at [485, 34] on button "Options" at bounding box center [488, 32] width 29 height 9
click at [484, 52] on button "Print" at bounding box center [492, 53] width 37 height 10
click at [264, 18] on div "Quote Quote date 03/09/25 Close Options Preview Print Email Customise email con…" at bounding box center [276, 133] width 553 height 267
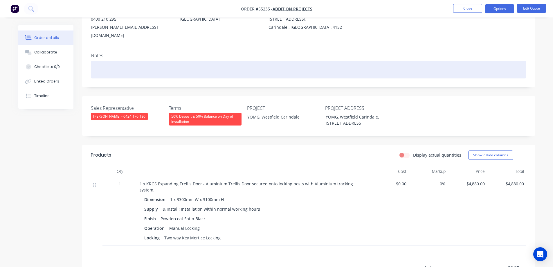
scroll to position [116, 0]
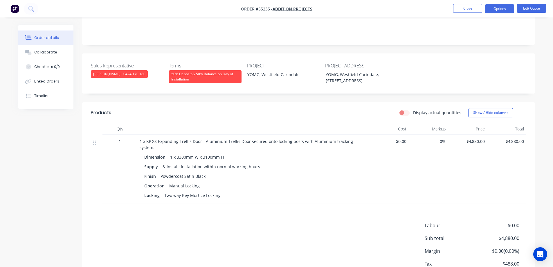
click at [472, 13] on li "Close" at bounding box center [467, 8] width 29 height 9
click at [472, 10] on button "Close" at bounding box center [467, 8] width 29 height 9
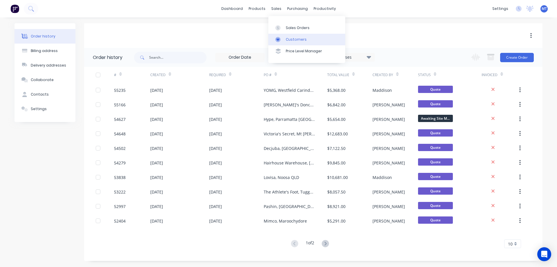
click at [279, 40] on icon at bounding box center [277, 39] width 5 height 5
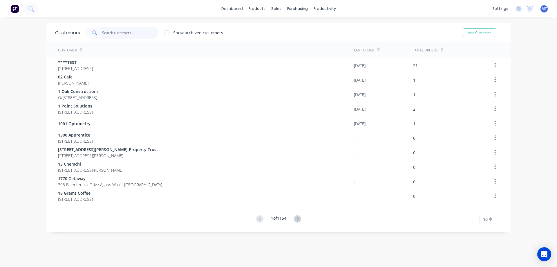
click at [106, 30] on input "text" at bounding box center [130, 33] width 57 height 12
click at [130, 29] on input "text" at bounding box center [130, 33] width 57 height 12
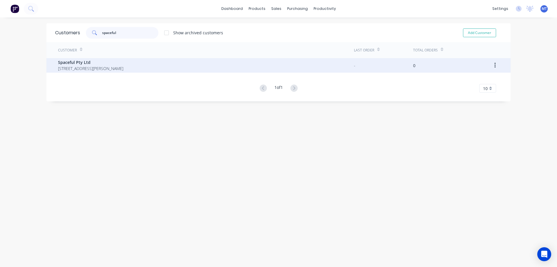
type input "spaceful"
click at [121, 66] on span "[STREET_ADDRESS][PERSON_NAME]" at bounding box center [90, 68] width 65 height 6
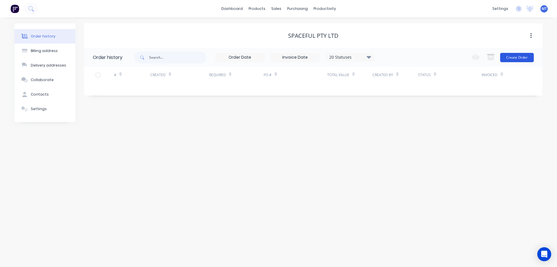
click at [508, 59] on button "Create Order" at bounding box center [517, 57] width 34 height 9
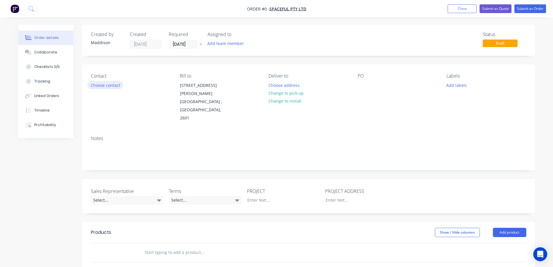
click at [106, 84] on button "Choose contact" at bounding box center [105, 85] width 36 height 8
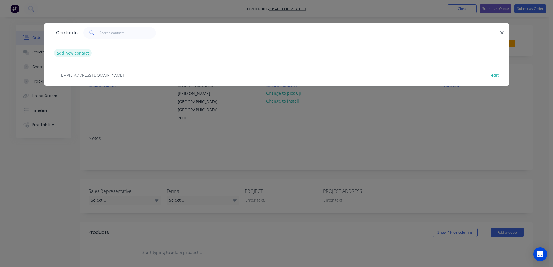
click at [80, 52] on button "add new contact" at bounding box center [73, 53] width 38 height 8
select select "AU"
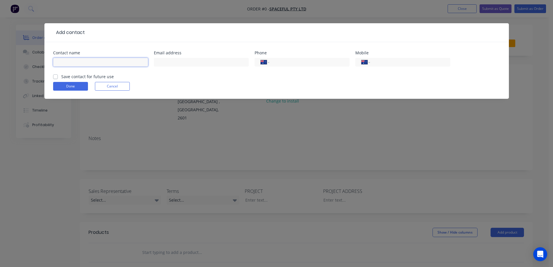
click at [76, 64] on input "text" at bounding box center [100, 62] width 95 height 9
type input "Clarrie Aussel"
type input "l"
type input "clarrie.a@spaceful.com.au"
type input "0484 918 393"
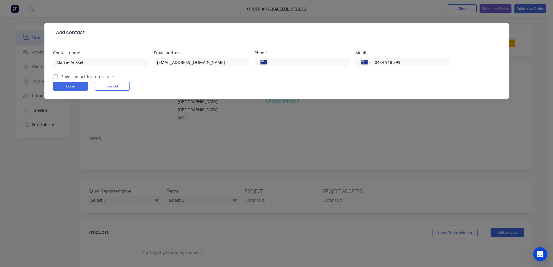
click at [86, 76] on label "Save contact for future use" at bounding box center [87, 76] width 53 height 6
click at [58, 76] on input "Save contact for future use" at bounding box center [55, 76] width 5 height 6
checkbox input "true"
click at [81, 86] on button "Done" at bounding box center [70, 86] width 35 height 9
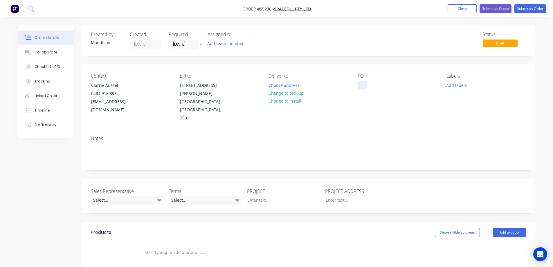
click at [362, 86] on div at bounding box center [362, 85] width 9 height 8
click at [282, 85] on button "Choose address" at bounding box center [283, 85] width 37 height 8
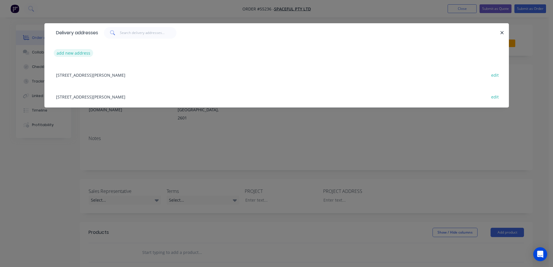
click at [84, 51] on button "add new address" at bounding box center [74, 53] width 40 height 8
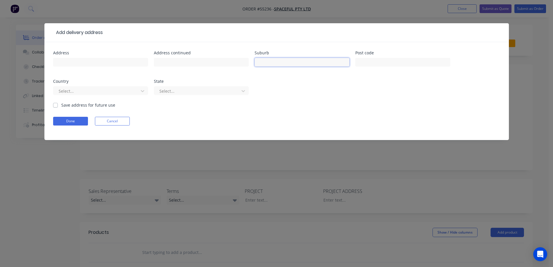
click at [282, 59] on input "text" at bounding box center [302, 62] width 95 height 9
type input "V"
type input "Canberra"
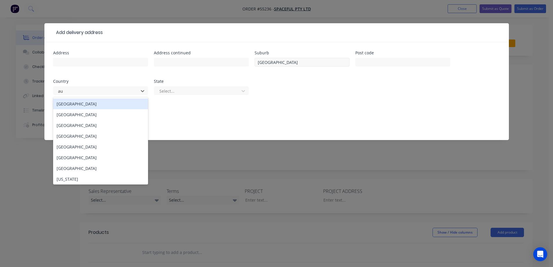
type input "a"
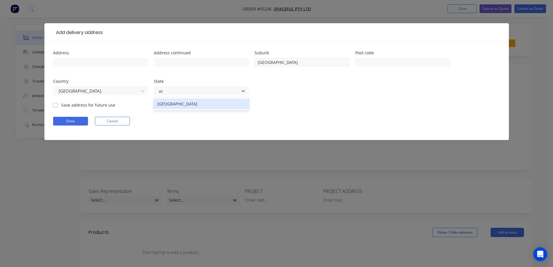
type input "act"
click at [74, 104] on label "Save address for future use" at bounding box center [88, 105] width 54 height 6
click at [58, 104] on input "Save address for future use" at bounding box center [55, 105] width 5 height 6
checkbox input "true"
click at [76, 122] on button "Done" at bounding box center [70, 121] width 35 height 9
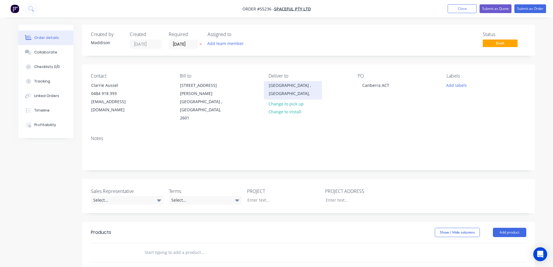
drag, startPoint x: 308, startPoint y: 94, endPoint x: 267, endPoint y: 87, distance: 41.4
click at [267, 87] on div "Canberra , Australian Capital Territory," at bounding box center [293, 90] width 58 height 19
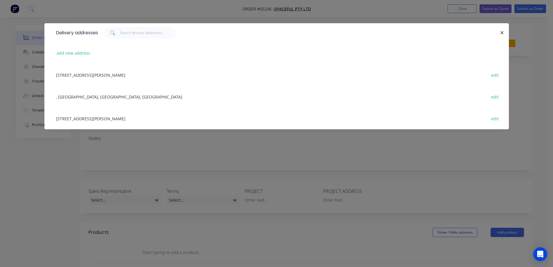
copy div "Canberra , Australian Capital Territory,"
click at [356, 146] on div "Delivery addresses add new address 60 Marcus Clarke Street, Canberra , Australi…" at bounding box center [276, 133] width 553 height 267
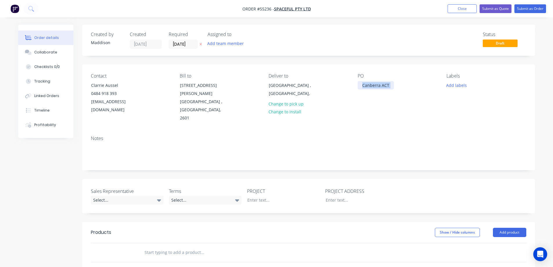
drag, startPoint x: 387, startPoint y: 84, endPoint x: 340, endPoint y: 84, distance: 46.2
click at [340, 84] on div "Contact Clarrie Aussel 0484 918 393 clarrie.a@spaceful.com.au Bill to 60 Marcus…" at bounding box center [308, 97] width 453 height 66
drag, startPoint x: 362, startPoint y: 85, endPoint x: 432, endPoint y: 85, distance: 69.7
click at [432, 85] on div "PO Canberra ACT" at bounding box center [398, 97] width 80 height 49
copy div "Canberra ACT"
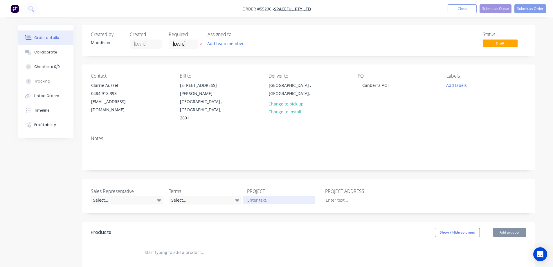
click at [261, 196] on div at bounding box center [279, 200] width 73 height 8
paste div
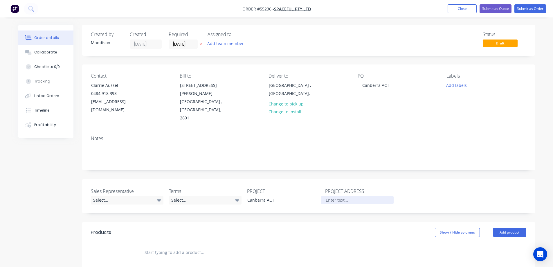
click at [335, 196] on div at bounding box center [357, 200] width 73 height 8
paste div
click at [138, 196] on div "Select..." at bounding box center [127, 200] width 73 height 9
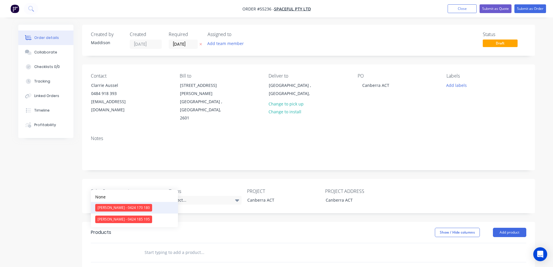
click at [119, 207] on div "[PERSON_NAME] - 0424 170 180" at bounding box center [123, 208] width 57 height 8
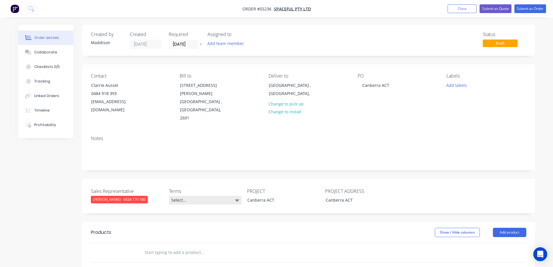
click at [202, 196] on div "Select..." at bounding box center [205, 200] width 73 height 9
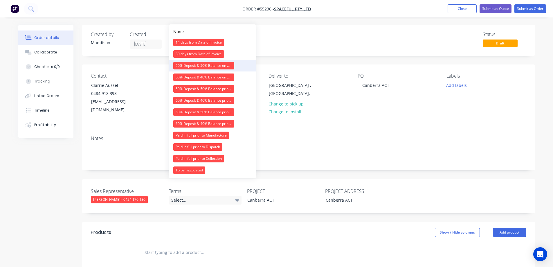
click at [191, 62] on div "50% Deposit & 50% Balance on Day of Installation" at bounding box center [203, 66] width 61 height 8
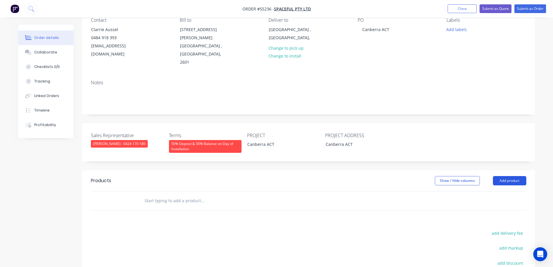
scroll to position [58, 0]
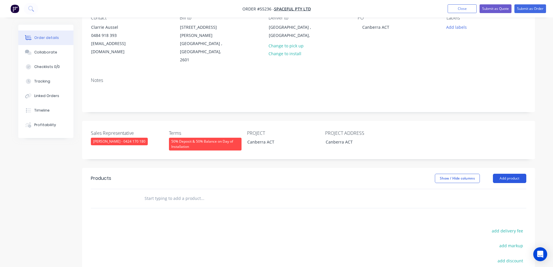
click at [513, 174] on button "Add product" at bounding box center [509, 178] width 33 height 9
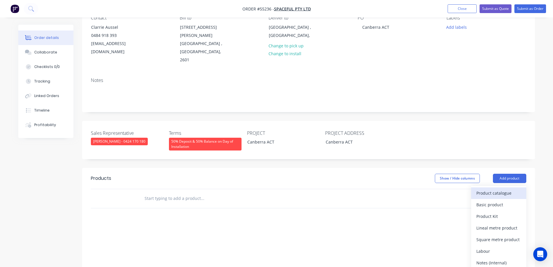
click at [487, 189] on div "Product catalogue" at bounding box center [498, 193] width 45 height 8
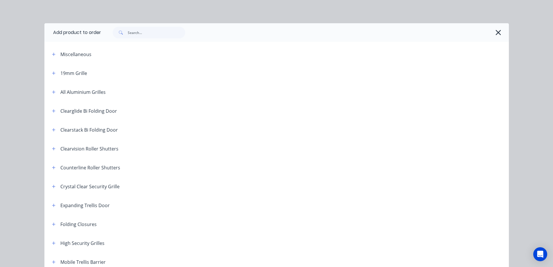
scroll to position [145, 0]
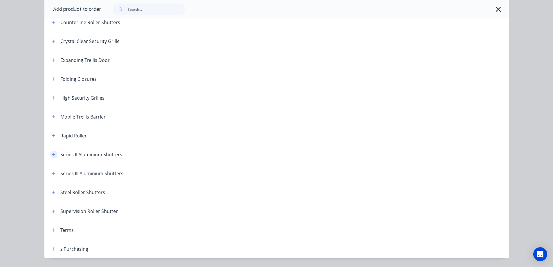
click at [50, 154] on button "button" at bounding box center [53, 154] width 7 height 7
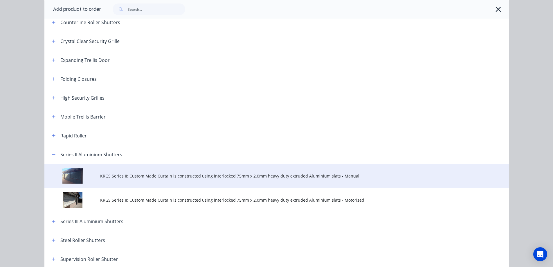
click at [195, 172] on td "KRGS Series II: Custom Made Curtain is constructed using interlocked 75mm x 2.0…" at bounding box center [304, 176] width 409 height 24
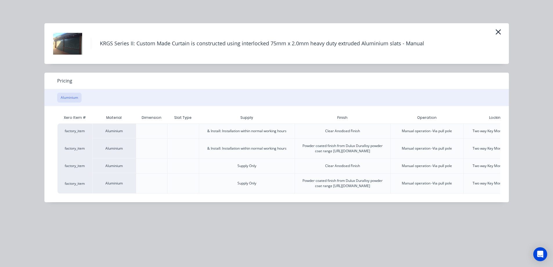
scroll to position [0, 60]
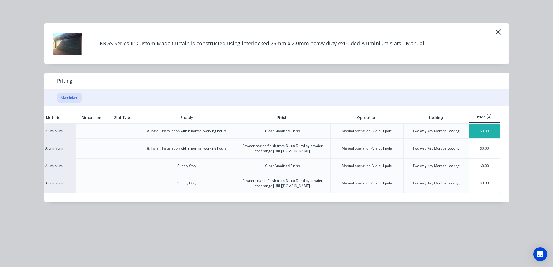
click at [480, 130] on div "$0.00" at bounding box center [484, 131] width 31 height 15
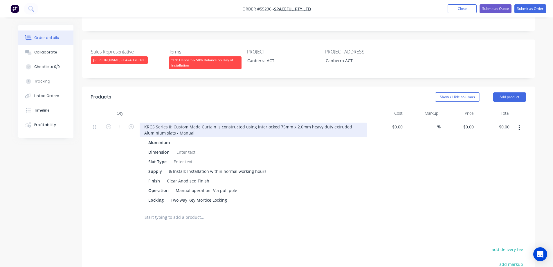
click at [141, 122] on div "KRGS Series II: Custom Made Curtain is constructed using interlocked 75mm x 2.0…" at bounding box center [254, 129] width 228 height 15
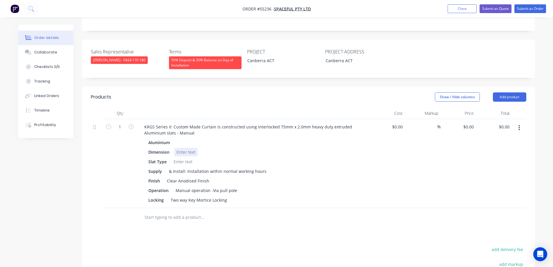
click at [185, 148] on div at bounding box center [186, 152] width 24 height 8
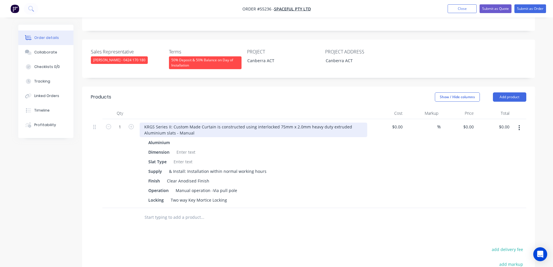
click at [144, 122] on div "KRGS Series II: Custom Made Curtain is constructed using interlocked 75mm x 2.0…" at bounding box center [254, 129] width 228 height 15
type input "$0.00"
type input "$6,150.00"
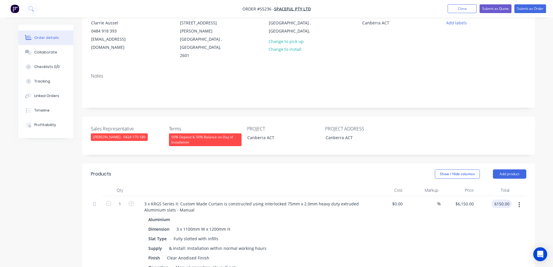
scroll to position [52, 0]
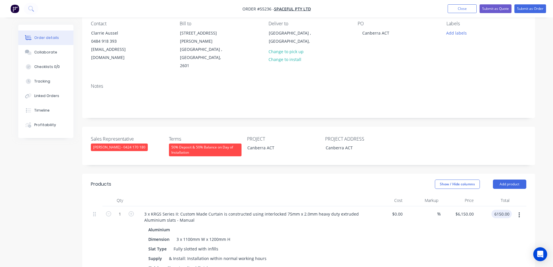
type input "$6,150.00"
click at [495, 3] on nav "Order #55236 - Spaceful Pty Ltd Add product Close Submit as Quote Submit as Ord…" at bounding box center [276, 8] width 553 height 17
click at [494, 6] on button "Submit as Quote" at bounding box center [495, 8] width 32 height 9
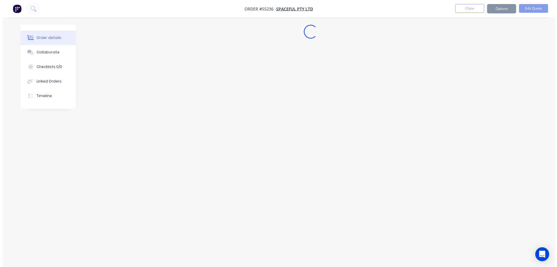
scroll to position [0, 0]
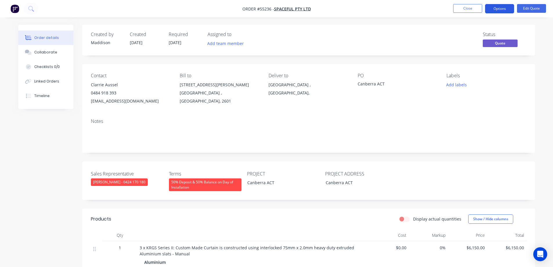
click at [495, 9] on button "Options" at bounding box center [499, 8] width 29 height 9
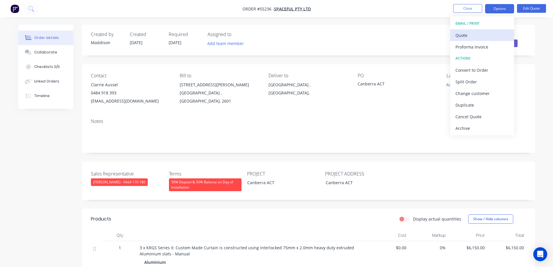
click at [482, 36] on div "Quote" at bounding box center [481, 35] width 53 height 8
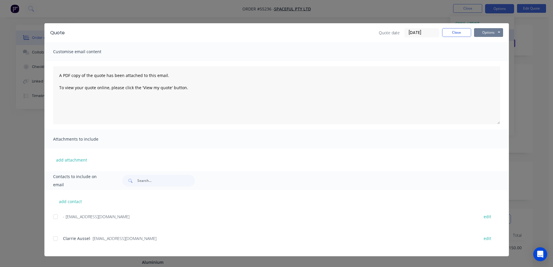
click at [485, 34] on button "Options" at bounding box center [488, 32] width 29 height 9
click at [485, 49] on button "Print" at bounding box center [492, 53] width 37 height 10
drag, startPoint x: 293, startPoint y: 11, endPoint x: 488, endPoint y: 13, distance: 195.0
click at [295, 12] on div "Quote Quote date 03/09/25 Close Options Preview Print Email Customise email con…" at bounding box center [276, 133] width 553 height 267
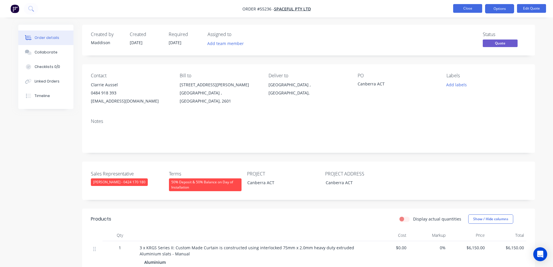
click at [477, 5] on button "Close" at bounding box center [467, 8] width 29 height 9
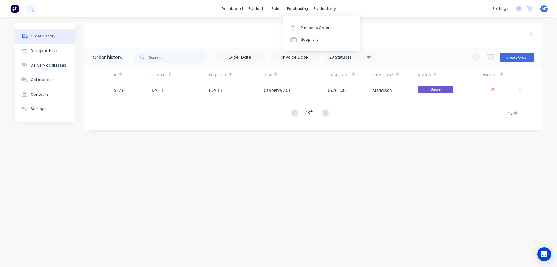
click at [276, 8] on div "sales" at bounding box center [276, 8] width 16 height 9
click at [287, 43] on link "Customers" at bounding box center [306, 40] width 77 height 12
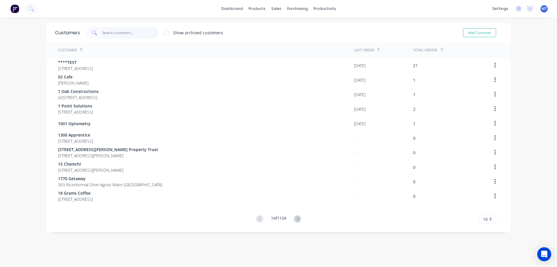
click at [123, 36] on input "text" at bounding box center [130, 33] width 57 height 12
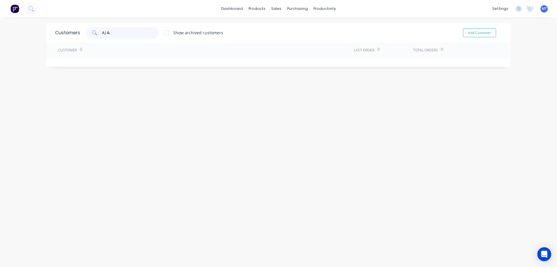
click at [127, 29] on input "AJ &" at bounding box center [130, 33] width 57 height 12
type input "AJ & M CONS"
click at [524, 53] on div "dashboard products sales purchasing productivity dashboard products Product Cat…" at bounding box center [278, 133] width 557 height 267
click at [258, 163] on div "Customers AJ & M CONS Show archived customers Add Customer Customer Last Order …" at bounding box center [278, 147] width 464 height 249
click at [130, 36] on input "AJ & M CONS" at bounding box center [130, 33] width 57 height 12
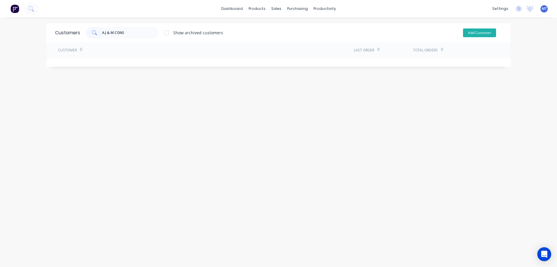
click at [479, 33] on button "Add Customer" at bounding box center [479, 32] width 33 height 9
select select "AU"
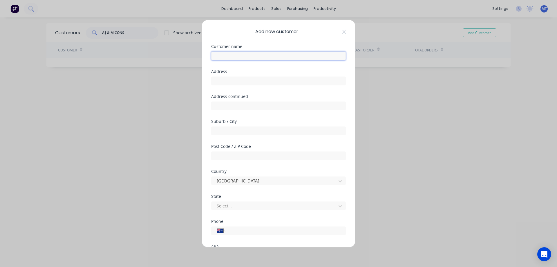
click at [226, 58] on input "text" at bounding box center [278, 55] width 135 height 9
type input "a"
type input "AJ & M Construction"
type input "[STREET_ADDRESS],"
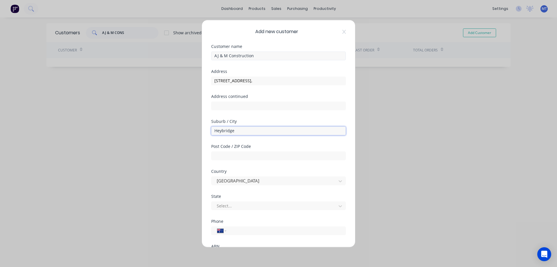
type input "Heybridge"
type input "7316"
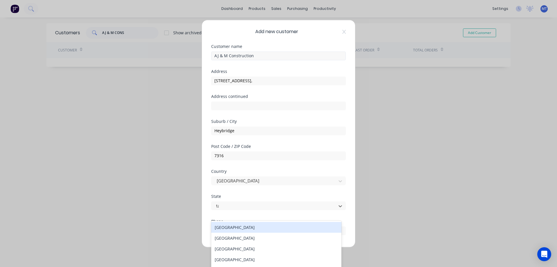
type input "tas"
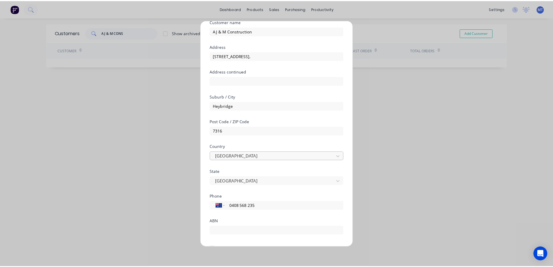
scroll to position [57, 0]
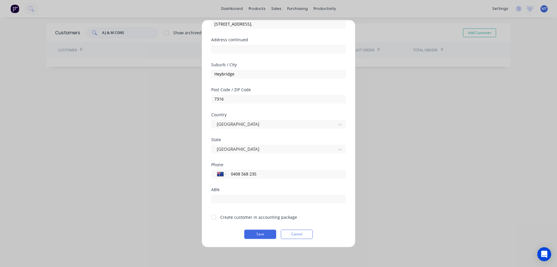
type input "0408 568 235"
click at [213, 216] on div at bounding box center [214, 217] width 12 height 12
click at [265, 235] on button "Save" at bounding box center [260, 233] width 32 height 9
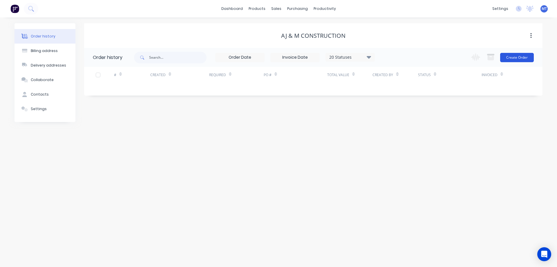
click at [512, 55] on button "Create Order" at bounding box center [517, 57] width 34 height 9
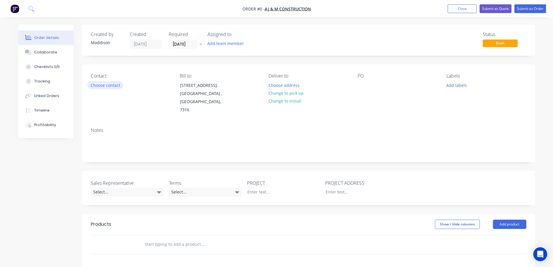
click at [98, 84] on button "Choose contact" at bounding box center [105, 85] width 36 height 8
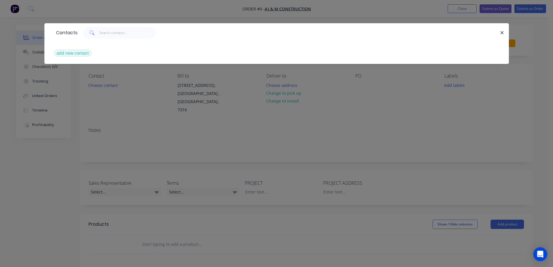
click at [78, 53] on button "add new contact" at bounding box center [73, 53] width 38 height 8
select select "AU"
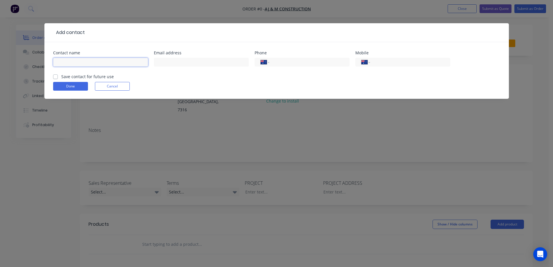
click at [74, 63] on input "text" at bounding box center [100, 62] width 95 height 9
type input "AJ & M Construction"
type input "[EMAIL_ADDRESS][DOMAIN_NAME]"
click at [387, 61] on input "tel" at bounding box center [409, 62] width 70 height 7
type input "0408 568 235"
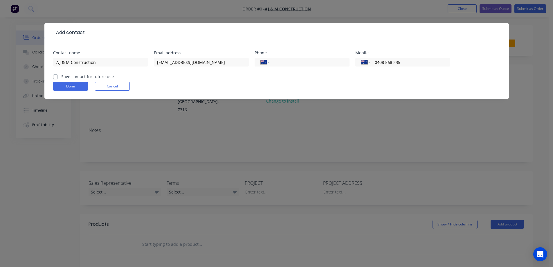
click at [90, 76] on label "Save contact for future use" at bounding box center [87, 76] width 53 height 6
click at [58, 76] on input "Save contact for future use" at bounding box center [55, 76] width 5 height 6
checkbox input "true"
click at [76, 87] on button "Done" at bounding box center [70, 86] width 35 height 9
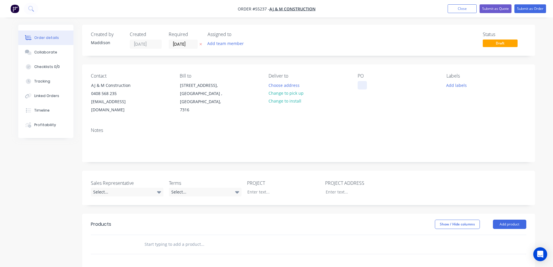
click at [361, 83] on div at bounding box center [362, 85] width 9 height 8
click at [286, 84] on button "Choose address" at bounding box center [283, 85] width 37 height 8
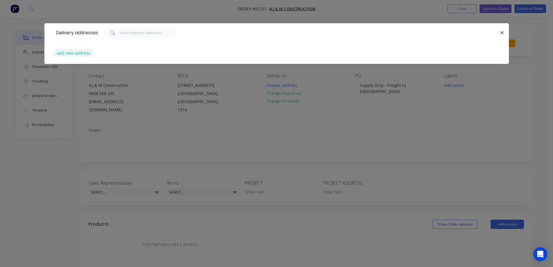
click at [80, 54] on button "add new address" at bounding box center [74, 53] width 40 height 8
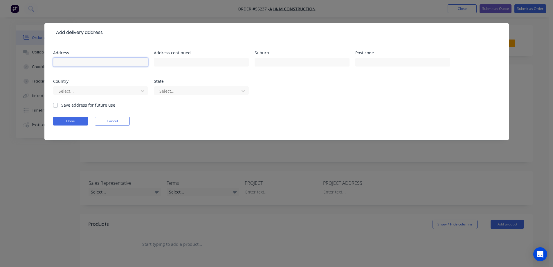
click at [80, 64] on input "text" at bounding box center [100, 62] width 95 height 9
type input "Supply Only - Freight to [GEOGRAPHIC_DATA]"
type input "h"
type input "[PERSON_NAME][GEOGRAPHIC_DATA],"
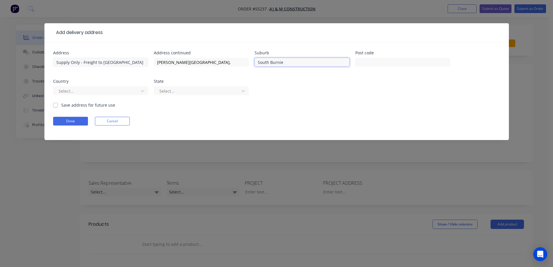
type input "South Burnie"
click at [156, 62] on input "[PERSON_NAME][GEOGRAPHIC_DATA]," at bounding box center [201, 62] width 95 height 9
type input "[STREET_ADDRESS][PERSON_NAME],"
click at [396, 60] on input "text" at bounding box center [402, 62] width 95 height 9
type input "7320"
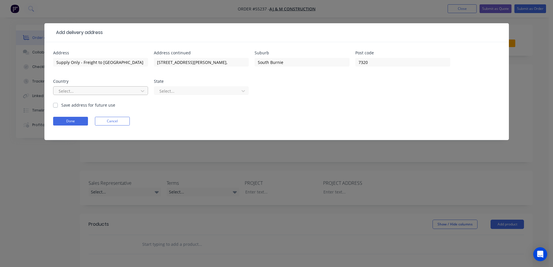
click at [81, 90] on div at bounding box center [96, 90] width 77 height 7
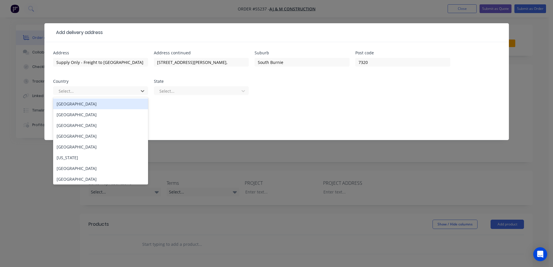
click at [77, 104] on div "[GEOGRAPHIC_DATA]" at bounding box center [100, 103] width 95 height 11
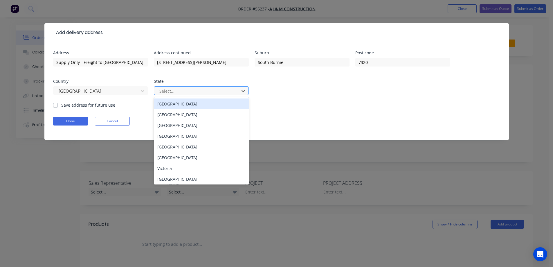
click at [194, 92] on div at bounding box center [197, 90] width 77 height 7
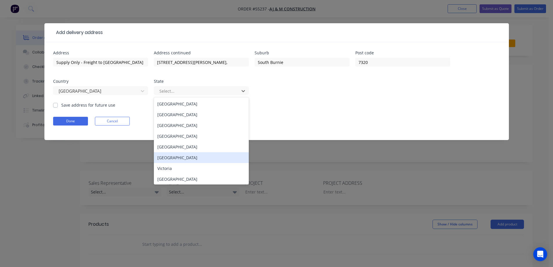
click at [174, 155] on div "[GEOGRAPHIC_DATA]" at bounding box center [201, 157] width 95 height 11
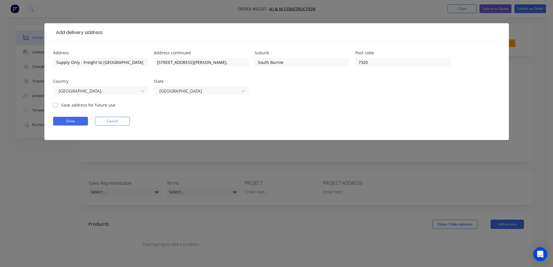
click at [63, 104] on label "Save address for future use" at bounding box center [88, 105] width 54 height 6
click at [58, 104] on input "Save address for future use" at bounding box center [55, 105] width 5 height 6
checkbox input "true"
click at [64, 118] on button "Done" at bounding box center [70, 121] width 35 height 9
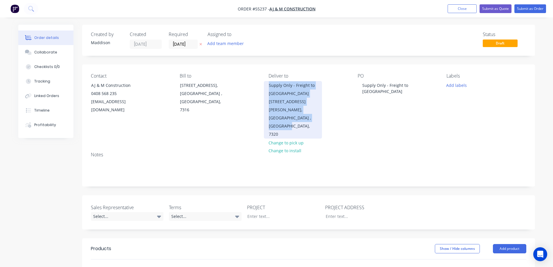
drag, startPoint x: 267, startPoint y: 85, endPoint x: 293, endPoint y: 117, distance: 40.8
click at [293, 117] on div "Supply Only - Freight to [GEOGRAPHIC_DATA] [STREET_ADDRESS][PERSON_NAME]" at bounding box center [293, 109] width 58 height 57
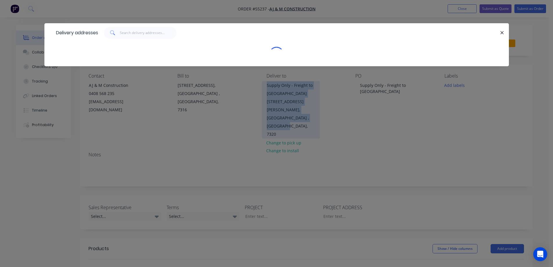
copy div "Supply Only - Freight to [GEOGRAPHIC_DATA] [STREET_ADDRESS][PERSON_NAME]"
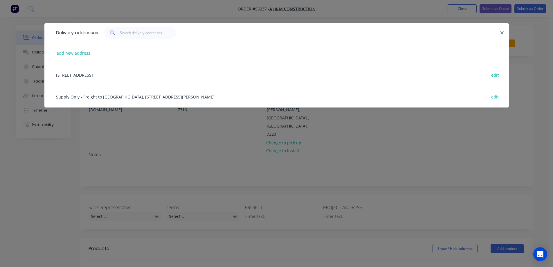
click at [351, 199] on div "Delivery addresses add new address [STREET_ADDRESS] edit Supply Only - Freight …" at bounding box center [276, 133] width 553 height 267
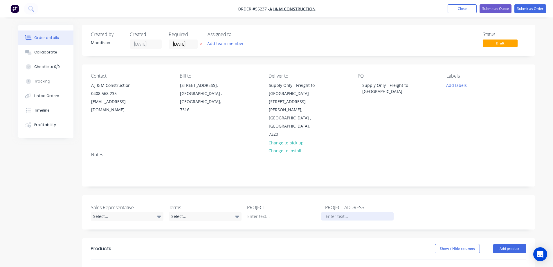
click at [328, 212] on div at bounding box center [357, 216] width 73 height 8
paste div
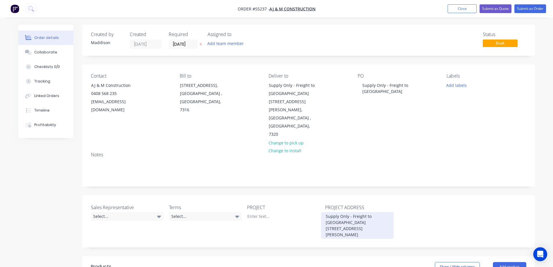
click at [347, 212] on div "Supply Only - Freight to [GEOGRAPHIC_DATA] [STREET_ADDRESS][PERSON_NAME]" at bounding box center [357, 225] width 73 height 27
click at [374, 212] on div "Supply Only - Freight to [GEOGRAPHIC_DATA] [STREET_ADDRESS][PERSON_NAME]" at bounding box center [357, 225] width 73 height 27
click at [342, 212] on div "Supply Only - Freight to [GEOGRAPHIC_DATA] [STREET_ADDRESS][PERSON_NAME]" at bounding box center [357, 225] width 73 height 27
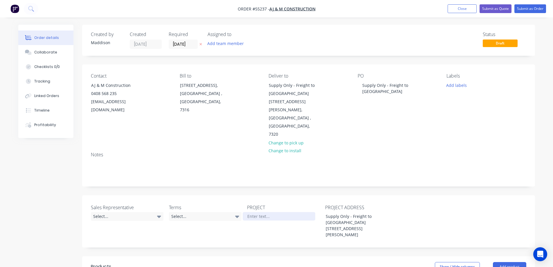
click at [263, 212] on div at bounding box center [279, 216] width 73 height 8
drag, startPoint x: 360, startPoint y: 84, endPoint x: 387, endPoint y: 96, distance: 29.4
click at [387, 96] on div "PO Supply Only - Freight to [GEOGRAPHIC_DATA]" at bounding box center [398, 105] width 80 height 65
copy div "Supply Only - Freight to [GEOGRAPHIC_DATA]"
click at [255, 212] on div at bounding box center [279, 216] width 73 height 8
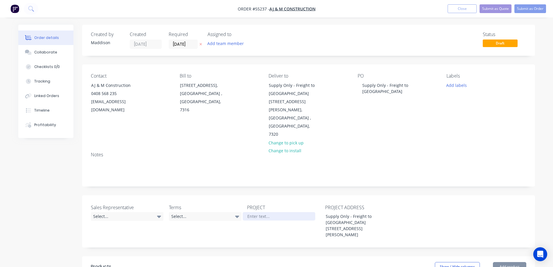
paste div
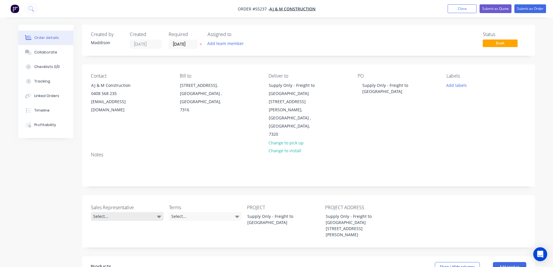
click at [134, 212] on div "Select..." at bounding box center [127, 216] width 73 height 9
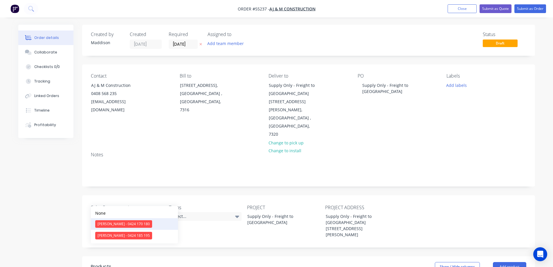
click at [113, 225] on div "[PERSON_NAME] - 0424 170 180" at bounding box center [123, 224] width 57 height 8
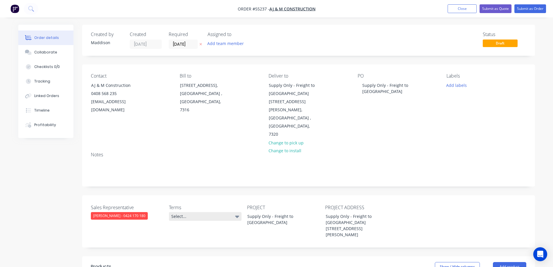
click at [191, 212] on div "Select..." at bounding box center [205, 216] width 73 height 9
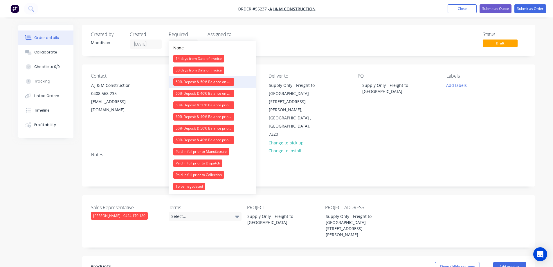
click at [187, 81] on div "50% Deposit & 50% Balance on Day of Installation" at bounding box center [203, 82] width 61 height 8
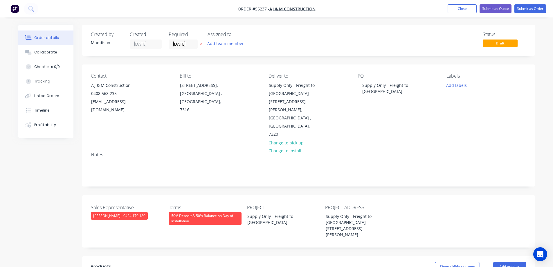
click at [475, 195] on div "Sales Representative Clayton Blackman - 0424 170 180 Terms 50% Deposit & 50% Ba…" at bounding box center [308, 221] width 453 height 52
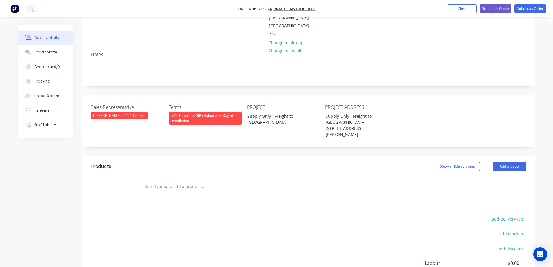
scroll to position [116, 0]
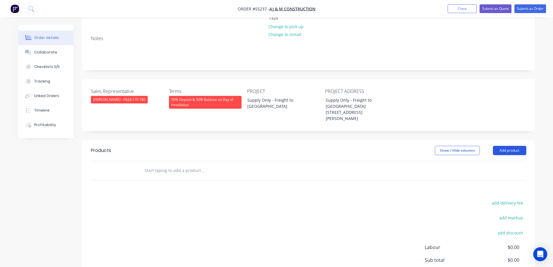
click at [513, 146] on button "Add product" at bounding box center [509, 150] width 33 height 9
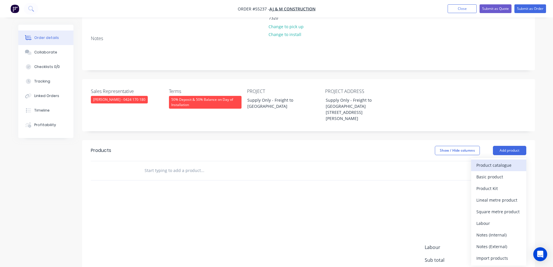
click at [498, 161] on div "Product catalogue" at bounding box center [498, 165] width 45 height 8
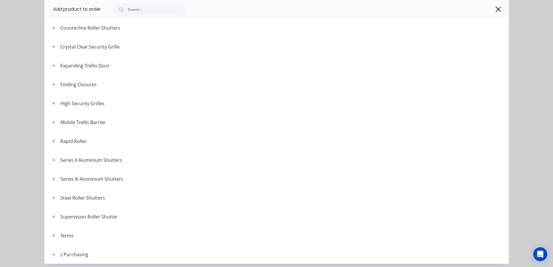
scroll to position [145, 0]
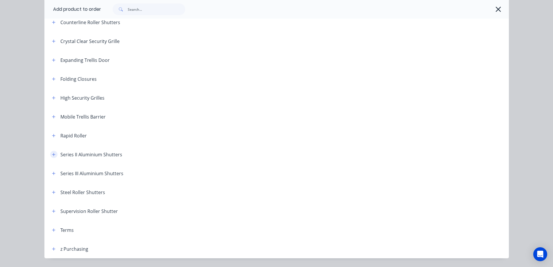
click at [50, 154] on button "button" at bounding box center [53, 154] width 7 height 7
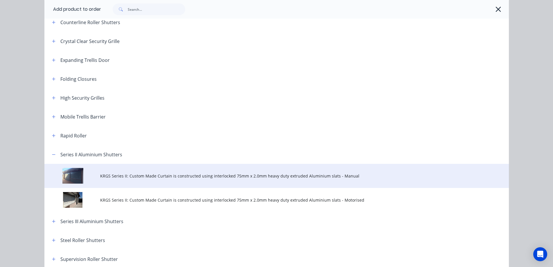
click at [138, 178] on span "KRGS Series II: Custom Made Curtain is constructed using interlocked 75mm x 2.0…" at bounding box center [263, 176] width 327 height 6
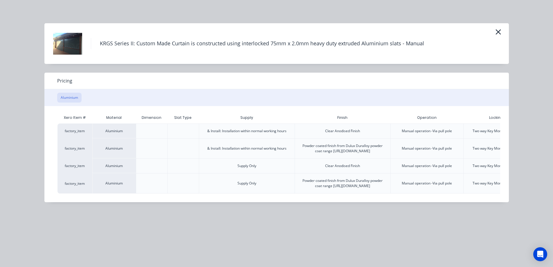
scroll to position [0, 60]
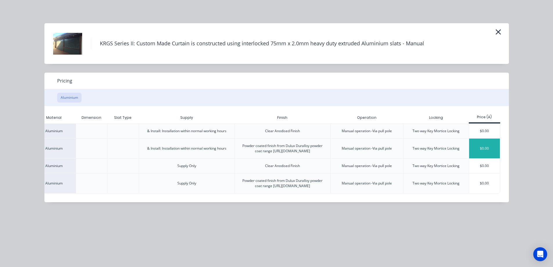
click at [492, 148] on div "$0.00" at bounding box center [484, 148] width 31 height 20
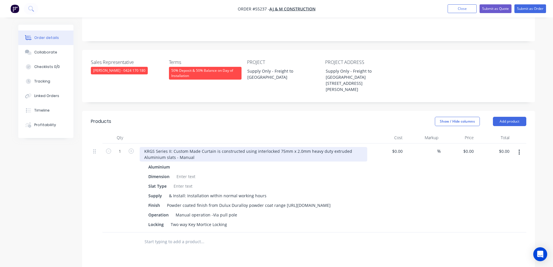
click at [145, 147] on div "KRGS Series II: Custom Made Curtain is constructed using interlocked 75mm x 2.0…" at bounding box center [254, 154] width 228 height 15
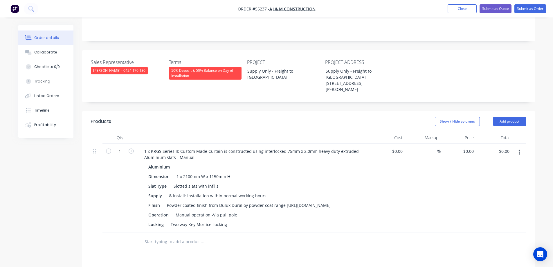
click at [521, 147] on button "button" at bounding box center [519, 152] width 14 height 10
click at [490, 198] on div "Delete" at bounding box center [498, 202] width 45 height 8
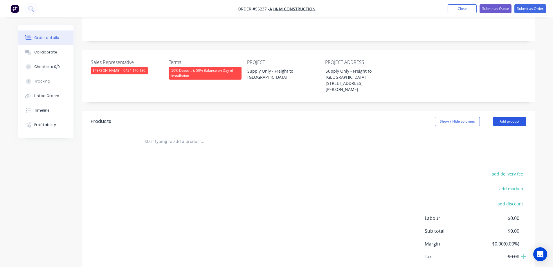
click at [507, 117] on button "Add product" at bounding box center [509, 121] width 33 height 9
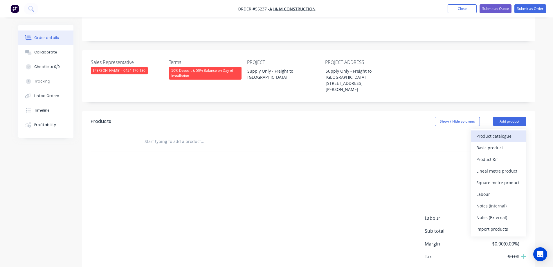
click at [500, 132] on div "Product catalogue" at bounding box center [498, 136] width 45 height 8
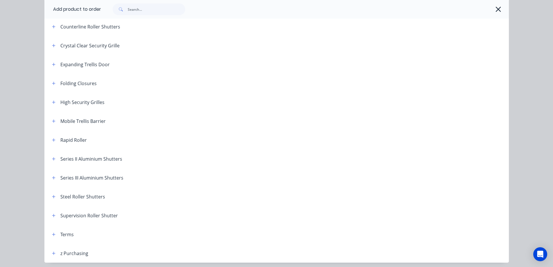
scroll to position [145, 0]
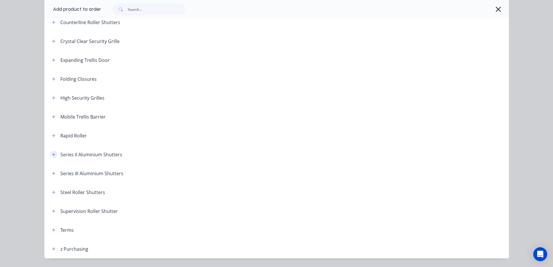
click at [52, 154] on icon "button" at bounding box center [53, 154] width 3 height 4
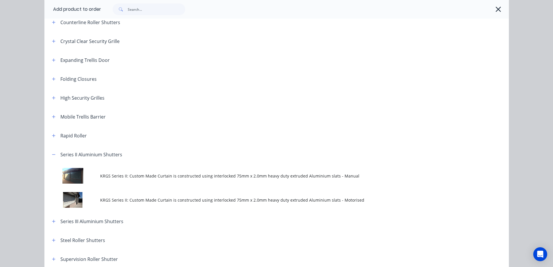
click at [150, 180] on td "KRGS Series II: Custom Made Curtain is constructed using interlocked 75mm x 2.0…" at bounding box center [304, 176] width 409 height 24
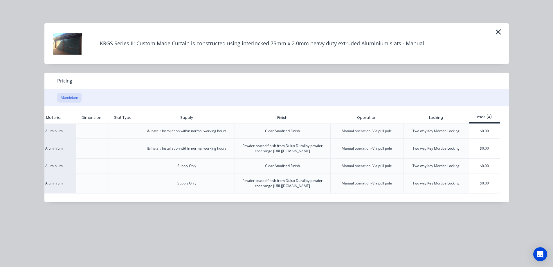
scroll to position [163, 0]
click at [480, 188] on div "$0.00" at bounding box center [484, 183] width 31 height 20
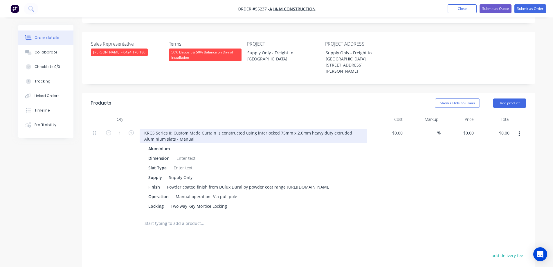
click at [142, 129] on div "KRGS Series II: Custom Made Curtain is constructed using interlocked 75mm x 2.0…" at bounding box center [254, 136] width 228 height 15
type input "$0.00"
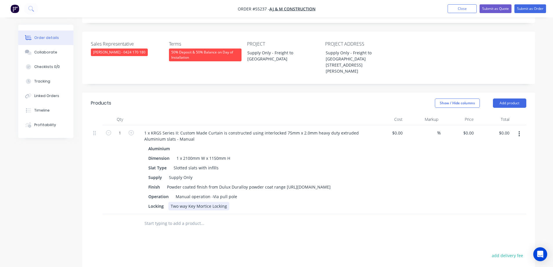
click at [183, 202] on div "Two way Key Mortice Locking" at bounding box center [198, 206] width 61 height 8
type input "$0.00"
type input "$2,940.00"
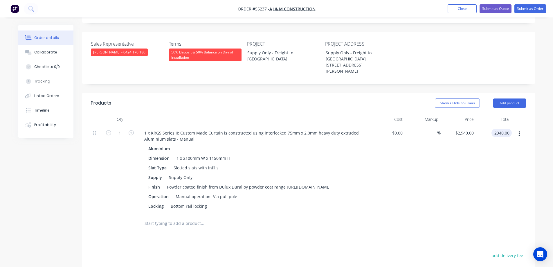
type input "$2,940.00"
click at [397, 189] on div "$0.00 $0.00" at bounding box center [387, 169] width 36 height 89
click at [493, 7] on button "Submit as Quote" at bounding box center [495, 8] width 32 height 9
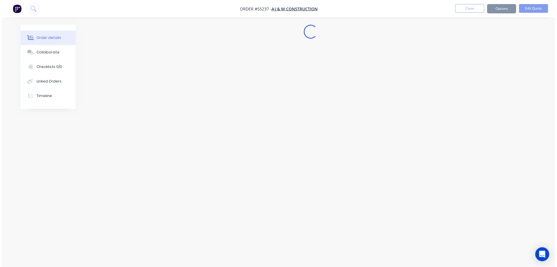
scroll to position [0, 0]
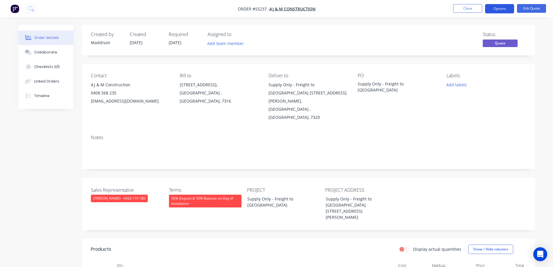
click at [496, 9] on button "Options" at bounding box center [499, 8] width 29 height 9
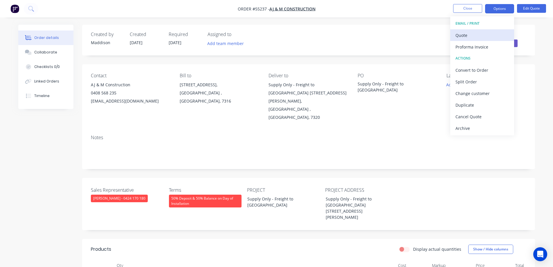
click at [475, 36] on div "Quote" at bounding box center [481, 35] width 53 height 8
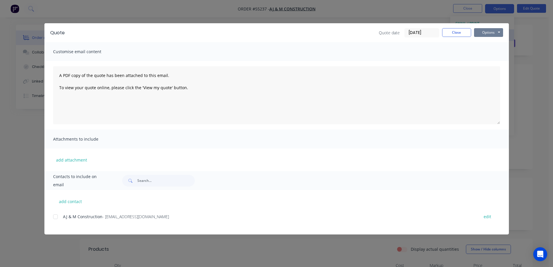
click at [481, 33] on button "Options" at bounding box center [488, 32] width 29 height 9
click at [488, 54] on button "Print" at bounding box center [492, 53] width 37 height 10
drag, startPoint x: 243, startPoint y: 11, endPoint x: 302, endPoint y: 16, distance: 60.0
click at [245, 11] on div "Quote Quote date 03/09/25 Close Options Preview Print Email Customise email con…" at bounding box center [276, 133] width 553 height 267
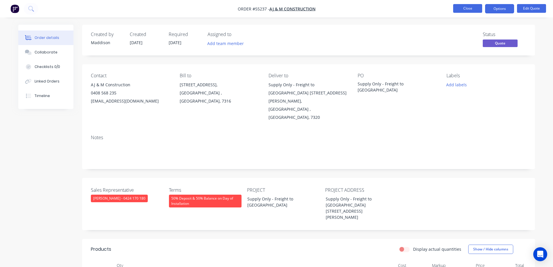
click at [461, 10] on button "Close" at bounding box center [467, 8] width 29 height 9
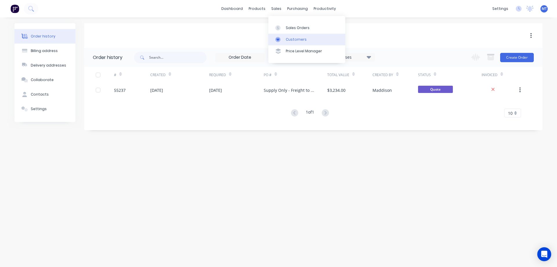
click at [288, 41] on div "Customers" at bounding box center [296, 39] width 21 height 5
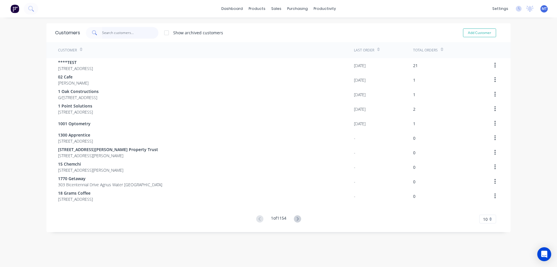
click at [131, 30] on input "text" at bounding box center [130, 33] width 57 height 12
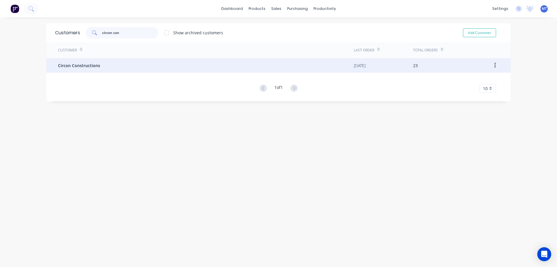
type input "circon con"
click at [126, 65] on div "Circon Constructions" at bounding box center [206, 65] width 296 height 15
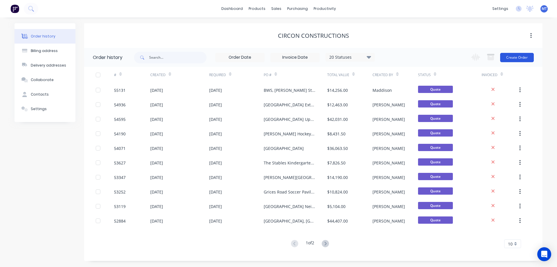
click at [519, 60] on button "Create Order" at bounding box center [517, 57] width 34 height 9
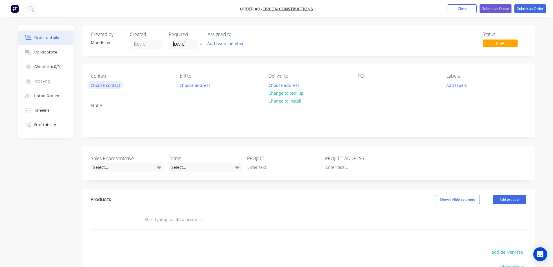
click at [99, 89] on button "Choose contact" at bounding box center [105, 85] width 36 height 8
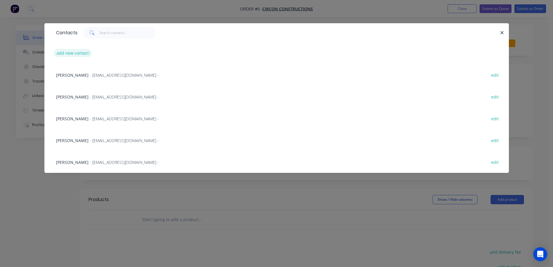
click at [76, 50] on button "add new contact" at bounding box center [73, 53] width 38 height 8
select select "AU"
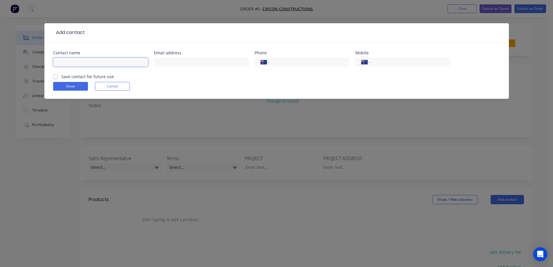
click at [83, 61] on input "text" at bounding box center [100, 62] width 95 height 9
type input "[PERSON_NAME]"
type input "[PERSON_NAME][EMAIL_ADDRESS][DOMAIN_NAME]"
type input "[PHONE_NUMBER]"
type input "0403 535 502"
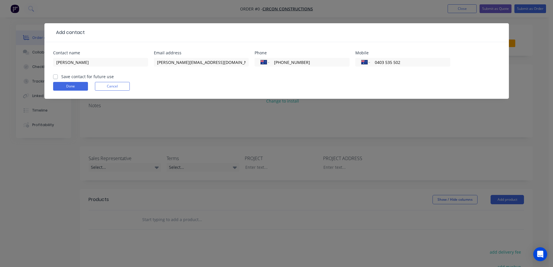
click at [60, 76] on div "Save contact for future use" at bounding box center [83, 76] width 61 height 6
click at [61, 76] on label "Save contact for future use" at bounding box center [87, 76] width 53 height 6
click at [54, 76] on input "Save contact for future use" at bounding box center [55, 76] width 5 height 6
checkbox input "true"
click at [59, 86] on button "Done" at bounding box center [70, 86] width 35 height 9
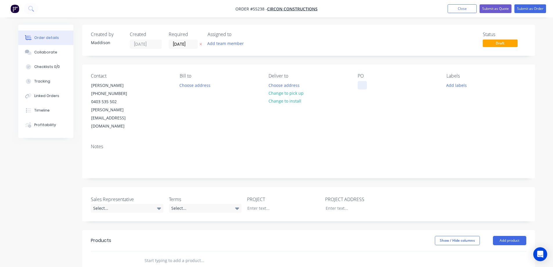
click at [364, 84] on div at bounding box center [362, 85] width 9 height 8
click at [290, 85] on button "Choose address" at bounding box center [283, 85] width 37 height 8
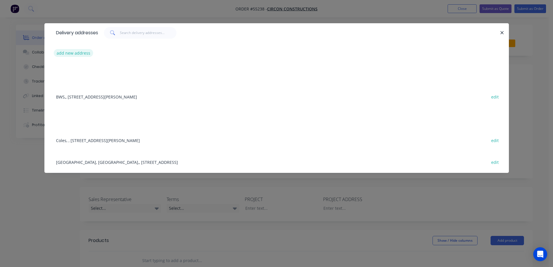
click at [84, 50] on button "add new address" at bounding box center [74, 53] width 40 height 8
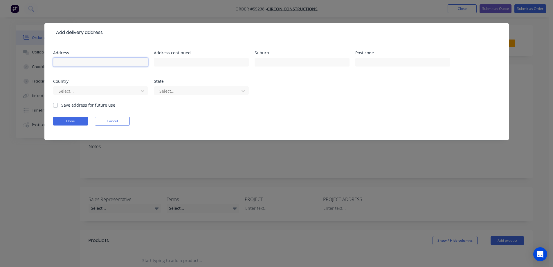
click at [82, 65] on input "text" at bounding box center [100, 62] width 95 height 9
type input "w"
type input "Woolworths,"
type input "[GEOGRAPHIC_DATA],"
type input "Mitcham"
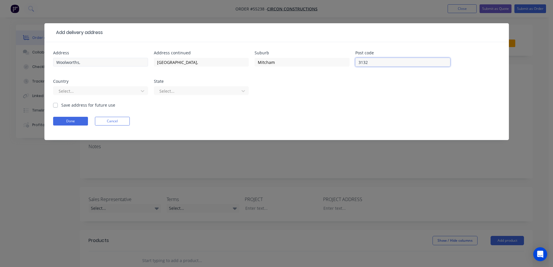
type input "3132"
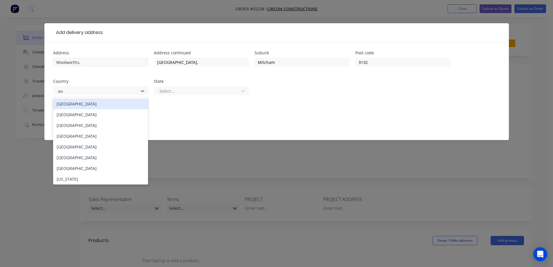
type input "aus"
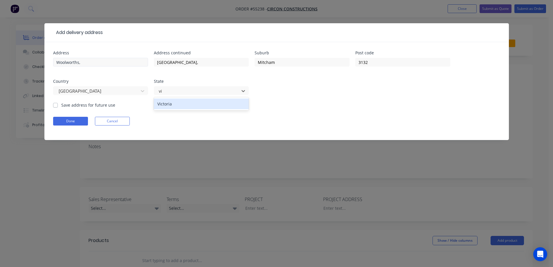
type input "vic"
click at [62, 106] on label "Save address for future use" at bounding box center [88, 105] width 54 height 6
click at [58, 106] on input "Save address for future use" at bounding box center [55, 105] width 5 height 6
checkbox input "true"
click at [66, 121] on button "Done" at bounding box center [70, 121] width 35 height 9
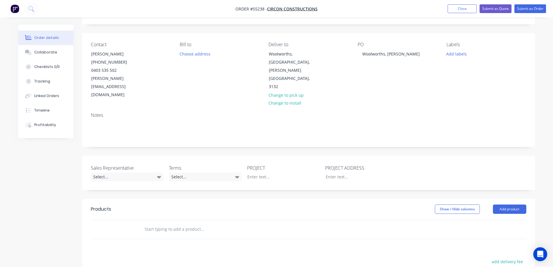
scroll to position [87, 0]
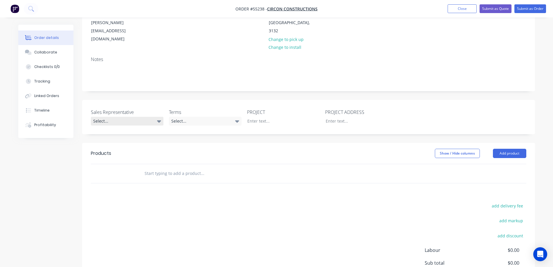
click at [147, 117] on div "Select..." at bounding box center [127, 121] width 73 height 9
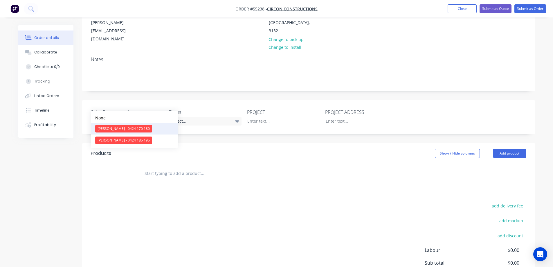
click at [122, 129] on div "Clayton Blackman - 0424 170 180" at bounding box center [123, 129] width 57 height 8
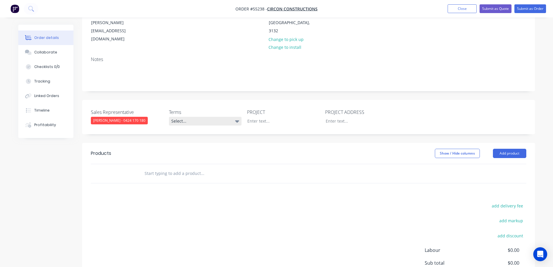
click at [204, 117] on div "Select..." at bounding box center [205, 121] width 73 height 9
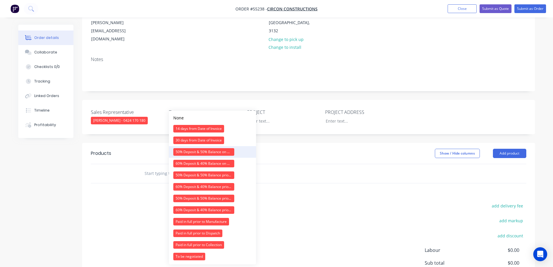
click at [185, 151] on div "50% Deposit & 50% Balance on Day of Installation" at bounding box center [203, 152] width 61 height 8
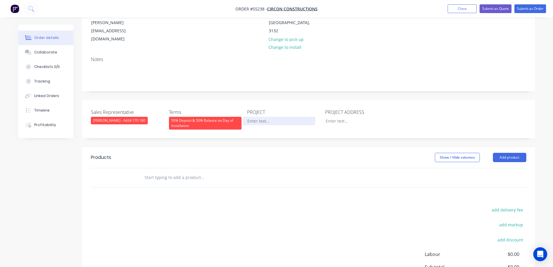
click at [264, 117] on div at bounding box center [279, 121] width 73 height 8
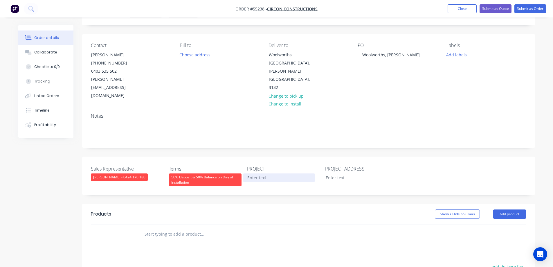
scroll to position [29, 0]
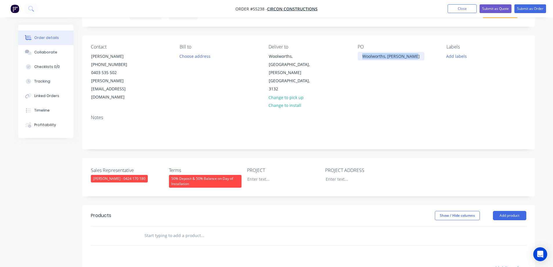
drag, startPoint x: 359, startPoint y: 56, endPoint x: 436, endPoint y: 54, distance: 77.2
click at [436, 54] on div "PO Woolworths, Mitcham VIC" at bounding box center [398, 72] width 80 height 57
copy div "Woolworths, Mitcham VIC"
click at [256, 175] on div at bounding box center [279, 179] width 73 height 8
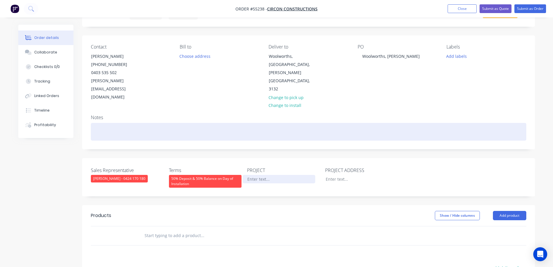
paste div
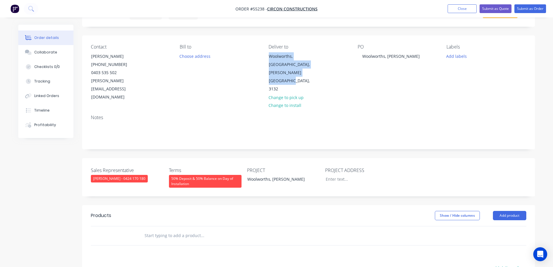
drag, startPoint x: 269, startPoint y: 56, endPoint x: 326, endPoint y: 77, distance: 61.0
click at [326, 77] on div "Deliver to Woolworths, Victoria Ave & Britannia Mall, Mitcham , Victoria, 3132 …" at bounding box center [308, 72] width 80 height 57
click at [331, 175] on div at bounding box center [357, 179] width 73 height 8
paste div
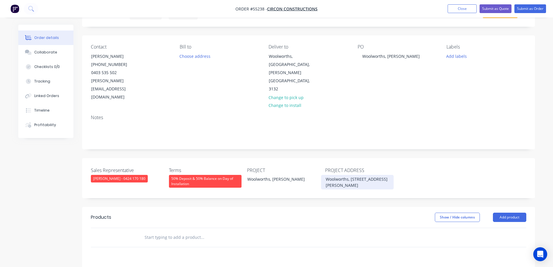
click at [353, 175] on div "Woolworths, Victoria Ave & Britannia Mall,Mitcham , Victoria, 3132" at bounding box center [357, 182] width 73 height 15
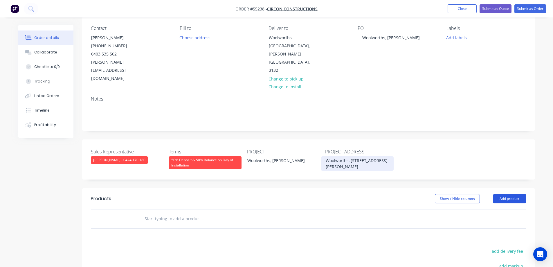
scroll to position [58, 0]
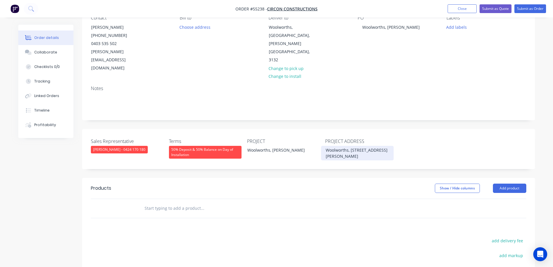
click at [372, 146] on div "Woolworths, Victoria Ave & Britannia Mall, Mitcham , Victoria, 3132" at bounding box center [357, 153] width 73 height 15
click at [501, 183] on button "Add product" at bounding box center [509, 187] width 33 height 9
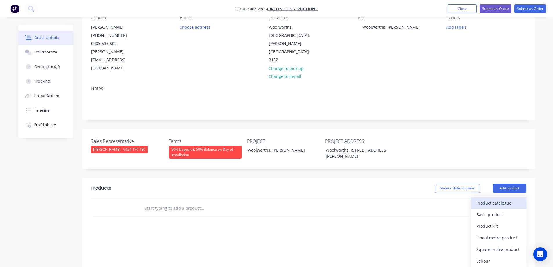
click at [494, 199] on div "Product catalogue" at bounding box center [498, 203] width 45 height 8
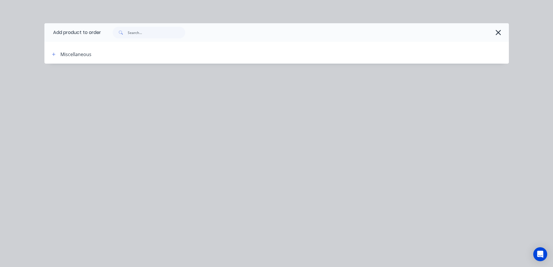
scroll to position [155, 0]
click at [497, 31] on icon "button" at bounding box center [498, 32] width 5 height 5
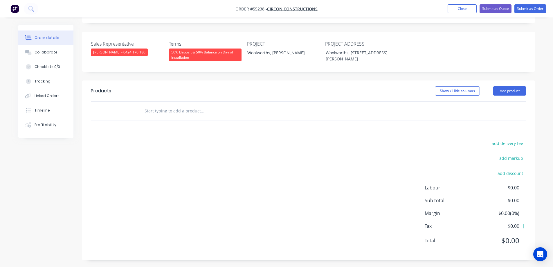
scroll to position [147, 0]
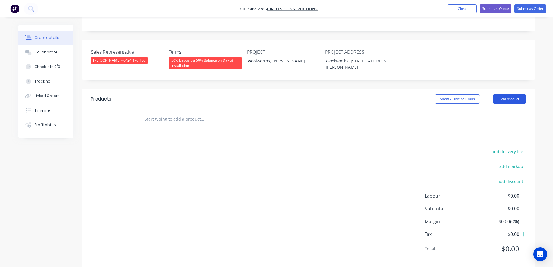
click at [505, 94] on button "Add product" at bounding box center [509, 98] width 33 height 9
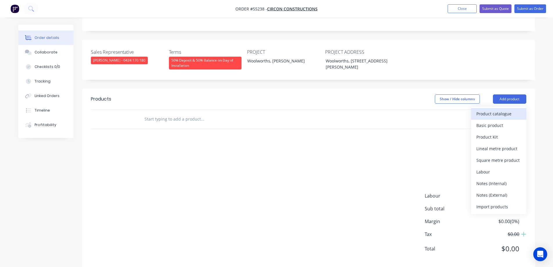
click at [497, 109] on div "Product catalogue" at bounding box center [498, 113] width 45 height 8
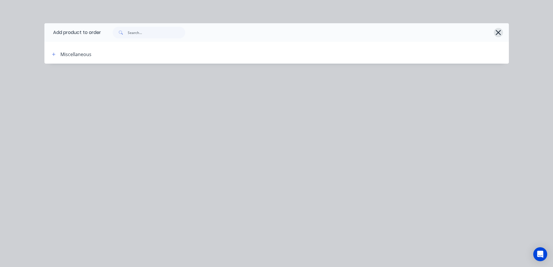
click at [499, 32] on icon "button" at bounding box center [498, 32] width 5 height 5
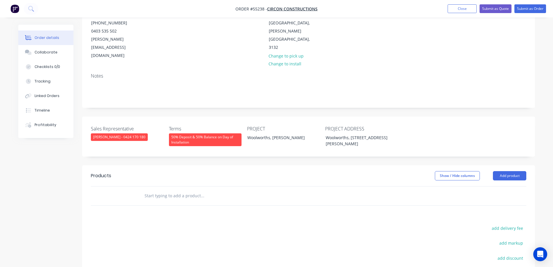
scroll to position [31, 0]
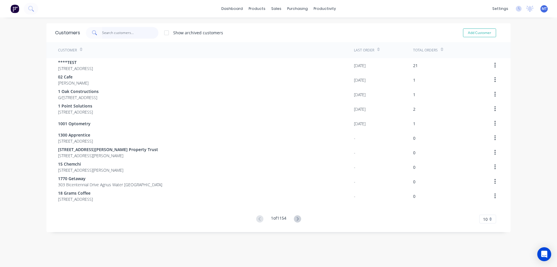
click at [122, 30] on input "text" at bounding box center [130, 33] width 57 height 12
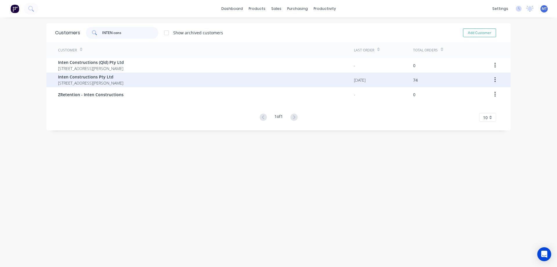
type input "INTEN cons"
click at [113, 79] on span "Inten Constructions Pty Ltd" at bounding box center [90, 77] width 65 height 6
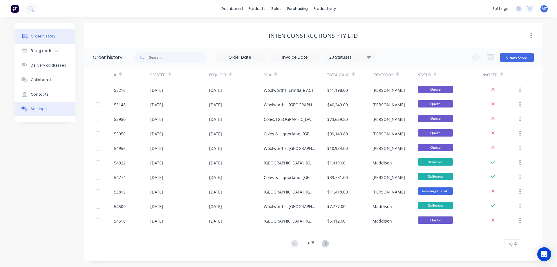
click at [35, 109] on div "Settings" at bounding box center [39, 108] width 16 height 5
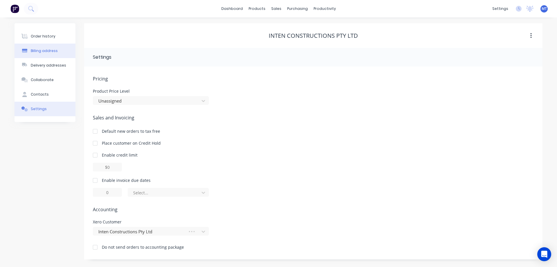
click at [42, 50] on div "Billing address" at bounding box center [44, 50] width 27 height 5
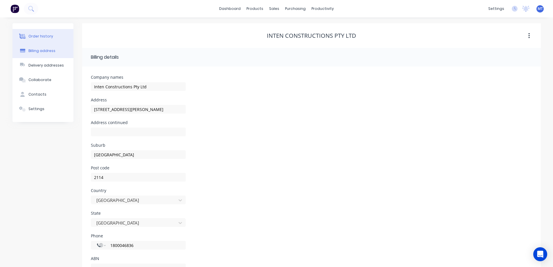
click at [36, 41] on button "Order history" at bounding box center [42, 36] width 61 height 15
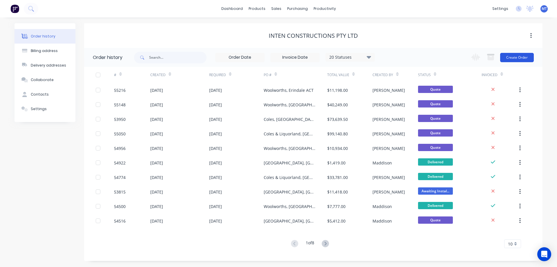
click at [510, 62] on button "Create Order" at bounding box center [517, 57] width 34 height 9
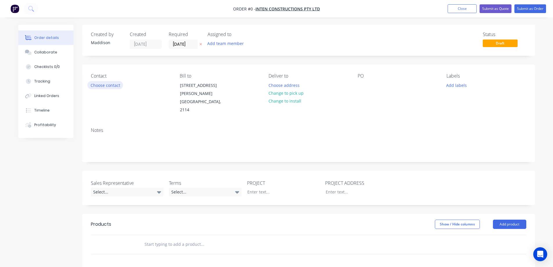
click at [114, 85] on button "Choose contact" at bounding box center [105, 85] width 36 height 8
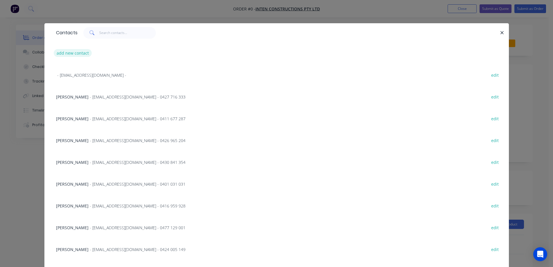
click at [76, 52] on button "add new contact" at bounding box center [73, 53] width 38 height 8
select select "AU"
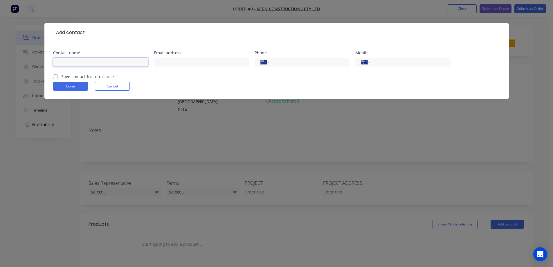
click at [83, 63] on input "text" at bounding box center [100, 62] width 95 height 9
type input "Andrew Woodley"
type input "awoodley@inten.com.au"
type input "0431 584 785"
click at [77, 76] on label "Save contact for future use" at bounding box center [87, 76] width 53 height 6
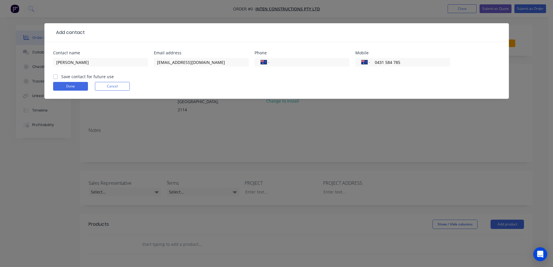
click at [58, 76] on input "Save contact for future use" at bounding box center [55, 76] width 5 height 6
checkbox input "true"
click at [69, 87] on button "Done" at bounding box center [70, 86] width 35 height 9
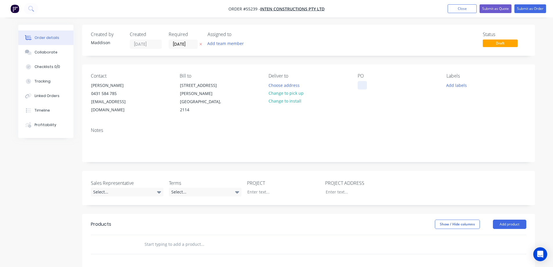
click at [364, 89] on div at bounding box center [362, 85] width 9 height 8
click at [279, 87] on button "Choose address" at bounding box center [283, 85] width 37 height 8
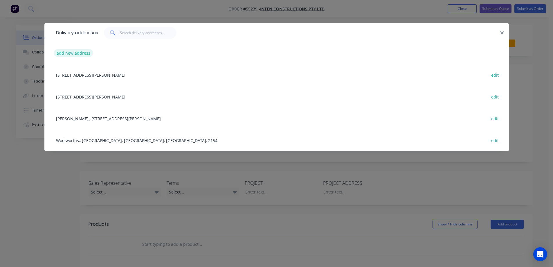
click at [73, 51] on button "add new address" at bounding box center [74, 53] width 40 height 8
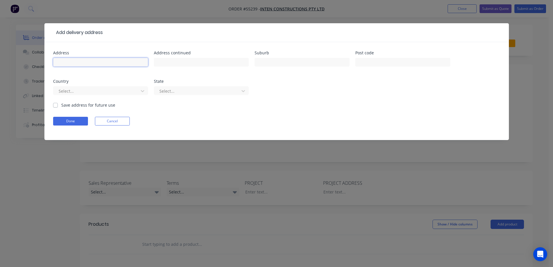
click at [95, 61] on input "text" at bounding box center [100, 62] width 95 height 9
type input "Coles,"
type input "President Ave & Willarong Ave,"
type input "c"
type input "V"
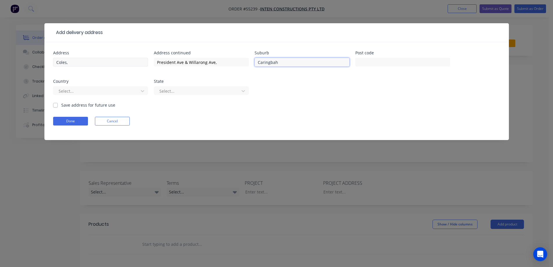
type input "Caringbah"
type input "2229"
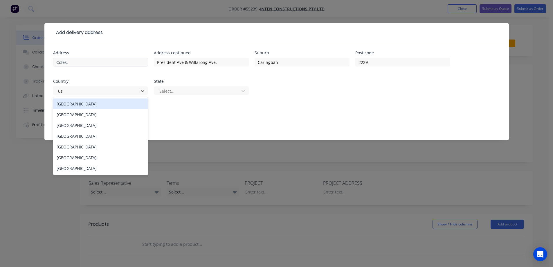
type input "u"
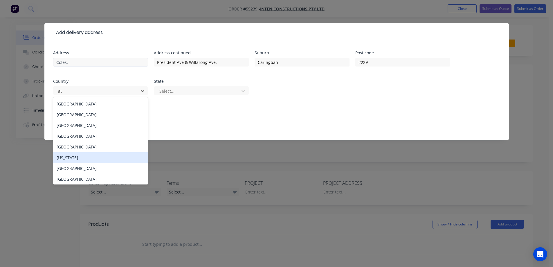
type input "aus"
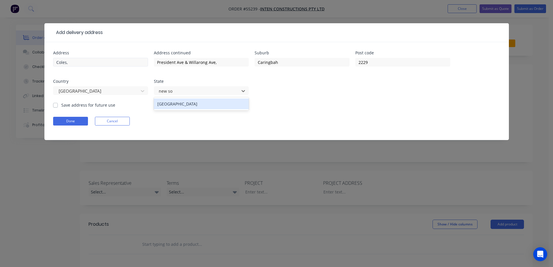
type input "new sou"
click at [86, 106] on label "Save address for future use" at bounding box center [88, 105] width 54 height 6
click at [58, 106] on input "Save address for future use" at bounding box center [55, 105] width 5 height 6
checkbox input "true"
click at [76, 118] on button "Done" at bounding box center [70, 121] width 35 height 9
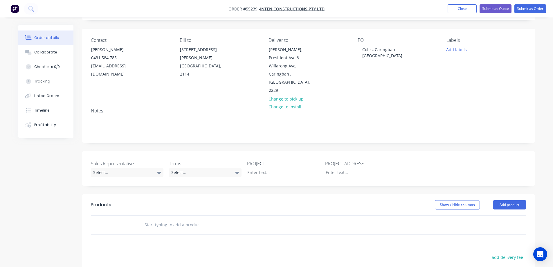
scroll to position [58, 0]
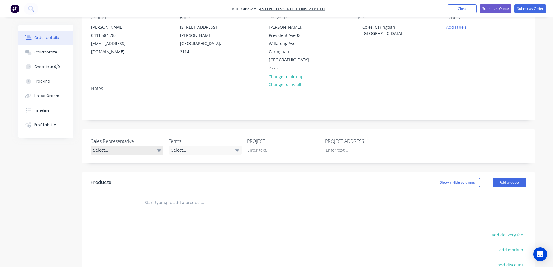
click at [120, 146] on div "Select..." at bounding box center [127, 150] width 73 height 9
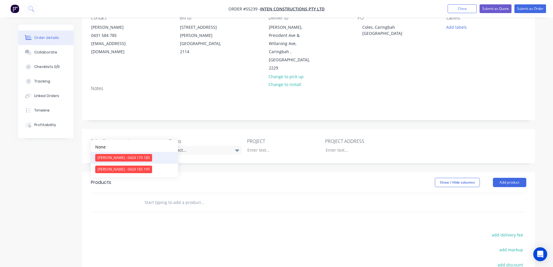
click at [117, 157] on div "Clayton Blackman - 0424 170 180" at bounding box center [123, 158] width 57 height 8
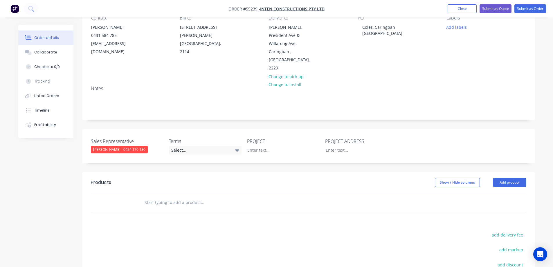
click at [194, 138] on label "Terms" at bounding box center [205, 141] width 73 height 7
click at [187, 146] on div "Select..." at bounding box center [205, 150] width 73 height 9
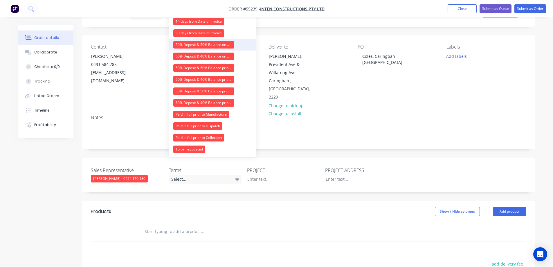
scroll to position [0, 0]
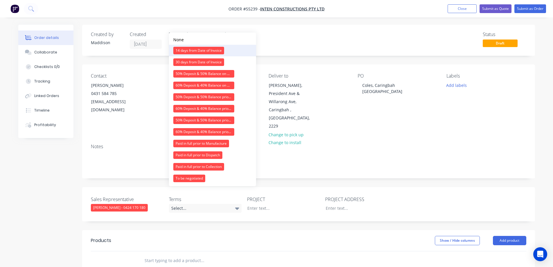
click at [182, 50] on div "14 days from Date of Invoice" at bounding box center [198, 51] width 51 height 8
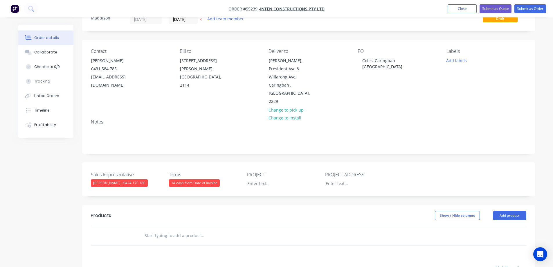
scroll to position [29, 0]
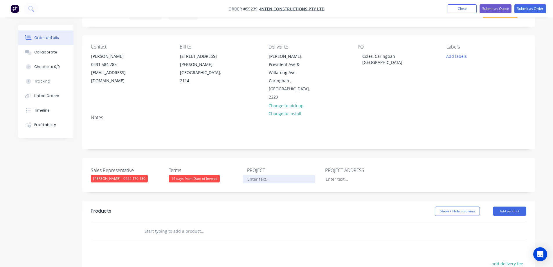
click at [265, 175] on div at bounding box center [279, 179] width 73 height 8
drag, startPoint x: 372, startPoint y: 58, endPoint x: 432, endPoint y: 58, distance: 59.2
click at [432, 58] on div "PO Coles, Caringbah NSW" at bounding box center [398, 72] width 80 height 57
copy div "Coles, Caringbah NSW"
click at [271, 175] on div at bounding box center [279, 179] width 73 height 8
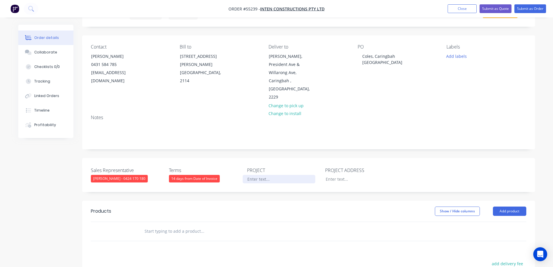
click at [268, 175] on div at bounding box center [279, 179] width 73 height 8
paste div
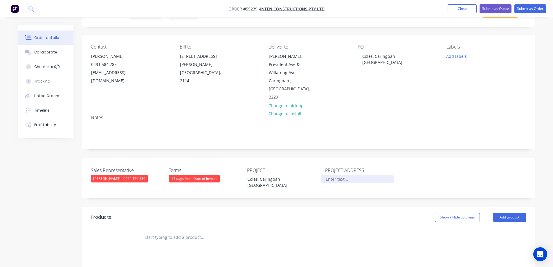
click at [330, 175] on div at bounding box center [357, 179] width 73 height 8
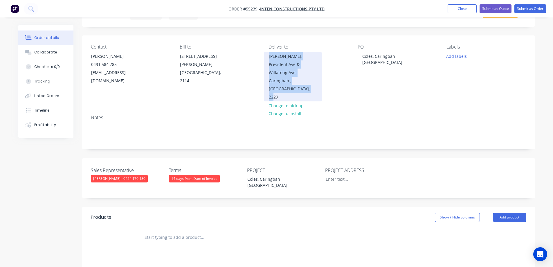
drag, startPoint x: 268, startPoint y: 53, endPoint x: 295, endPoint y: 82, distance: 39.2
click at [295, 82] on div "Coles, President Ave & Willarong Ave, Caringbah , New South Wales, 2229" at bounding box center [293, 76] width 58 height 49
copy div "Coles, President Ave & Willarong Ave, Caringbah , New South Wales, 2229"
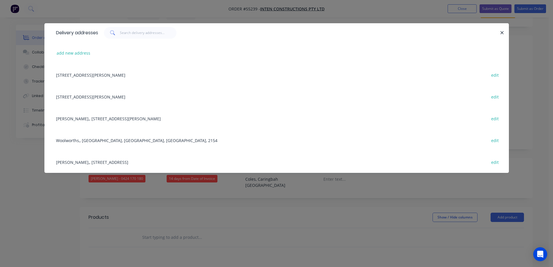
click at [333, 193] on div "Delivery addresses add new address Unit 3, 5-11 Mellor St, West Ryde, New South…" at bounding box center [276, 133] width 553 height 267
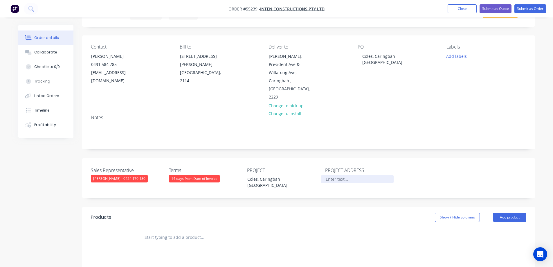
click at [333, 175] on div at bounding box center [357, 179] width 73 height 8
paste div
click at [334, 175] on div "Coles, President Ave & Willarong Ave,Caringbah , New South Wales, 2229" at bounding box center [357, 182] width 73 height 15
click at [358, 175] on div "Coles, President Ave & Willarong Ave, Caringbah , New South Wales, 2229" at bounding box center [357, 182] width 73 height 15
click at [356, 175] on div "Coles, President Ave & Willarong Ave, Caringbah ,New South Wales, 2229" at bounding box center [357, 182] width 73 height 15
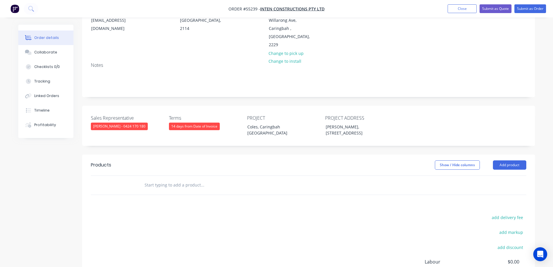
scroll to position [116, 0]
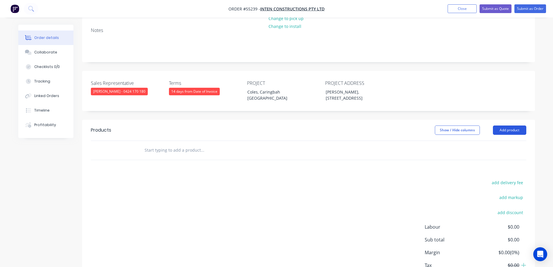
click at [511, 125] on button "Add product" at bounding box center [509, 129] width 33 height 9
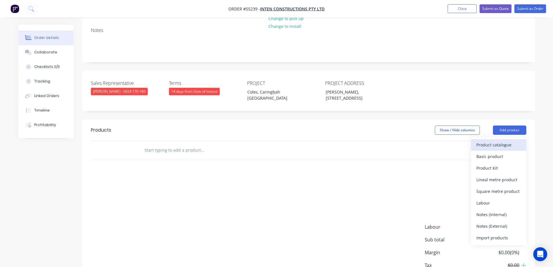
click at [507, 140] on div "Product catalogue" at bounding box center [498, 144] width 45 height 8
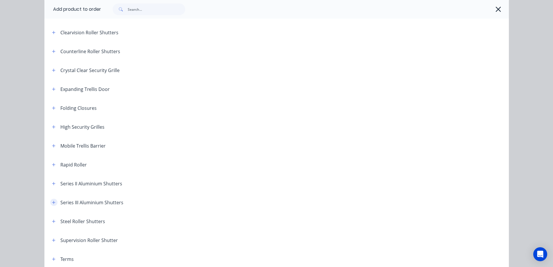
click at [52, 202] on icon "button" at bounding box center [53, 202] width 3 height 4
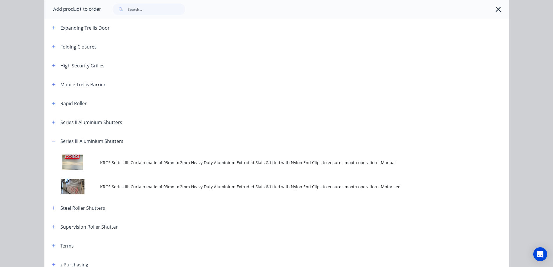
scroll to position [210, 0]
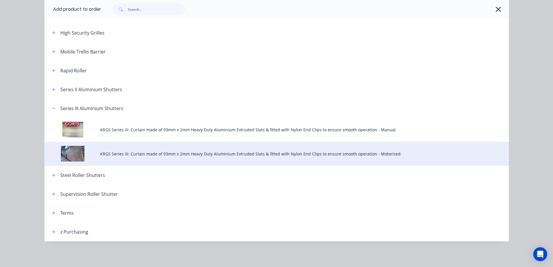
click at [165, 155] on span "KRGS Series III: Curtain made of 93mm x 2mm Heavy Duty Aluminium Extruded Slats…" at bounding box center [263, 154] width 327 height 6
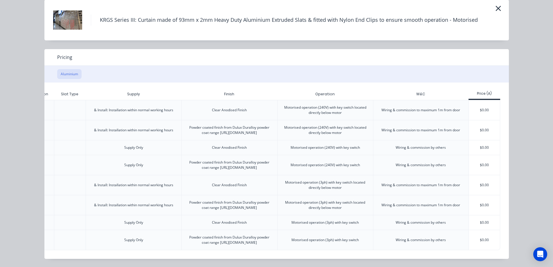
scroll to position [49, 0]
click at [488, 195] on div "$0.00" at bounding box center [484, 205] width 31 height 20
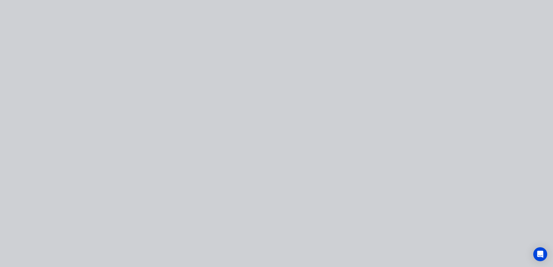
scroll to position [0, 0]
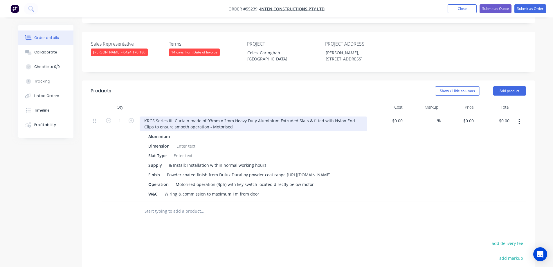
click at [144, 116] on div "KRGS Series III: Curtain made of 93mm x 2mm Heavy Duty Aluminium Extruded Slats…" at bounding box center [254, 123] width 228 height 15
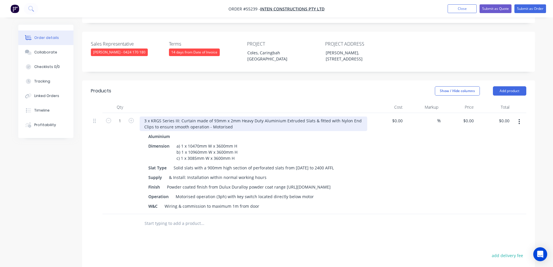
click at [144, 116] on div "3 x KRGS Series III: Curtain made of 93mm x 2mm Heavy Duty Aluminium Extruded S…" at bounding box center [254, 123] width 228 height 15
click at [161, 116] on div "3 x KRGS Series III: Curtain made of 93mm x 2mm Heavy Duty Aluminium Extruded S…" at bounding box center [254, 123] width 228 height 15
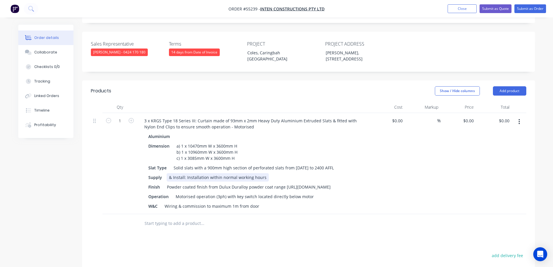
click at [198, 173] on div "& Install: Installation within normal working hours" at bounding box center [218, 177] width 102 height 8
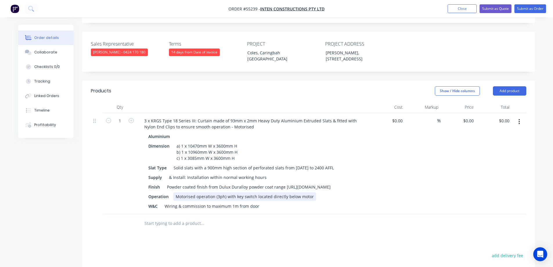
click at [197, 194] on div "Motorised operation (3ph) with key switch located directly below motor" at bounding box center [244, 196] width 143 height 8
click at [235, 193] on div "Motorised operation (3ph) with key switch located directly below motor" at bounding box center [244, 196] width 143 height 8
click at [309, 192] on div "Motorised operation (3ph) with key switch located directly below motor" at bounding box center [244, 196] width 143 height 8
type input "$0.00"
type input "$50,035.00"
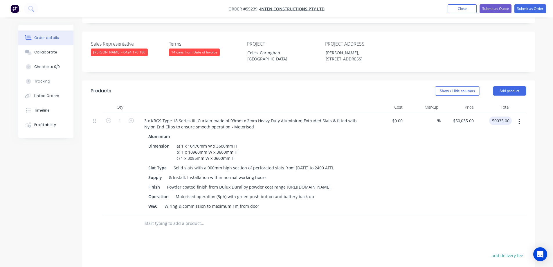
type input "$50,035.00"
click at [391, 186] on div "$0.00 $0.00" at bounding box center [387, 163] width 36 height 101
click at [504, 86] on button "Add product" at bounding box center [509, 90] width 33 height 9
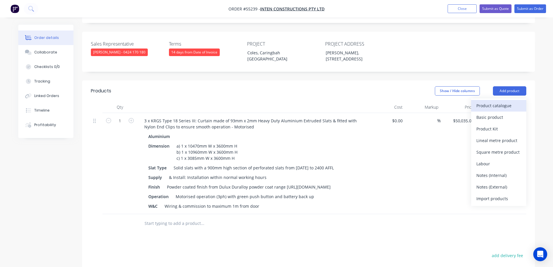
click at [491, 101] on div "Product catalogue" at bounding box center [498, 105] width 45 height 8
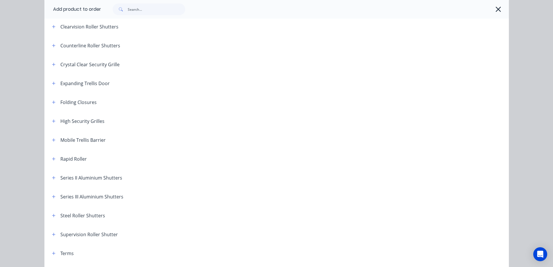
scroll to position [162, 0]
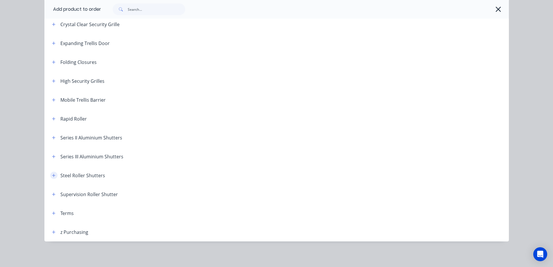
click at [50, 172] on button "button" at bounding box center [53, 175] width 7 height 7
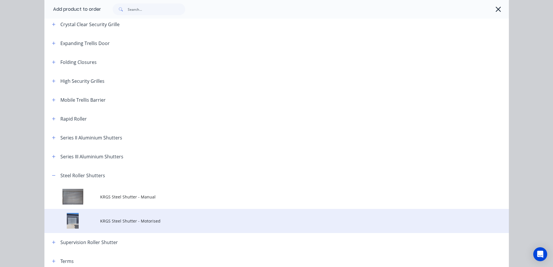
click at [122, 221] on span "KRGS Steel Shutter - Motorised" at bounding box center [263, 221] width 327 height 6
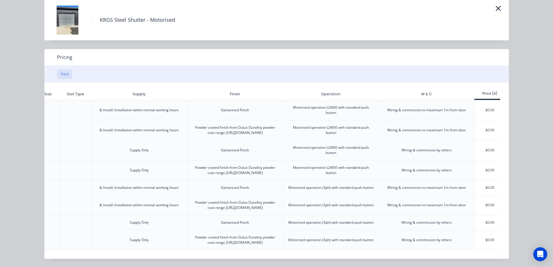
scroll to position [0, 145]
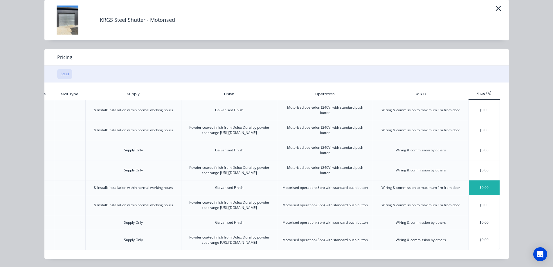
click at [486, 180] on div "$0.00" at bounding box center [484, 187] width 31 height 15
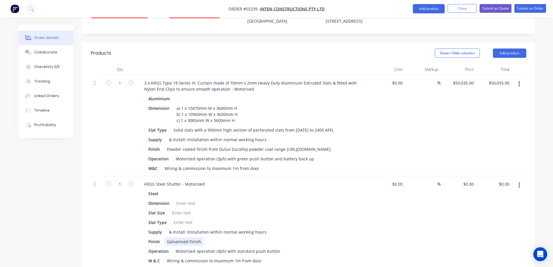
scroll to position [242, 0]
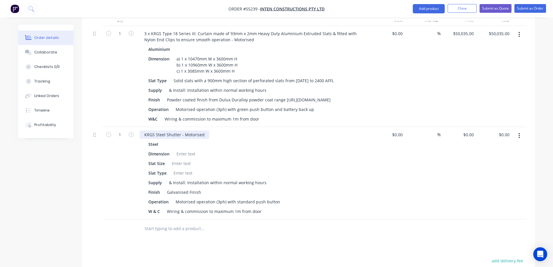
click at [142, 130] on div "KRGS Steel Shutter - Motorised" at bounding box center [175, 134] width 70 height 8
type input "$0.00"
click at [187, 149] on div at bounding box center [186, 153] width 24 height 8
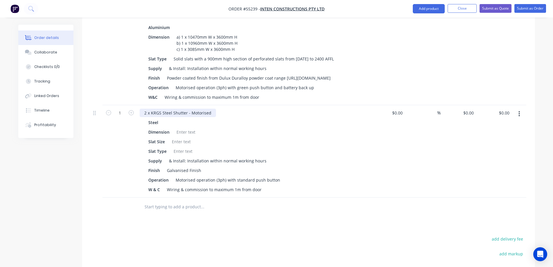
scroll to position [241, 0]
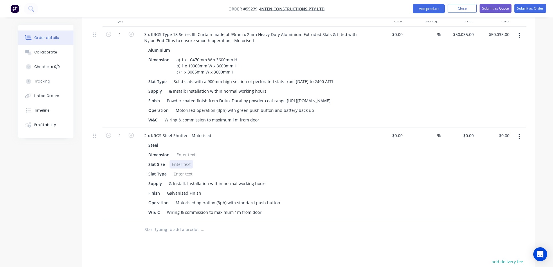
click at [180, 160] on div at bounding box center [181, 164] width 24 height 8
click at [182, 152] on div at bounding box center [186, 154] width 24 height 8
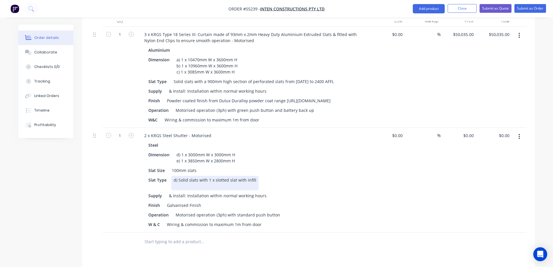
scroll to position [183, 0]
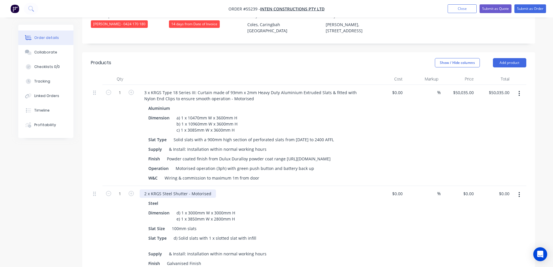
click at [162, 189] on div "2 x KRGS Steel Shutter - Motorised" at bounding box center [178, 193] width 76 height 8
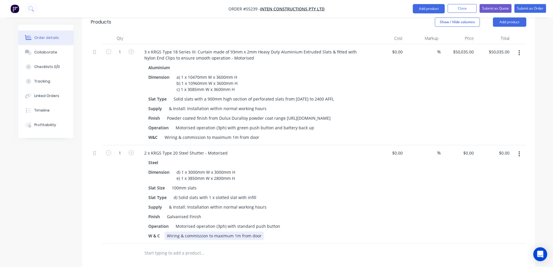
scroll to position [270, 0]
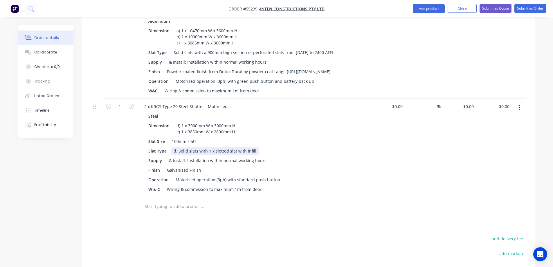
click at [180, 152] on div "d) Solid slats with 1 x slotted slat with infill" at bounding box center [214, 151] width 87 height 8
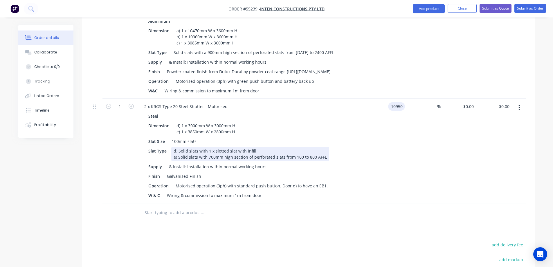
type input "$10,950.00"
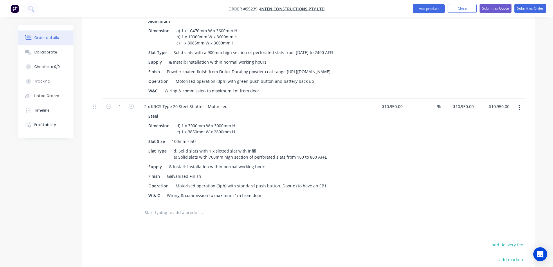
click at [462, 140] on div "$10,950.00 $10,950.00" at bounding box center [459, 151] width 36 height 104
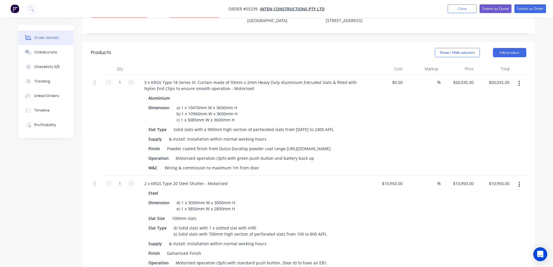
scroll to position [183, 0]
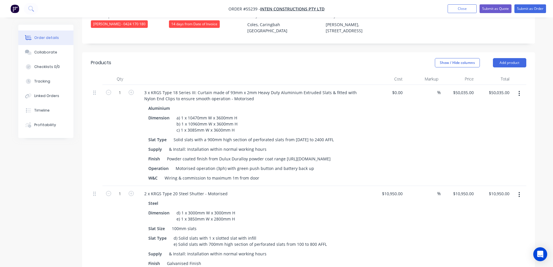
drag, startPoint x: 518, startPoint y: 52, endPoint x: 516, endPoint y: 59, distance: 6.7
click at [518, 58] on button "Add product" at bounding box center [509, 62] width 33 height 9
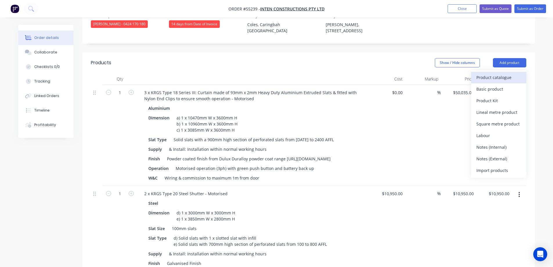
click at [499, 73] on div "Product catalogue" at bounding box center [498, 77] width 45 height 8
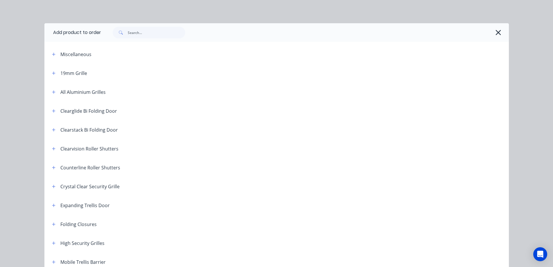
scroll to position [145, 0]
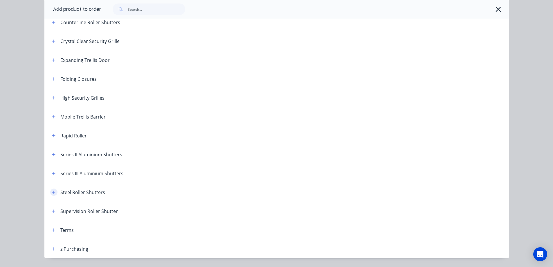
click at [52, 192] on icon "button" at bounding box center [53, 192] width 3 height 4
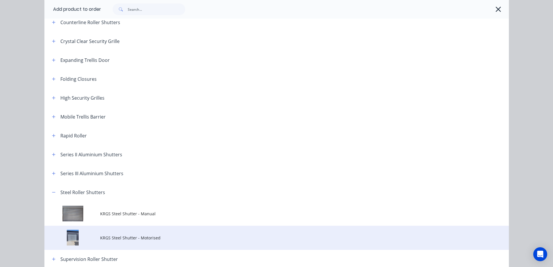
click at [111, 242] on td "KRGS Steel Shutter - Motorised" at bounding box center [304, 237] width 409 height 24
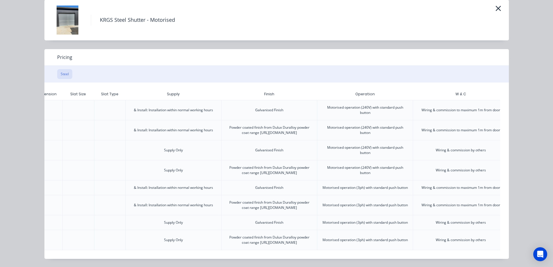
scroll to position [0, 145]
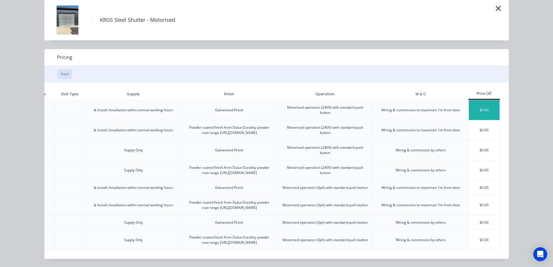
click at [485, 100] on div "$0.00" at bounding box center [484, 110] width 31 height 20
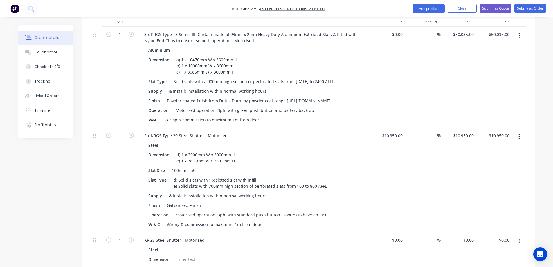
scroll to position [358, 0]
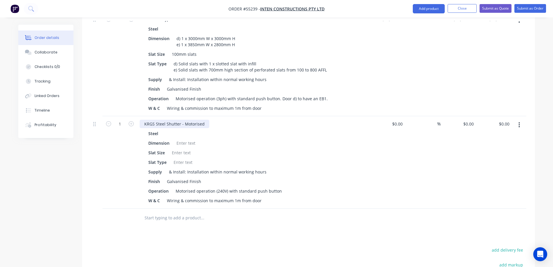
click at [140, 120] on div "KRGS Steel Shutter - Motorised" at bounding box center [175, 124] width 70 height 8
click at [162, 120] on div "1 x KRGS Steel Shutter - Motorised" at bounding box center [178, 124] width 76 height 8
type input "$0.00"
type input "0"
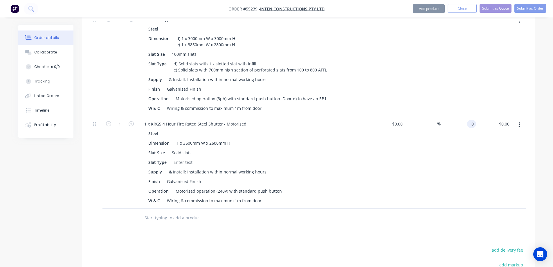
type input "0.00"
type input "$0.00"
click at [178, 160] on div at bounding box center [183, 162] width 24 height 8
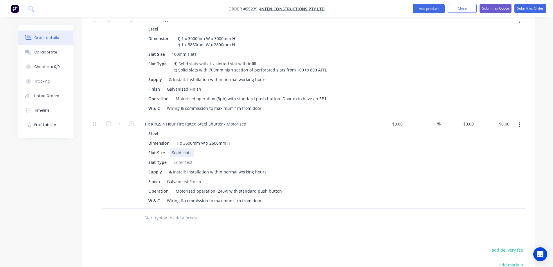
click at [174, 148] on div "Solid slats" at bounding box center [181, 152] width 24 height 8
drag, startPoint x: 237, startPoint y: 187, endPoint x: 315, endPoint y: 188, distance: 77.5
click at [315, 188] on div "Operation Motorised operation (240V) with standard push button and" at bounding box center [252, 191] width 212 height 8
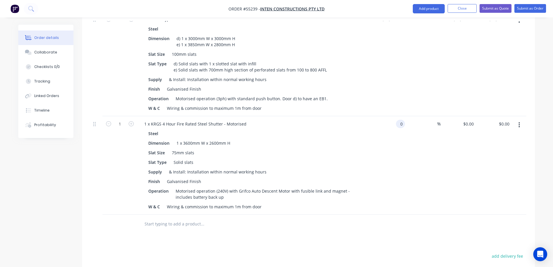
type input "$0.00"
type input "$17,710.00"
click at [372, 245] on div "Products Show / Hide columns Add product Qty Cost Markup Price Total 1 3 x KRGS…" at bounding box center [308, 125] width 453 height 495
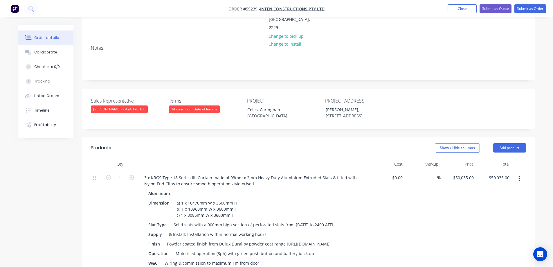
scroll to position [96, 0]
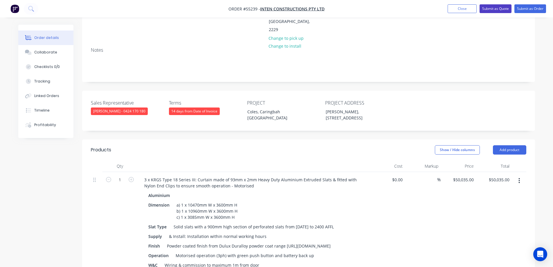
click at [491, 6] on button "Submit as Quote" at bounding box center [495, 8] width 32 height 9
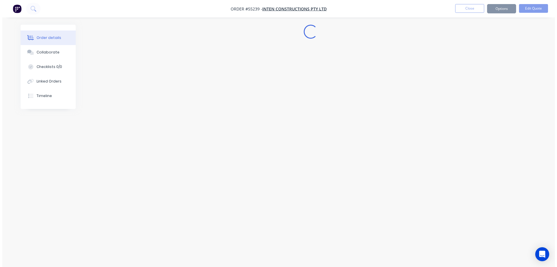
scroll to position [0, 0]
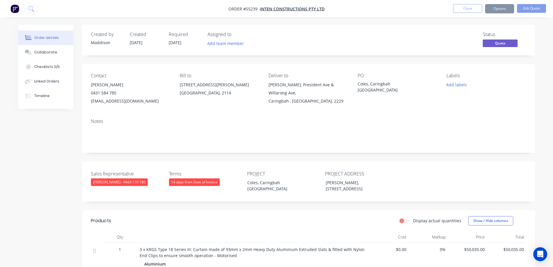
click at [496, 10] on button "Options" at bounding box center [499, 8] width 29 height 9
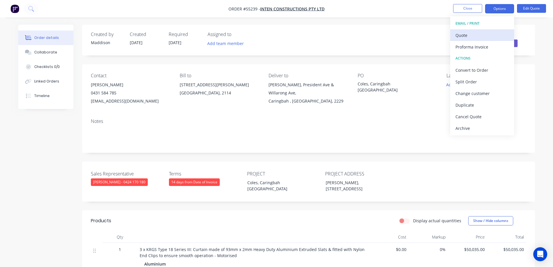
click at [481, 37] on div "Quote" at bounding box center [481, 35] width 53 height 8
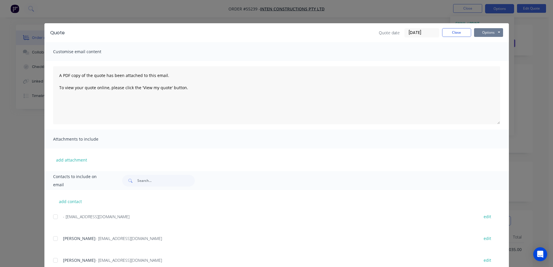
drag, startPoint x: 490, startPoint y: 33, endPoint x: 490, endPoint y: 37, distance: 3.2
click at [490, 33] on button "Options" at bounding box center [488, 32] width 29 height 9
click at [488, 49] on button "Print" at bounding box center [492, 53] width 37 height 10
drag, startPoint x: 227, startPoint y: 15, endPoint x: 403, endPoint y: 10, distance: 176.2
click at [227, 15] on div "Quote Quote date 03/09/25 Close Options Preview Print Email Customise email con…" at bounding box center [276, 133] width 553 height 267
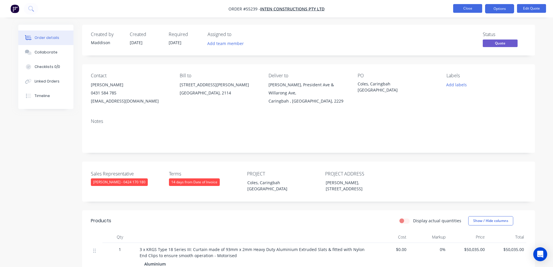
click at [463, 8] on button "Close" at bounding box center [467, 8] width 29 height 9
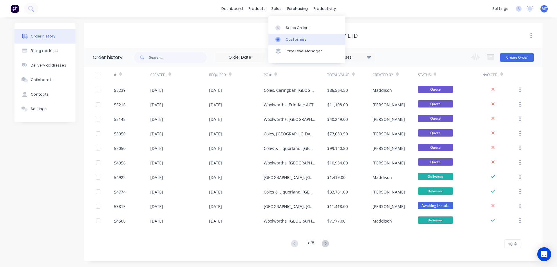
click at [279, 39] on icon at bounding box center [278, 39] width 3 height 3
